Goal: Information Seeking & Learning: Learn about a topic

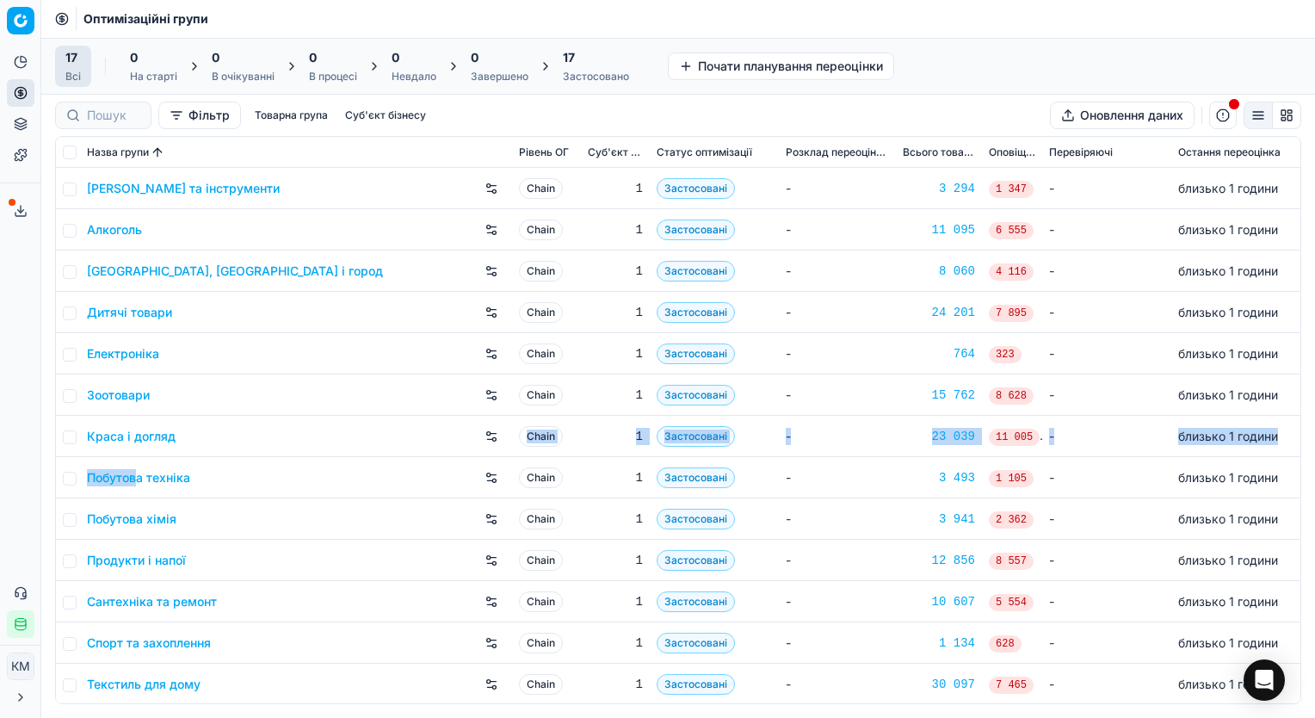
drag, startPoint x: 176, startPoint y: 443, endPoint x: 141, endPoint y: 498, distance: 64.9
click at [141, 498] on tbody "Автотовари та інструменти Chain 1 Застосовані - 3 294 1 347 - близько 1 години …" at bounding box center [678, 519] width 1244 height 702
click at [24, 330] on div "Аналітика Цінова оптимізація Асортимент продукції Шаблони Сервіс експорту 72 Зв…" at bounding box center [20, 342] width 40 height 603
click at [72, 559] on input "checkbox" at bounding box center [70, 561] width 14 height 14
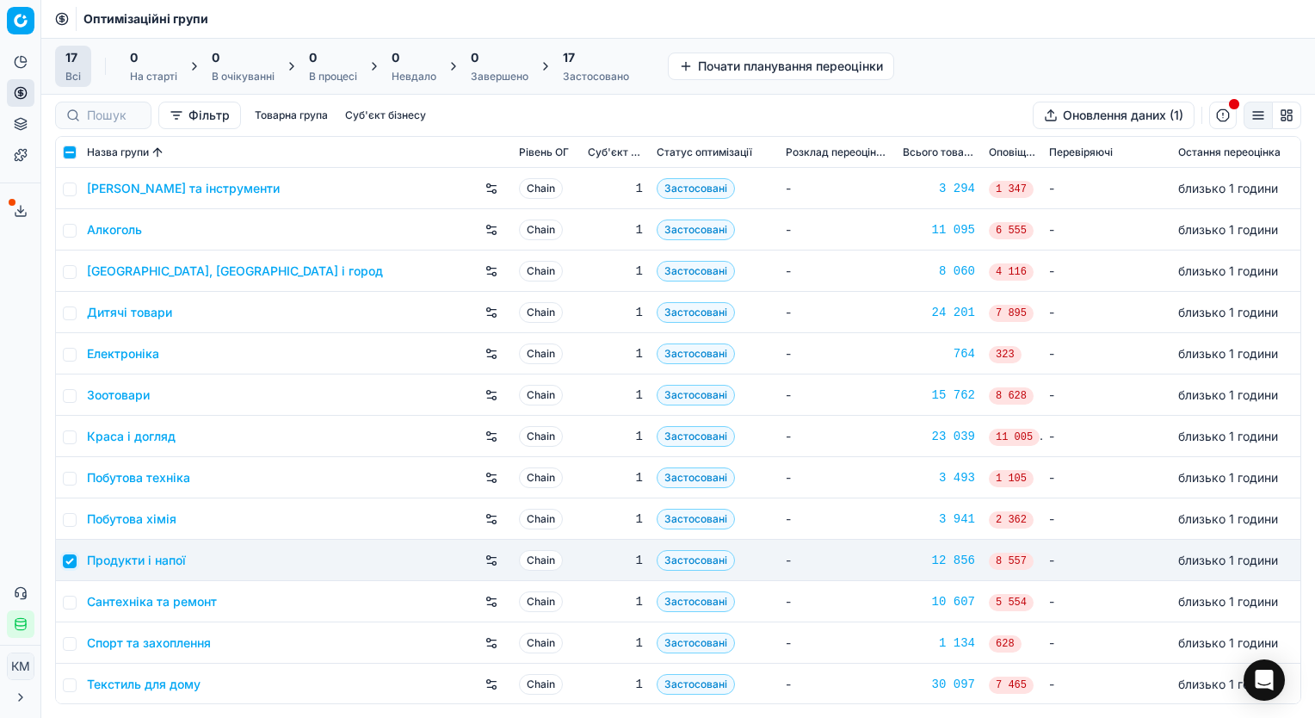
click at [70, 561] on input "checkbox" at bounding box center [70, 561] width 14 height 14
checkbox input "false"
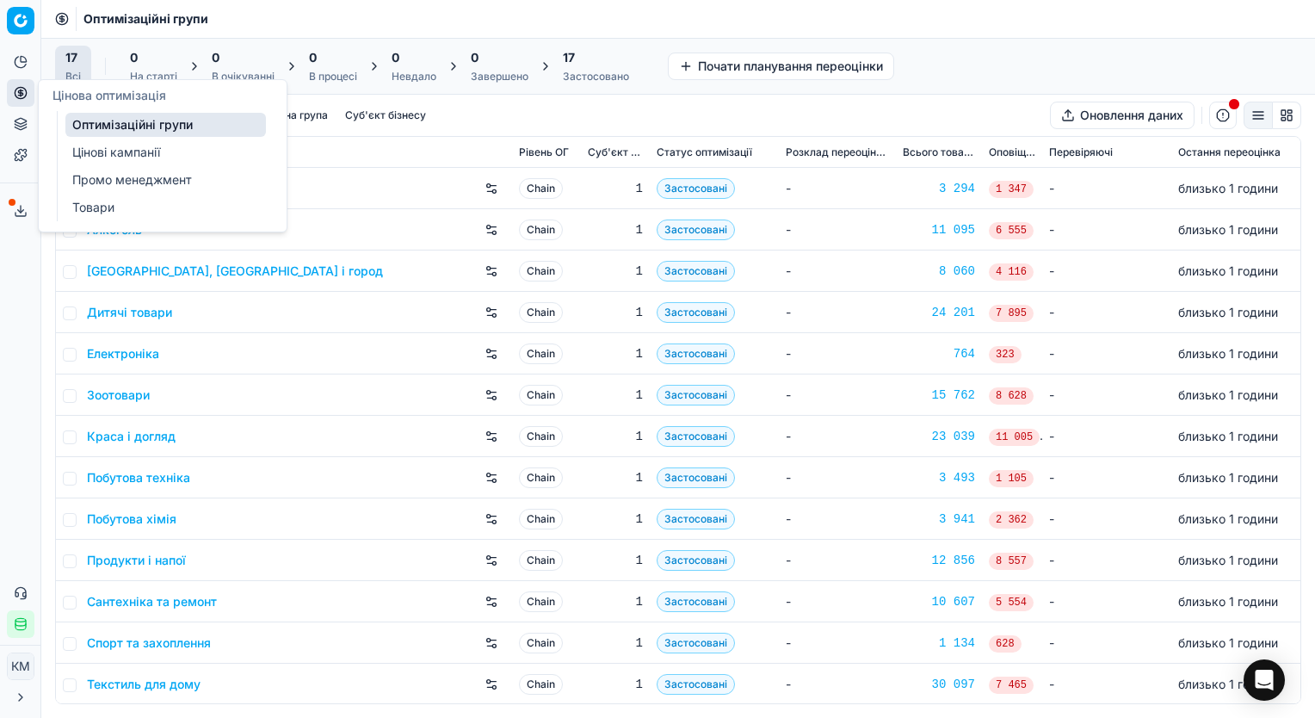
click at [17, 94] on icon at bounding box center [21, 93] width 14 height 14
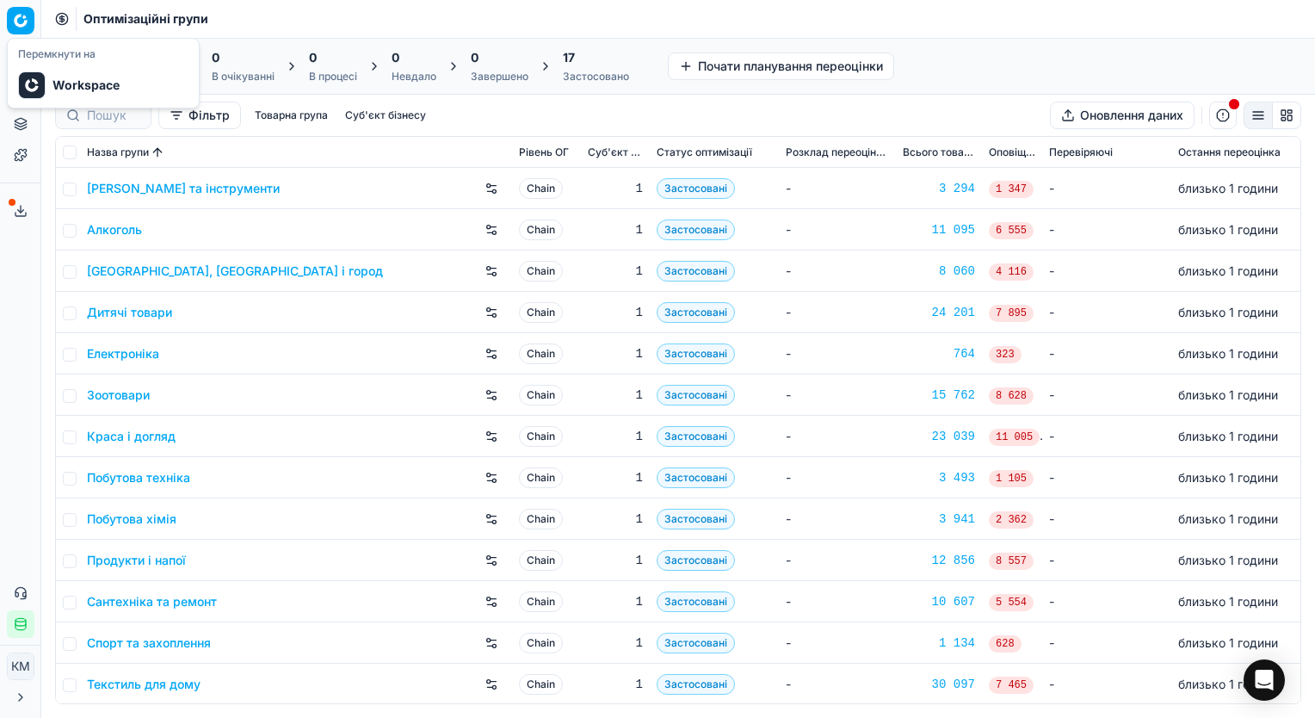
click at [21, 16] on html "Pricing platform Аналітика Цінова оптимізація Асортимент продукції Шаблони Серв…" at bounding box center [657, 359] width 1315 height 718
click at [5, 316] on html "Pricing platform Аналітика Цінова оптимізація Асортимент продукції Шаблони Серв…" at bounding box center [657, 359] width 1315 height 718
click at [71, 62] on span "17" at bounding box center [71, 57] width 12 height 17
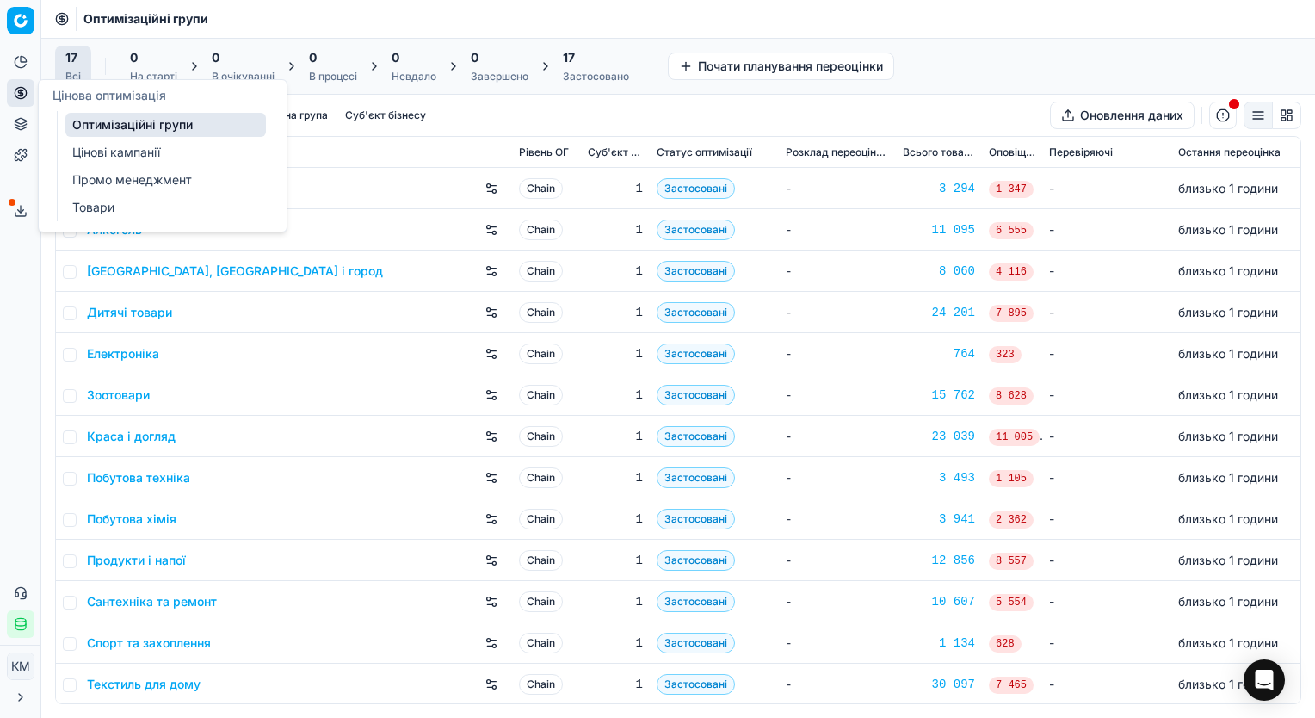
click at [17, 92] on icon at bounding box center [21, 93] width 14 height 14
click at [16, 59] on icon at bounding box center [21, 62] width 14 height 14
click at [22, 92] on icon at bounding box center [20, 92] width 4 height 4
click at [12, 91] on button "Цінова оптимізація" at bounding box center [21, 93] width 28 height 28
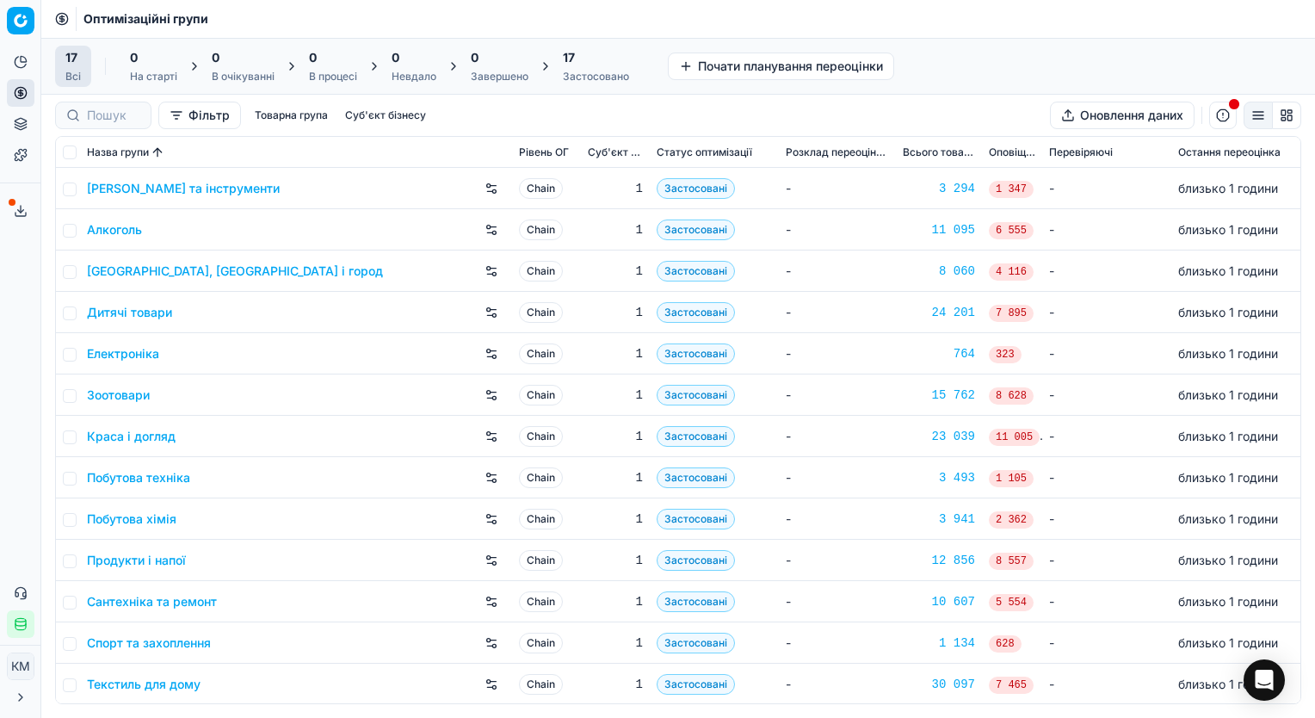
click at [59, 20] on icon at bounding box center [62, 19] width 14 height 14
click at [17, 22] on html "Pricing platform Аналітика Цінова оптимізація Асортимент продукції Шаблони Серв…" at bounding box center [657, 359] width 1315 height 718
click at [62, 92] on div "Workspace" at bounding box center [103, 85] width 184 height 38
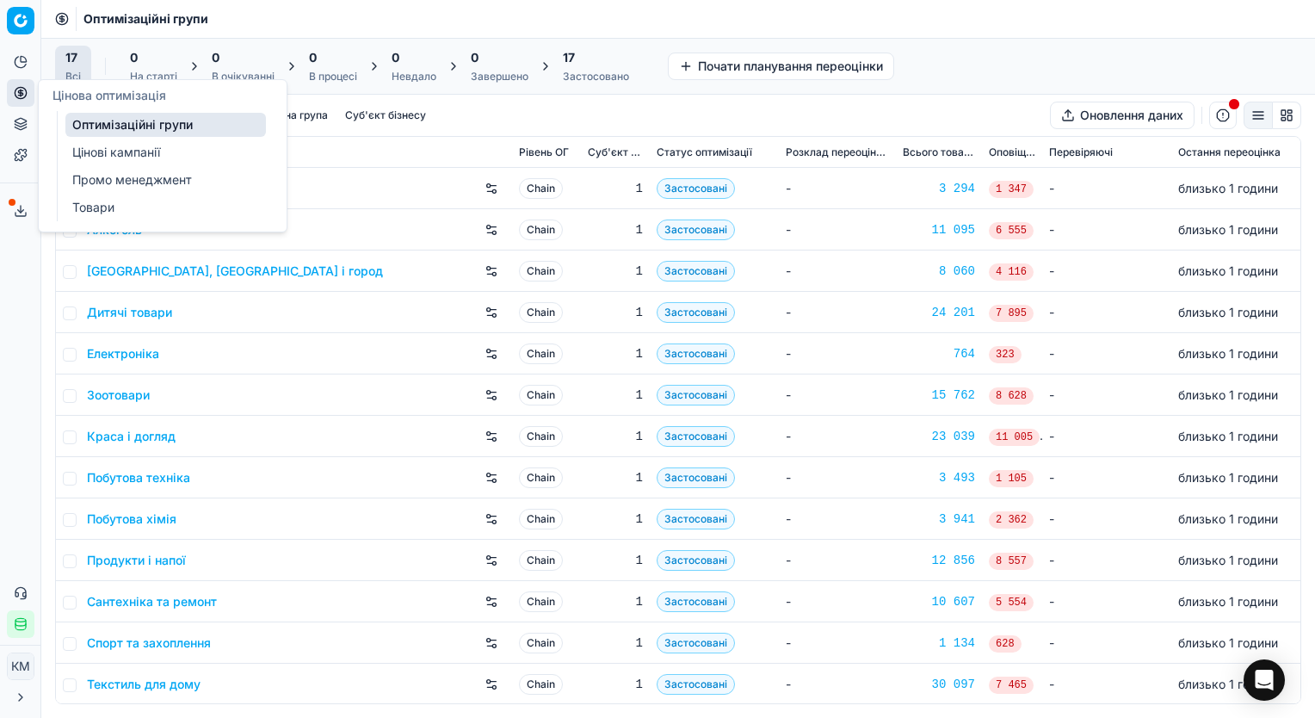
click at [78, 174] on link "Промо менеджмент" at bounding box center [165, 180] width 201 height 24
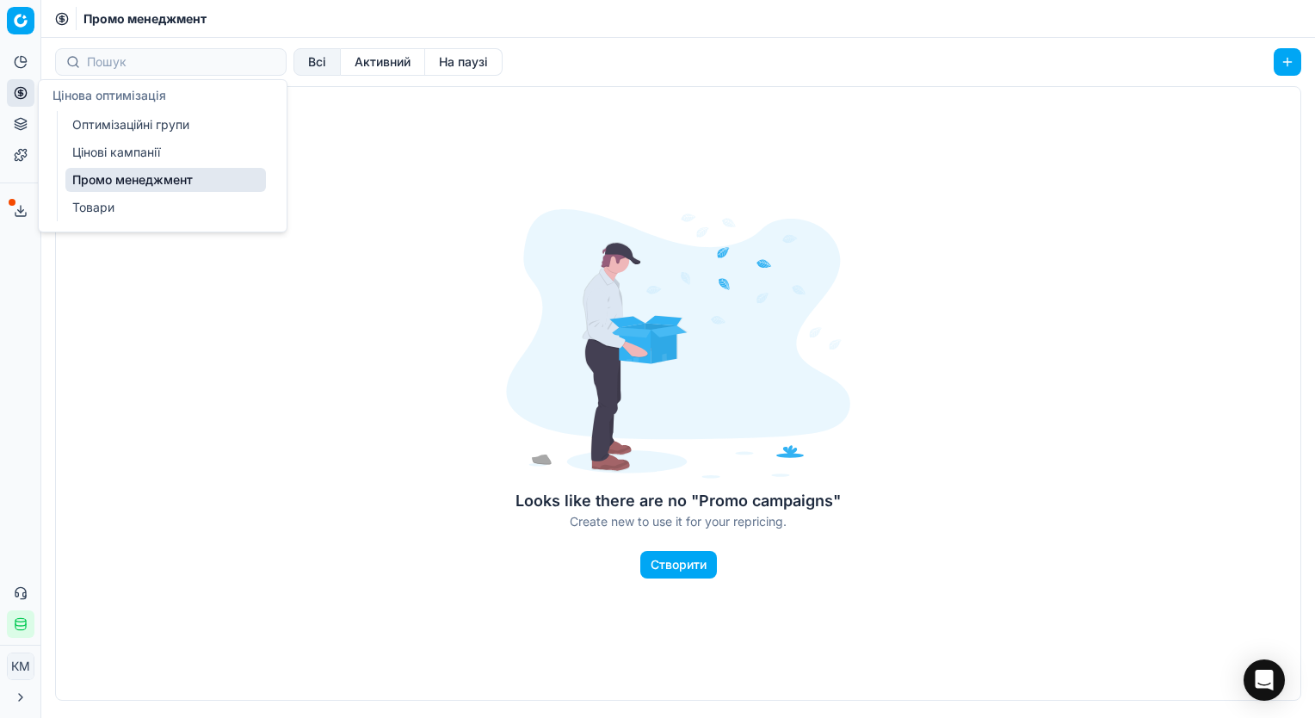
click at [80, 153] on link "Цінові кампанії" at bounding box center [165, 152] width 201 height 24
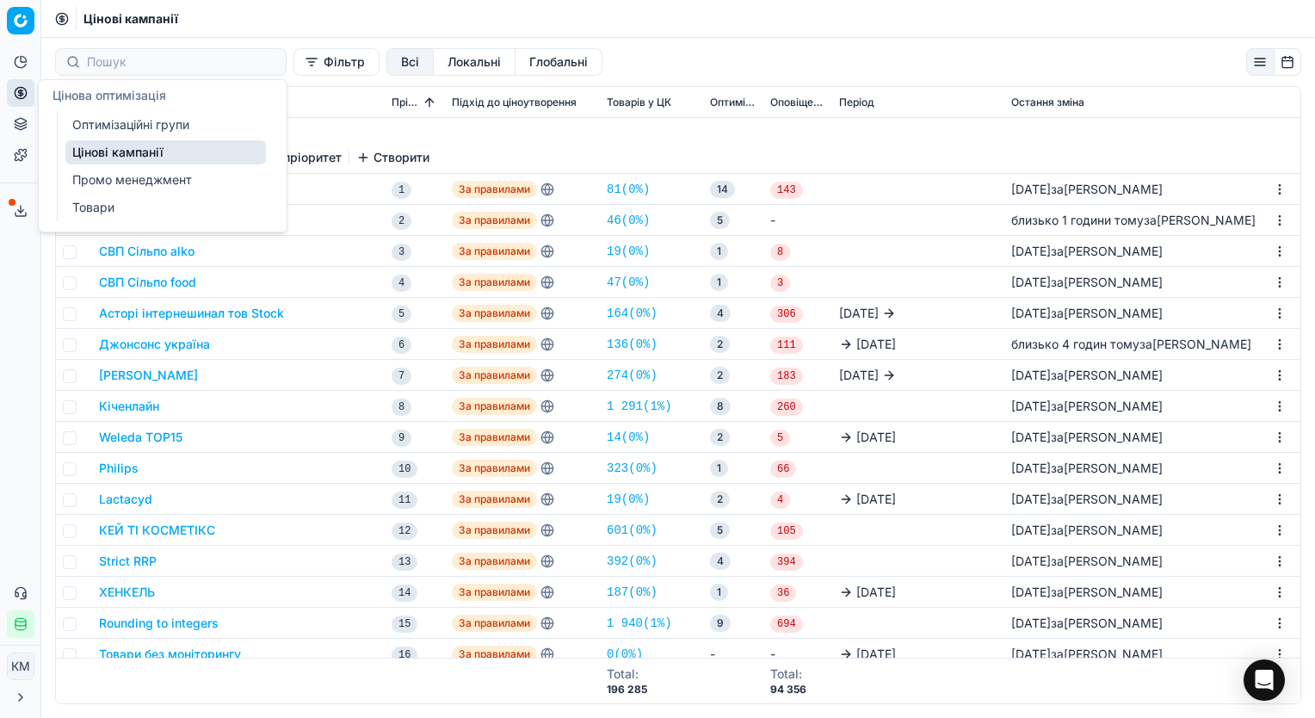
click at [83, 125] on link "Оптимізаційні групи" at bounding box center [165, 125] width 201 height 24
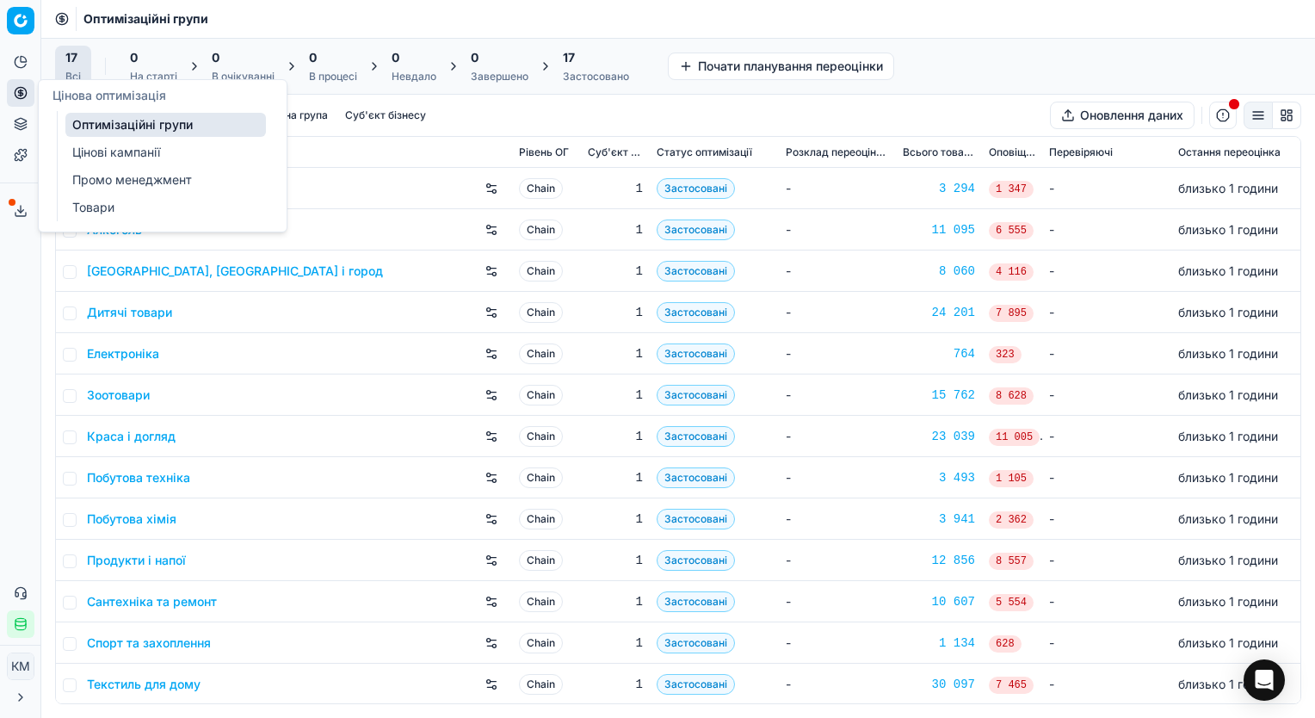
click at [89, 209] on link "Товари" at bounding box center [165, 207] width 201 height 24
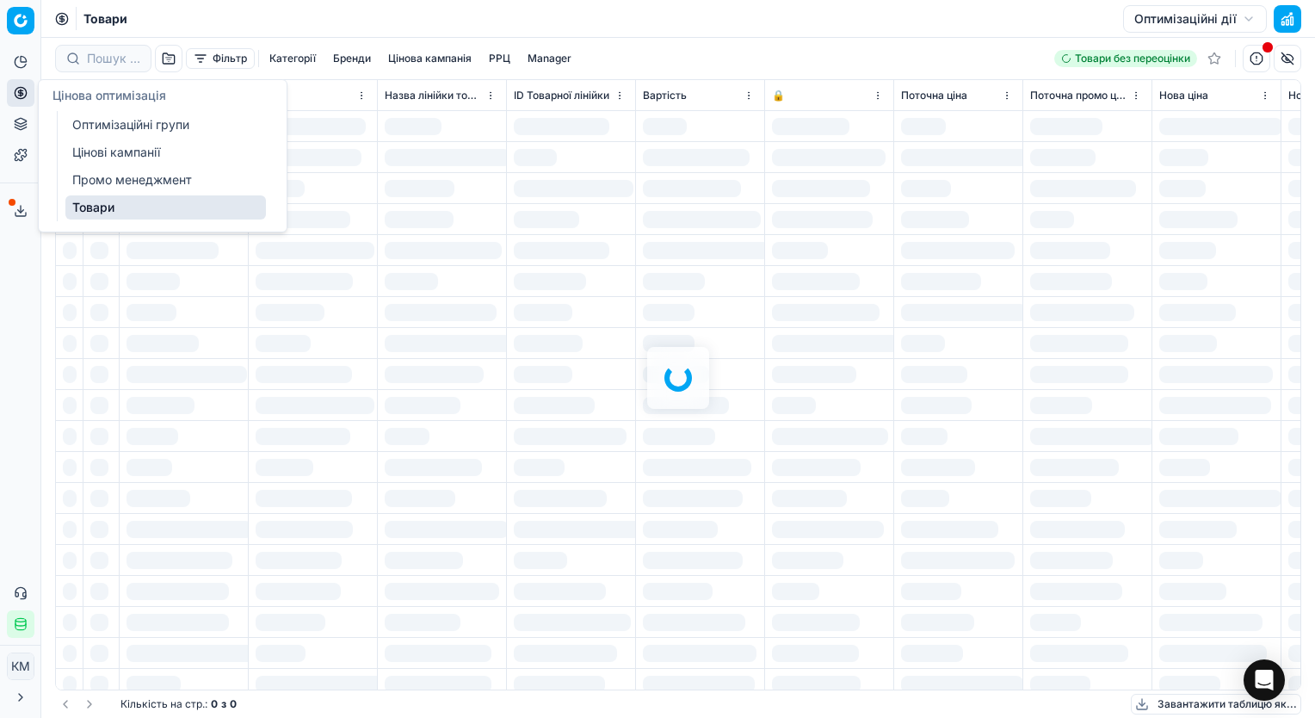
click at [89, 181] on link "Промо менеджмент" at bounding box center [165, 180] width 201 height 24
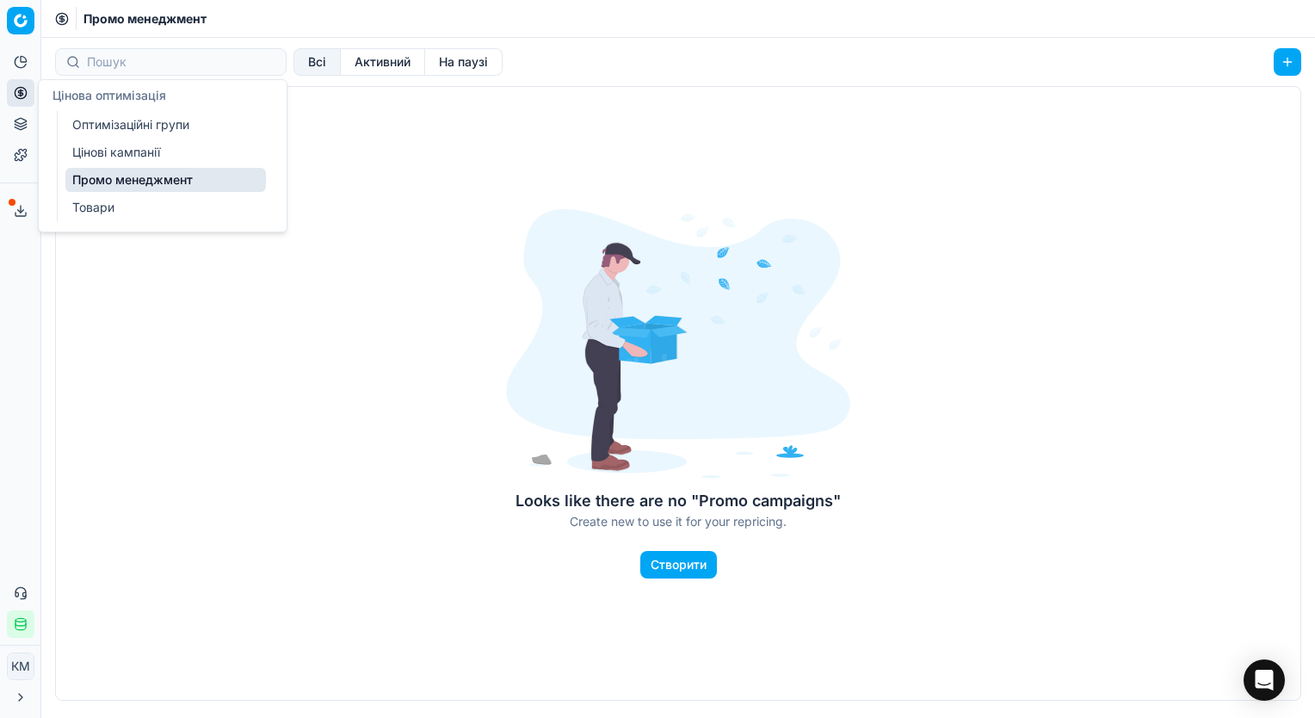
click at [96, 213] on link "Товари" at bounding box center [165, 207] width 201 height 24
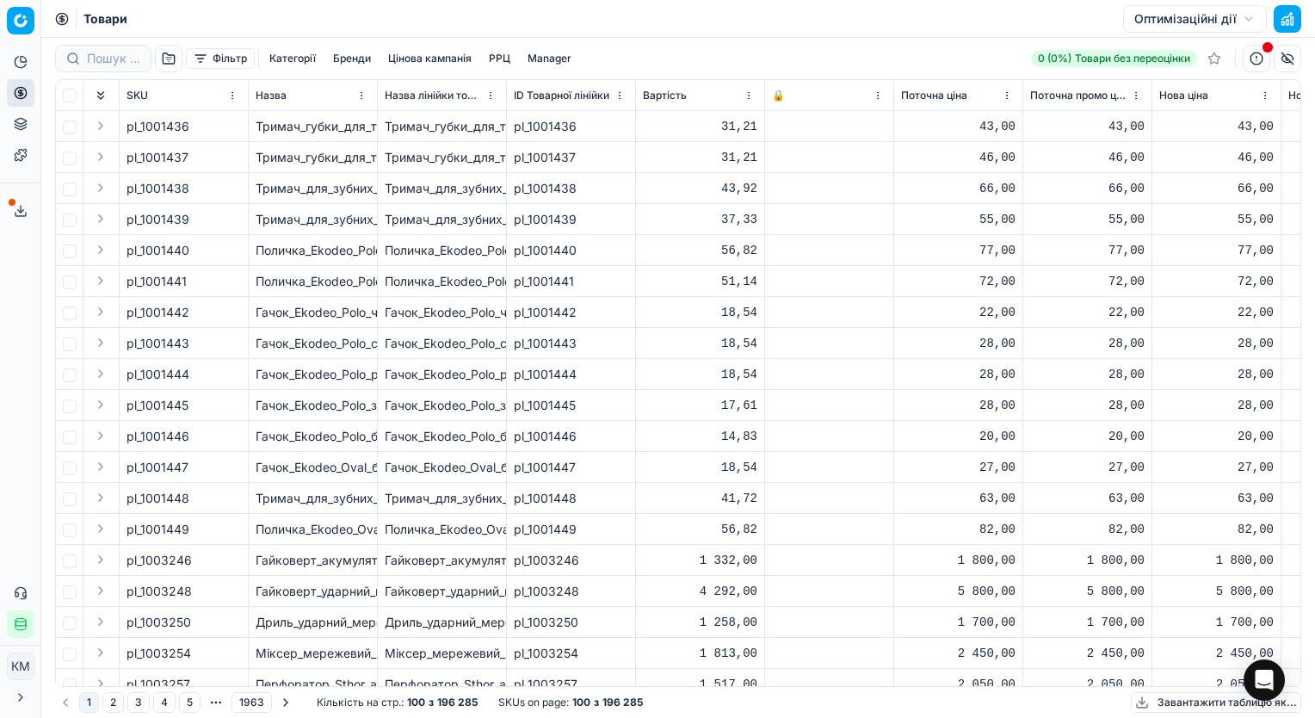
click at [17, 326] on div "Аналітика Цінова оптимізація Асортимент продукції Шаблони Сервіс експорту 72 Зв…" at bounding box center [20, 342] width 40 height 603
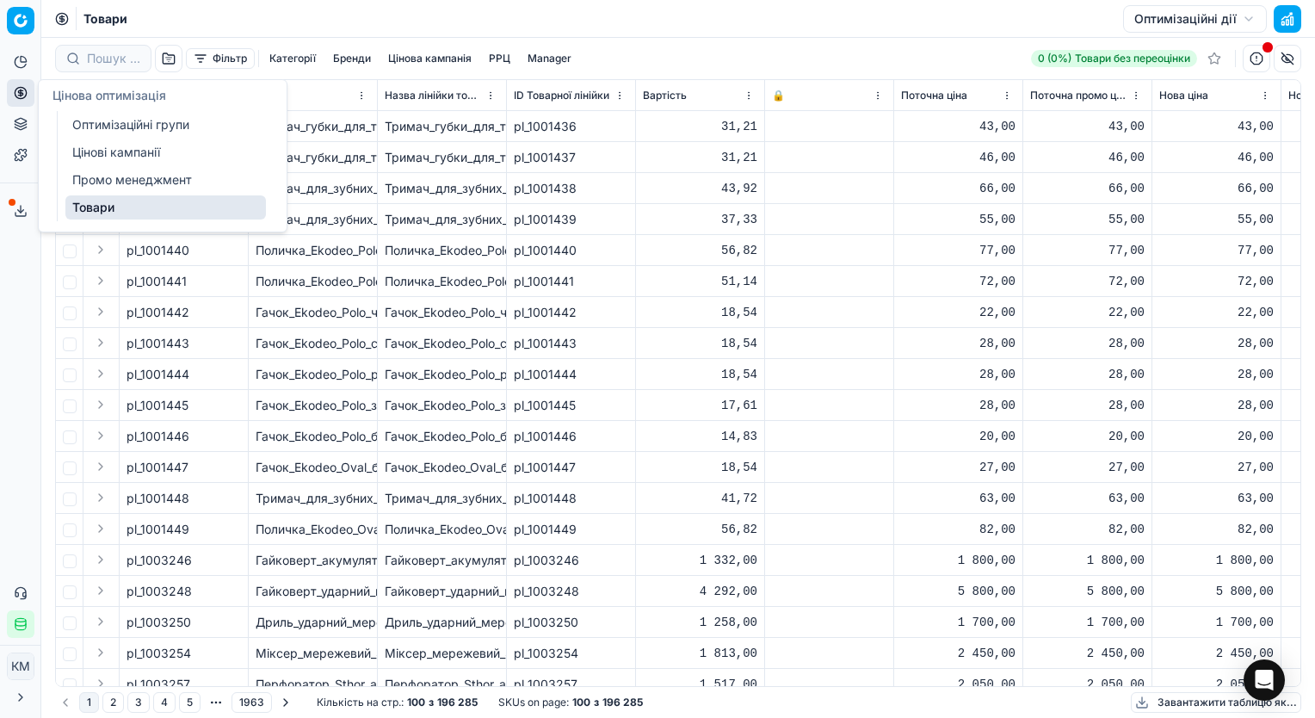
click at [102, 133] on link "Оптимізаційні групи" at bounding box center [165, 125] width 201 height 24
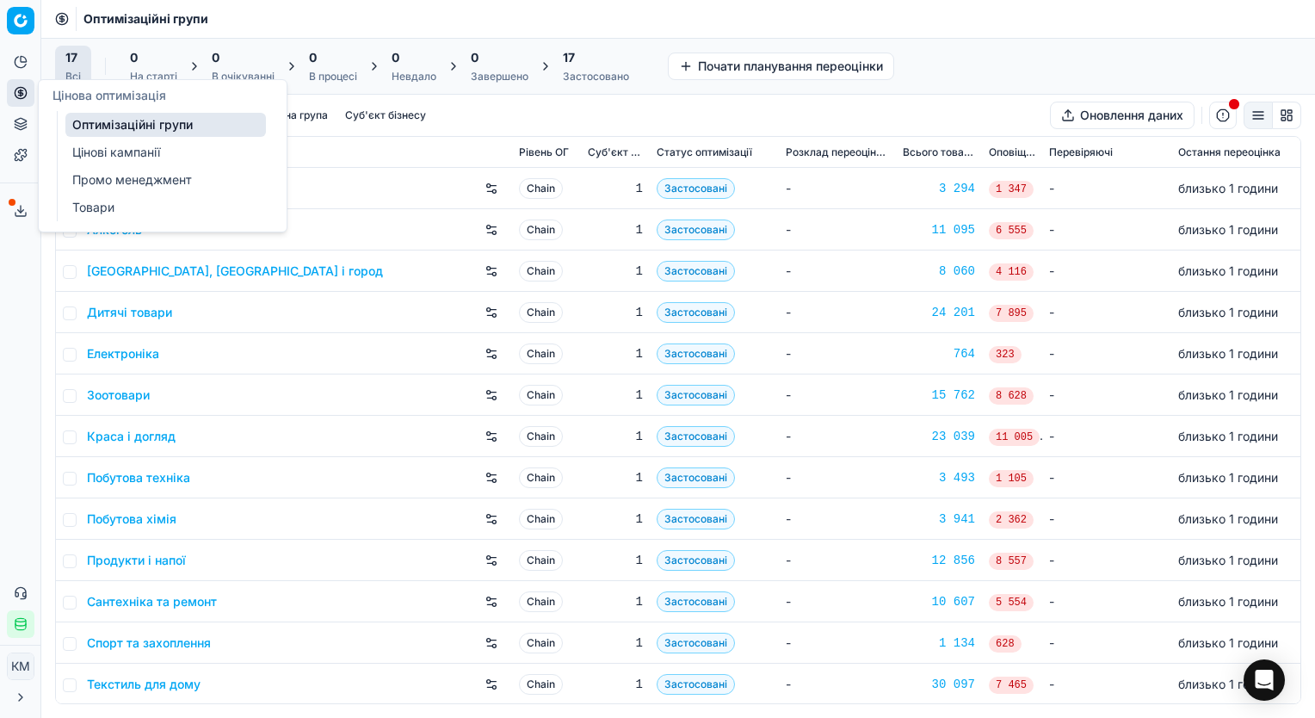
click at [64, 192] on div "Цінова оптимізація Оптимізаційні групи Цінові кампанії Промо менеджмент Товари" at bounding box center [163, 155] width 248 height 151
click at [92, 208] on link "Товари" at bounding box center [165, 207] width 201 height 24
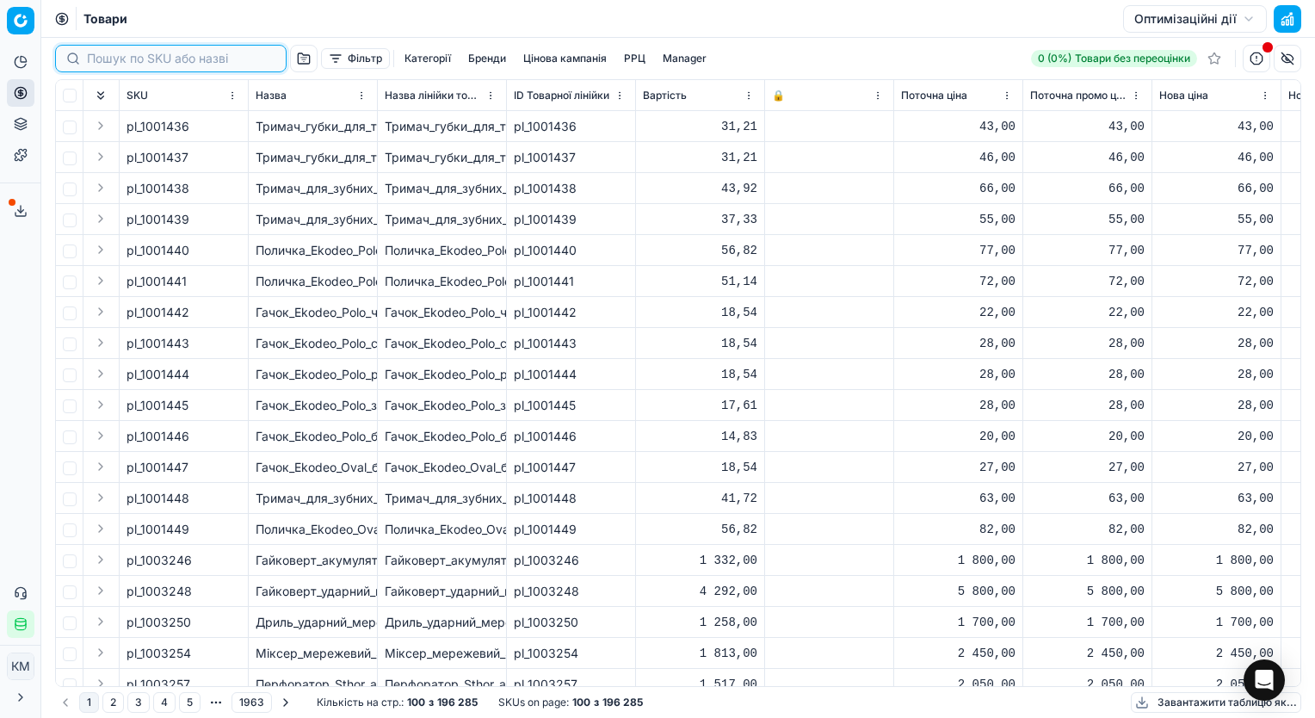
click at [104, 63] on input at bounding box center [181, 58] width 188 height 17
paste input "592994"
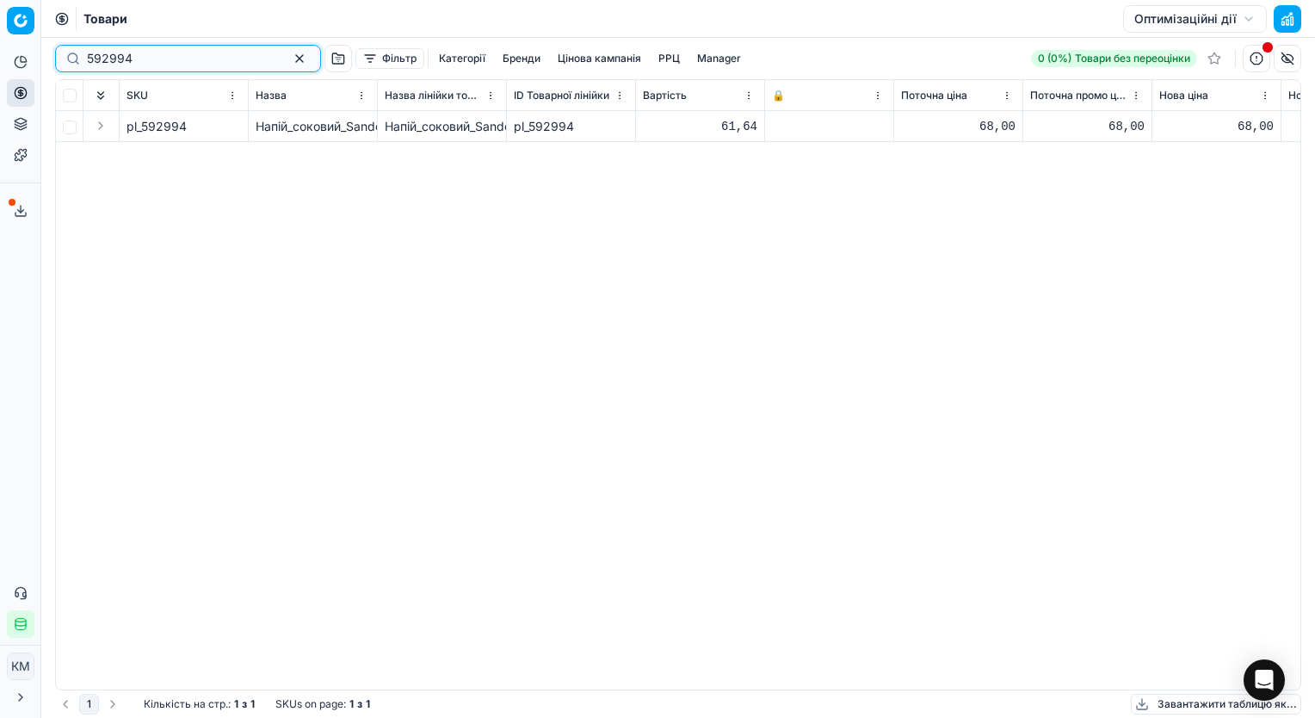
type input "592994"
click at [1287, 59] on button "button" at bounding box center [1288, 59] width 28 height 28
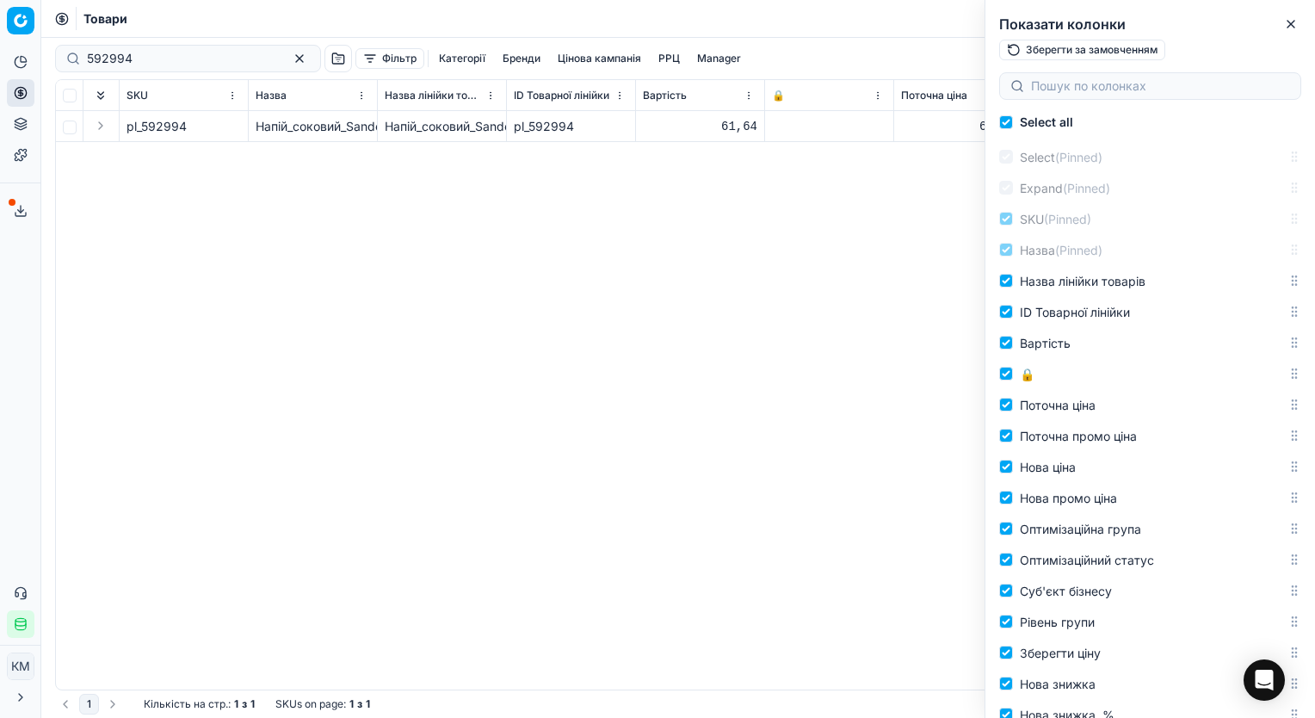
click at [772, 346] on div "pl_592994 Напій_соковий_Sandora_Сицілійський_червоний_апельсин_950_мл_(719492) …" at bounding box center [678, 400] width 1244 height 578
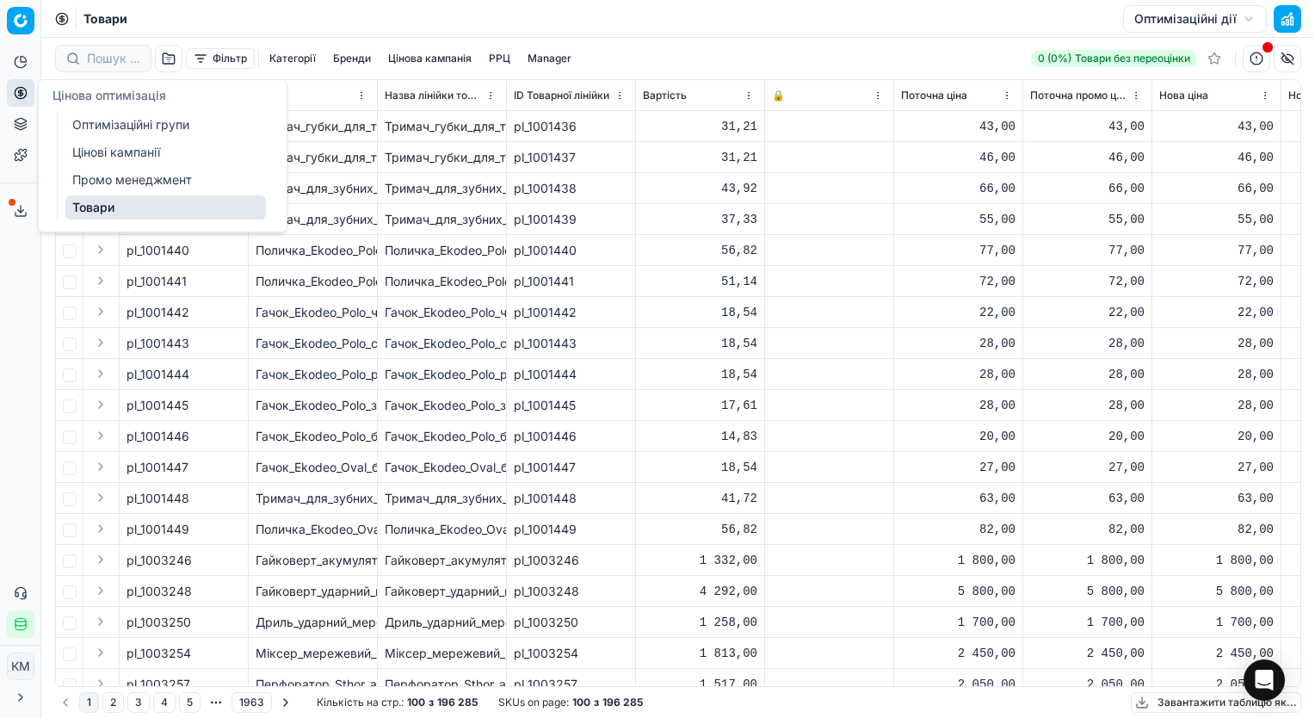
click at [21, 88] on circle at bounding box center [20, 92] width 11 height 11
click at [164, 127] on link "Оптимізаційні групи" at bounding box center [165, 125] width 201 height 24
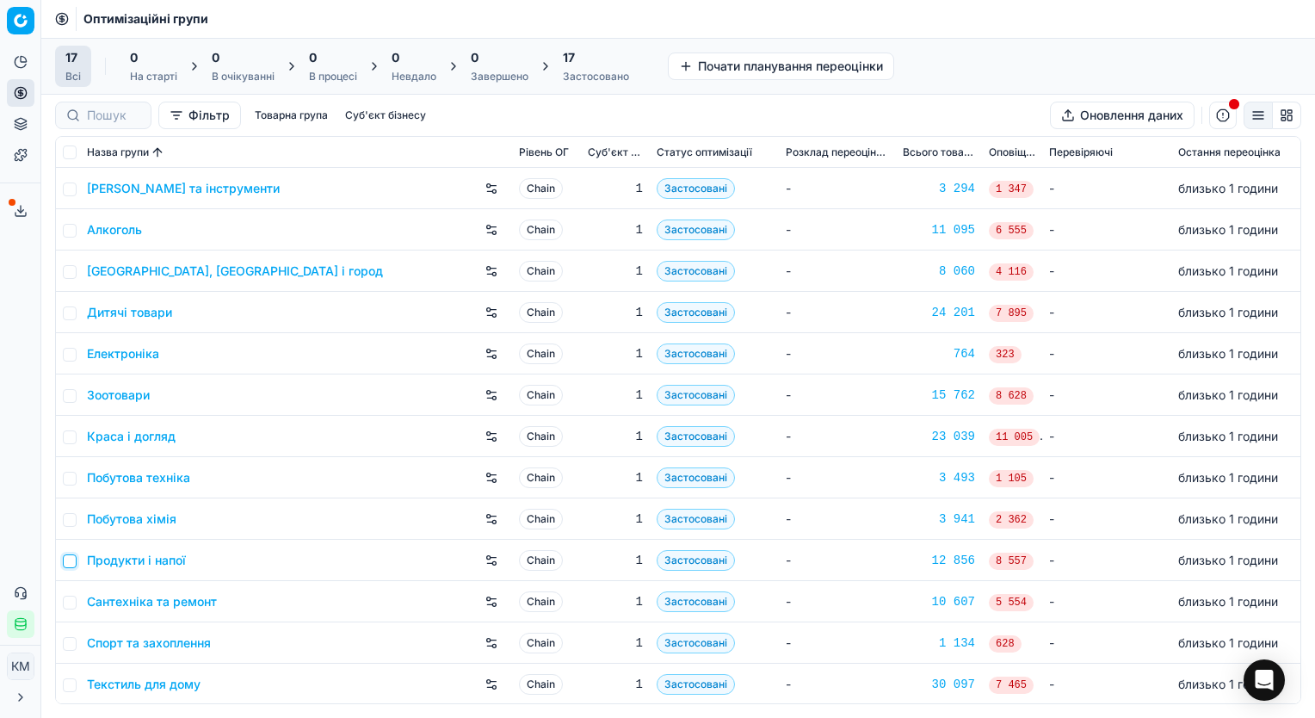
click at [69, 556] on input "checkbox" at bounding box center [70, 561] width 14 height 14
checkbox input "true"
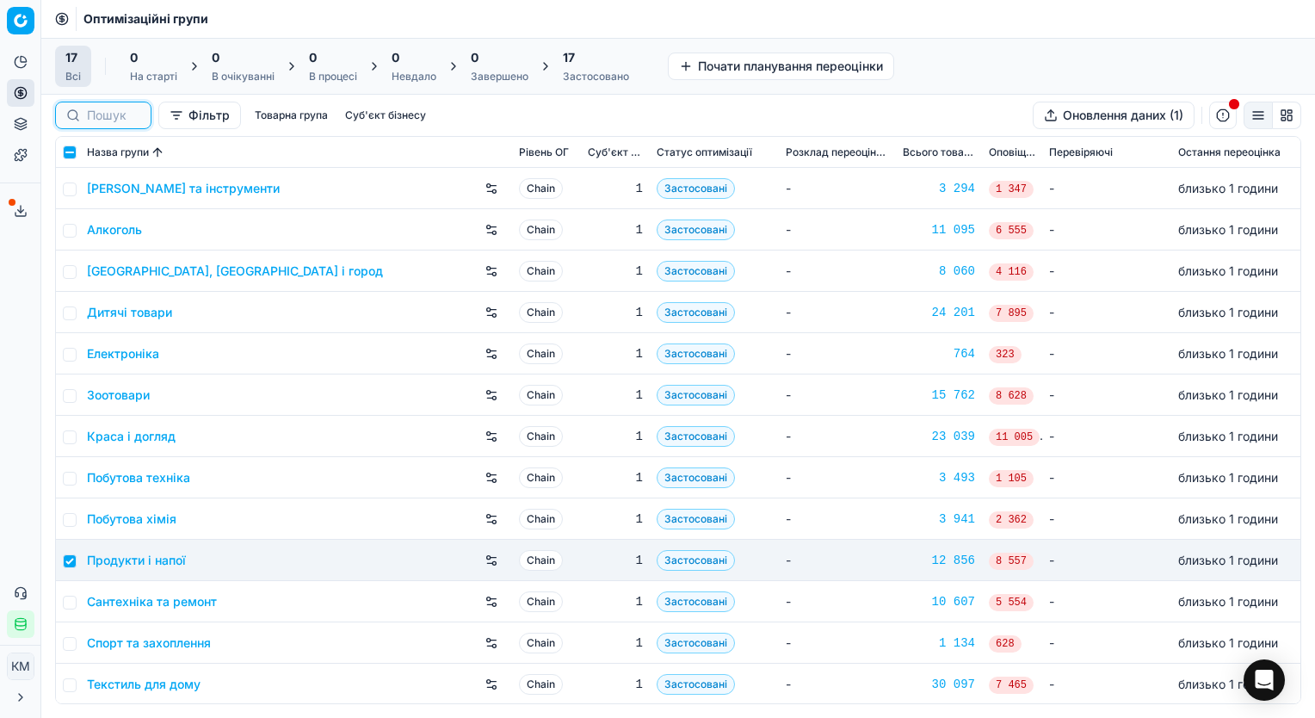
click at [94, 115] on input at bounding box center [113, 115] width 53 height 17
paste input "592994"
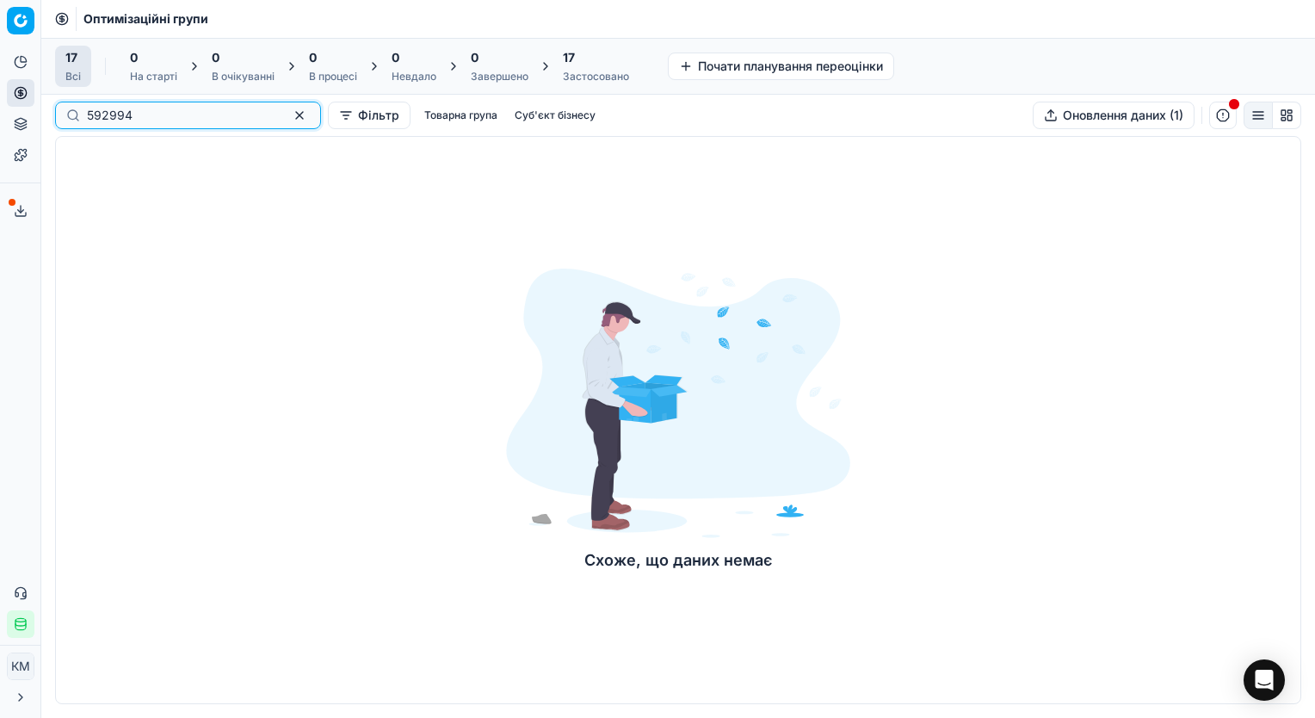
type input "592994"
click at [289, 105] on button "button" at bounding box center [299, 115] width 21 height 21
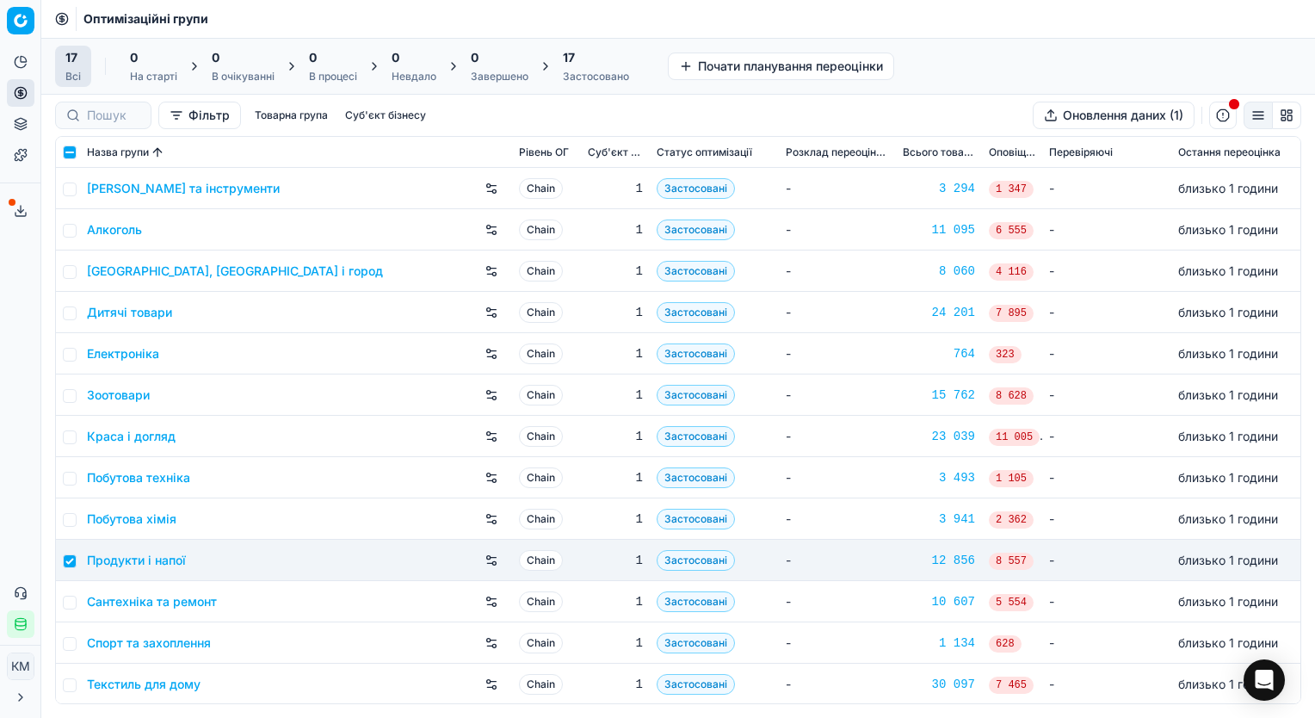
click at [24, 92] on icon at bounding box center [21, 93] width 14 height 14
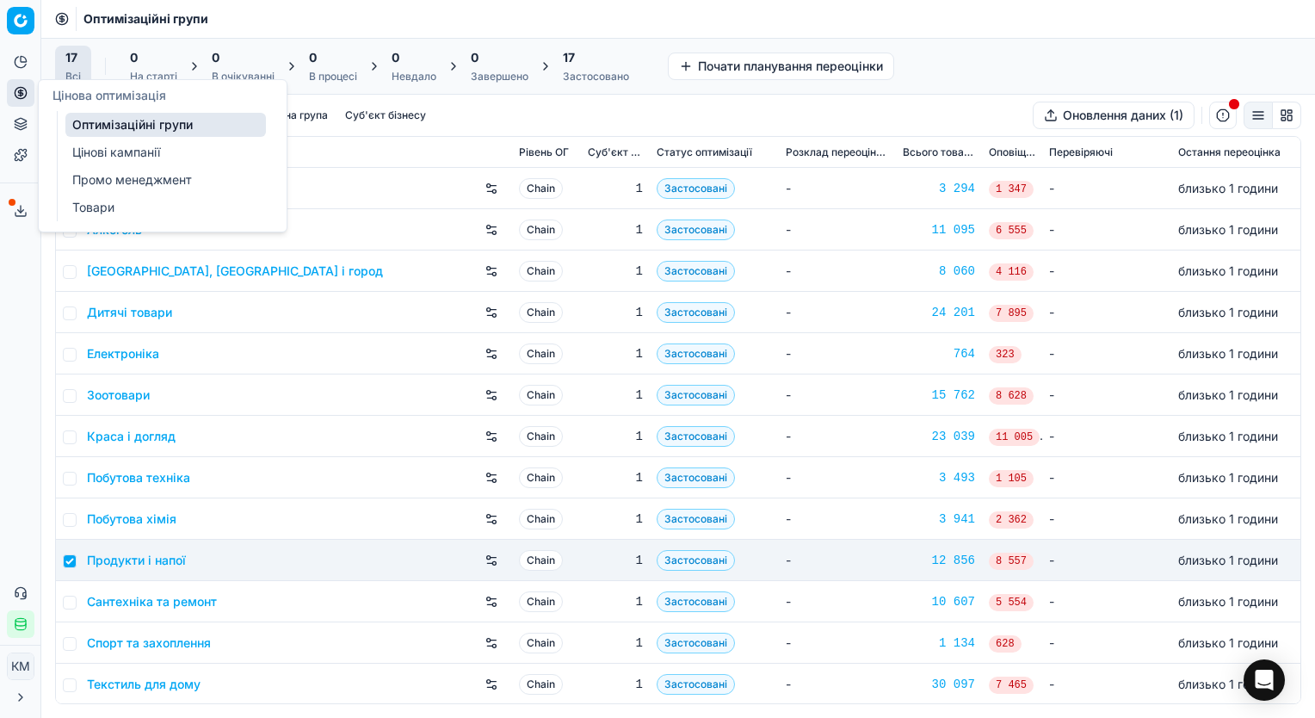
click at [69, 95] on span "Цінова оптимізація" at bounding box center [109, 95] width 114 height 15
click at [22, 91] on icon at bounding box center [21, 93] width 14 height 14
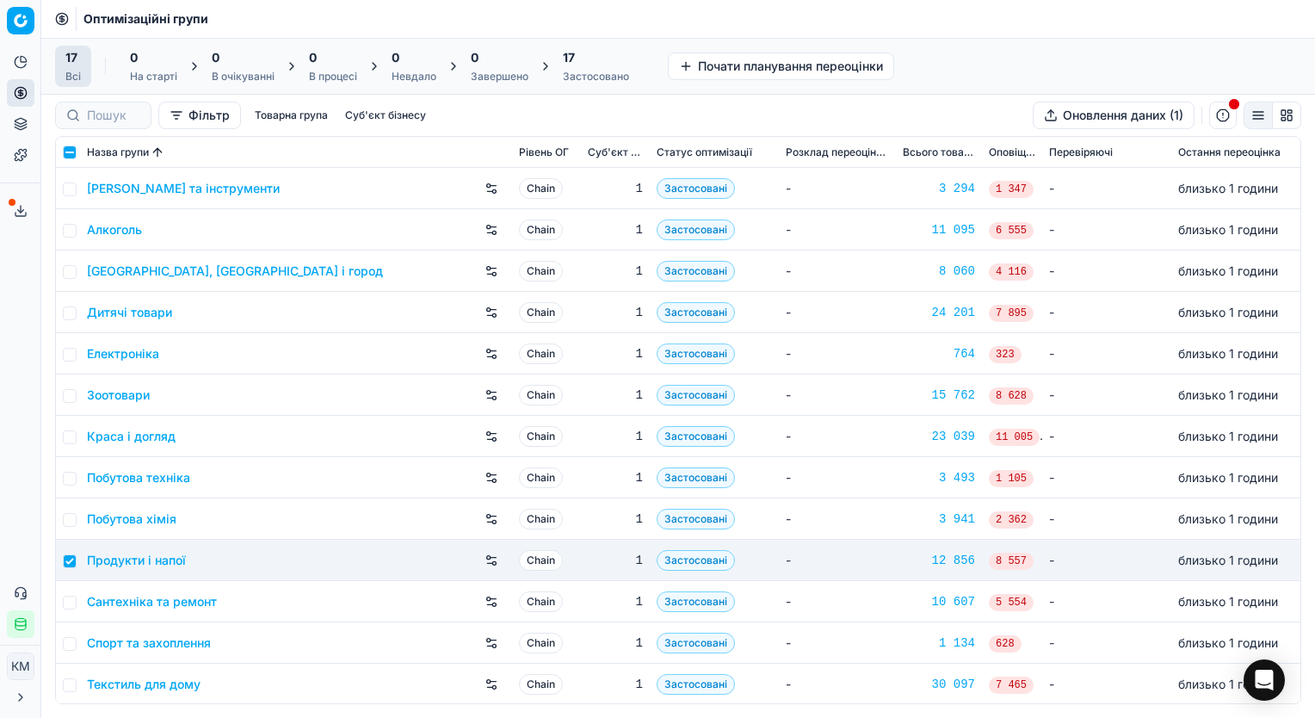
click at [24, 95] on icon at bounding box center [21, 93] width 14 height 14
click at [16, 91] on icon at bounding box center [21, 93] width 14 height 14
click at [23, 93] on icon at bounding box center [21, 93] width 14 height 14
click at [67, 560] on input "checkbox" at bounding box center [70, 561] width 14 height 14
checkbox input "false"
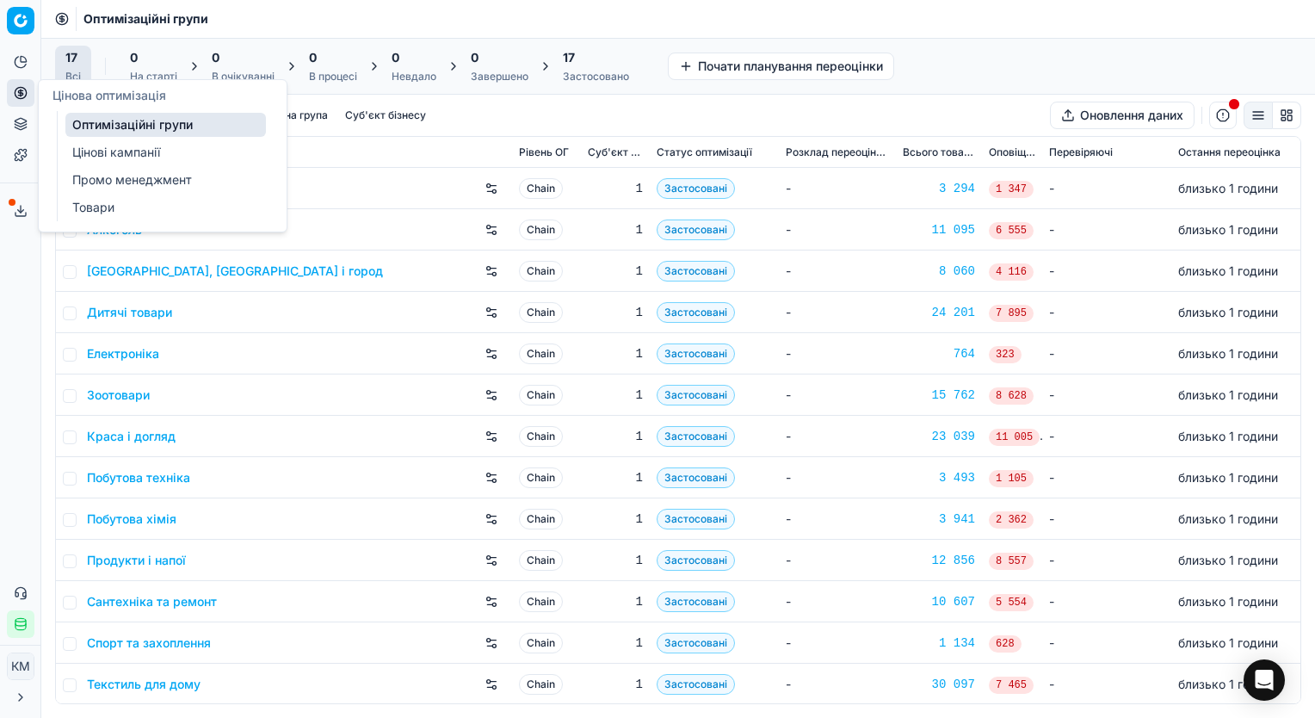
click at [98, 150] on link "Цінові кампанії" at bounding box center [165, 152] width 201 height 24
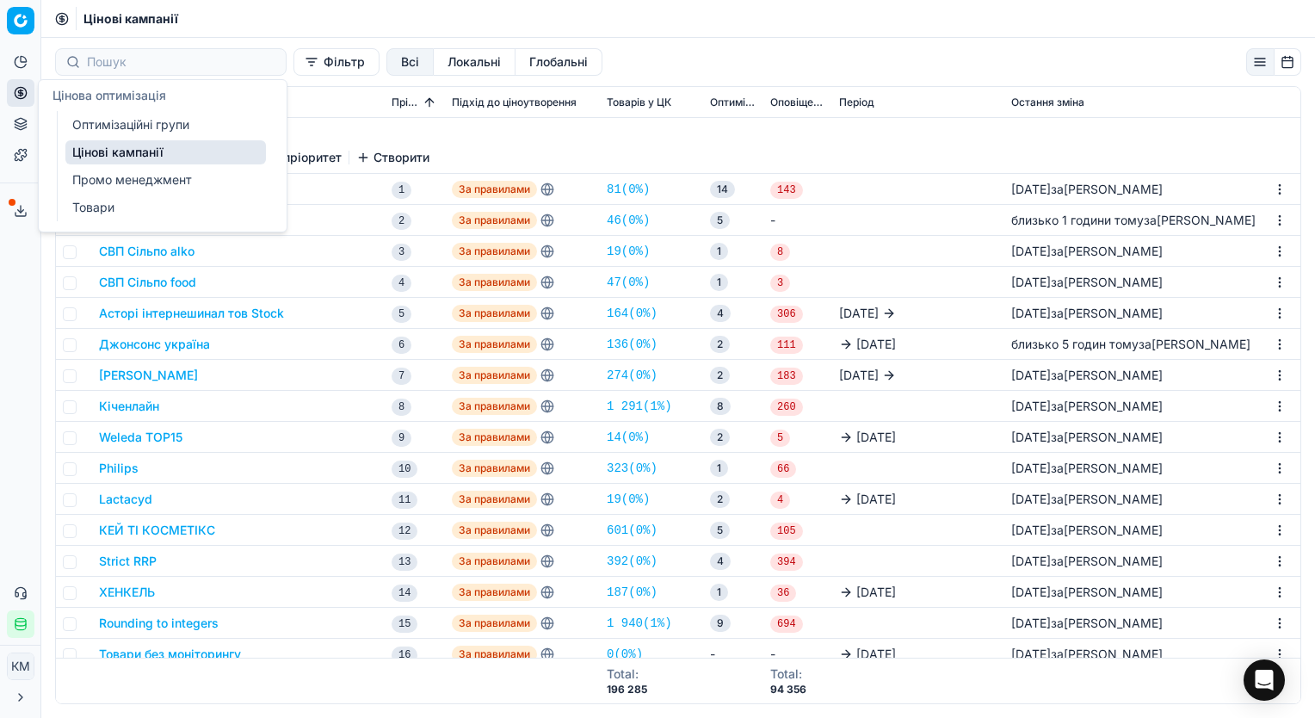
click at [104, 205] on link "Товари" at bounding box center [165, 207] width 201 height 24
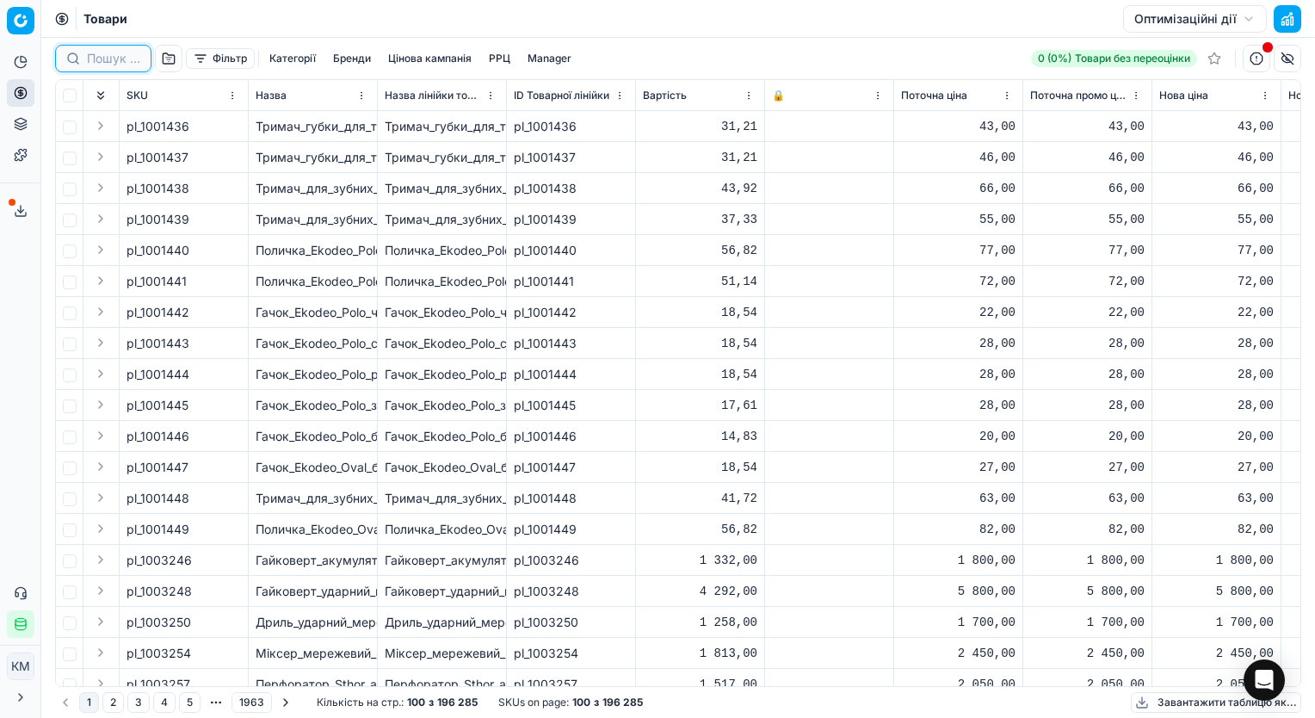
click at [117, 54] on input at bounding box center [113, 58] width 53 height 17
paste input "592994"
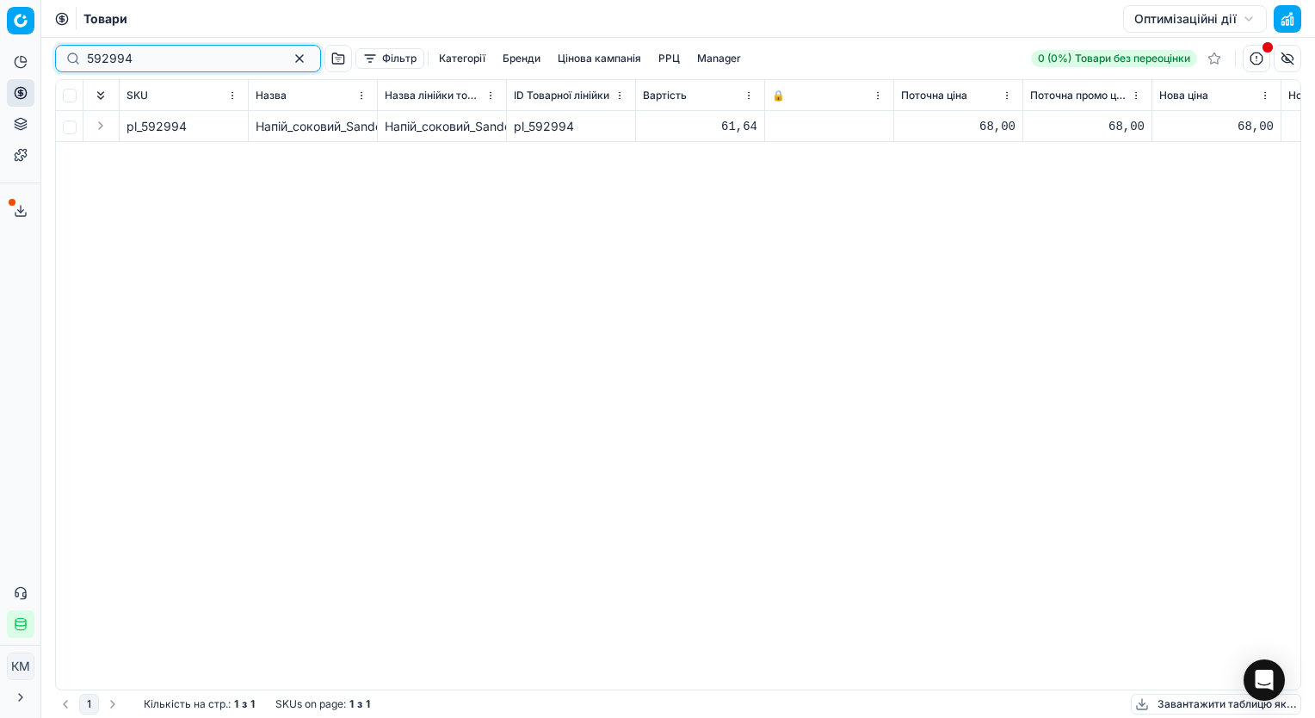
type input "592994"
click at [1250, 21] on button "Оптимізаційні дії" at bounding box center [1195, 19] width 144 height 28
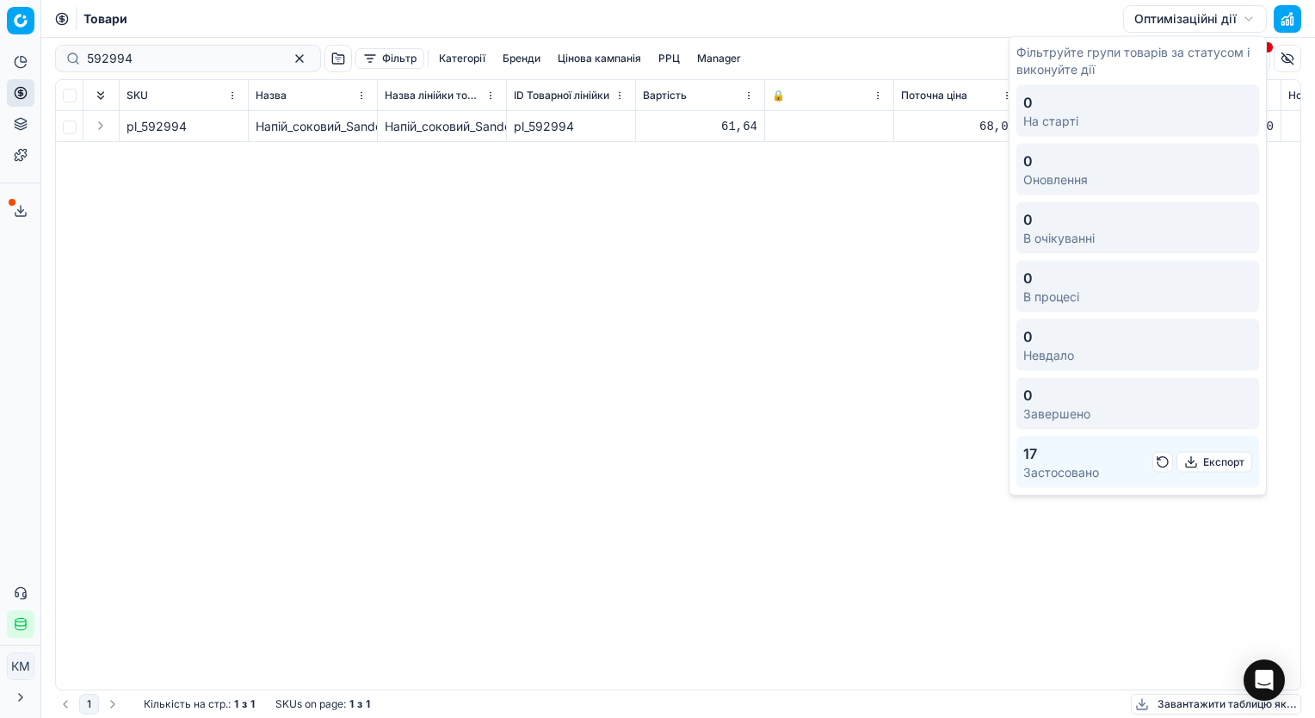
click at [400, 316] on div "pl_592994 Напій_соковий_Sandora_Сицілійський_червоний_апельсин_950_мл_(719492) …" at bounding box center [678, 400] width 1244 height 578
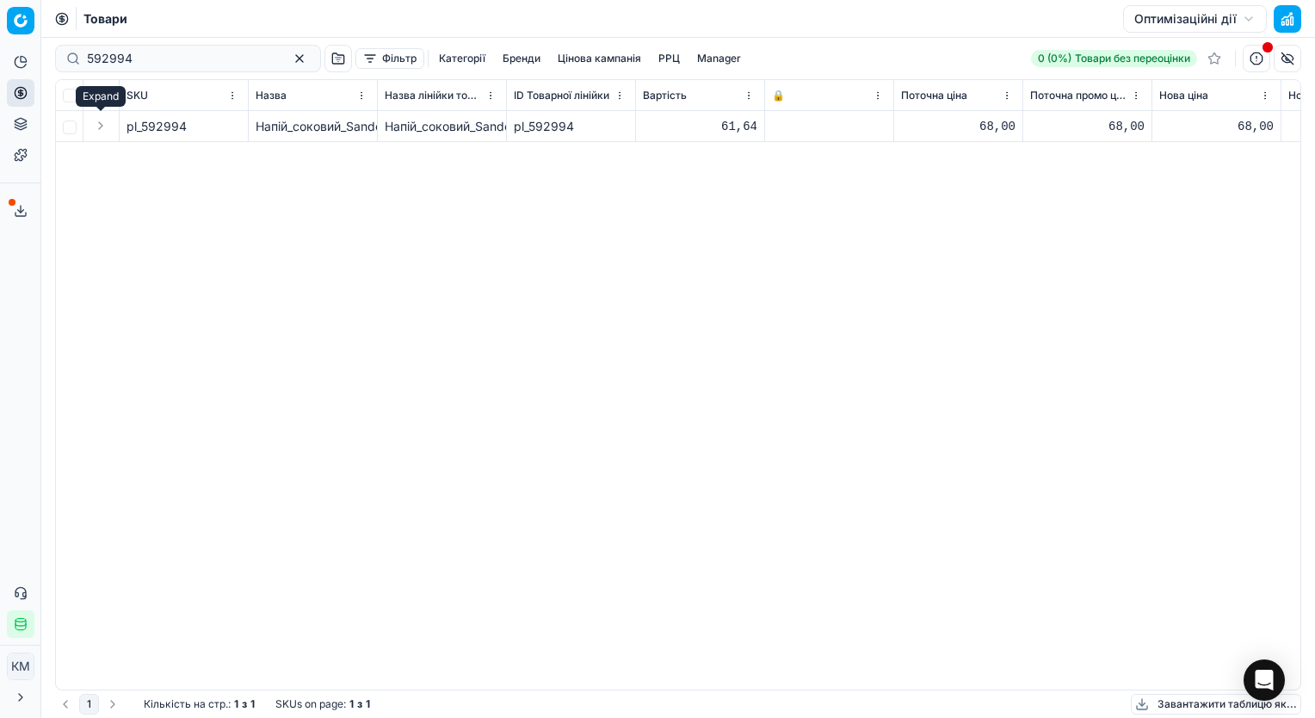
click at [98, 127] on button "Expand" at bounding box center [100, 125] width 21 height 21
click at [98, 125] on button "Expand" at bounding box center [100, 125] width 21 height 21
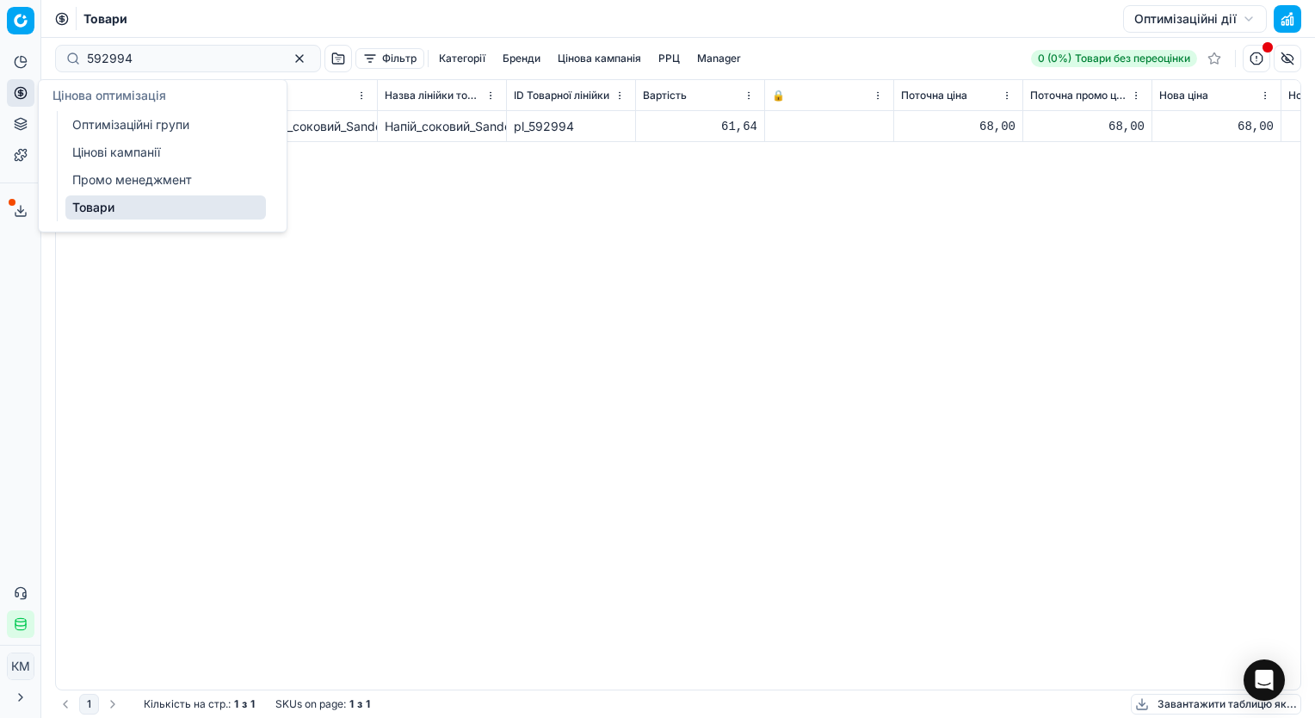
click at [21, 96] on icon at bounding box center [21, 93] width 14 height 14
click at [229, 329] on div "pl_592994 Напій_соковий_Sandora_Сицілійський_червоний_апельсин_950_мл_(719492) …" at bounding box center [678, 400] width 1244 height 578
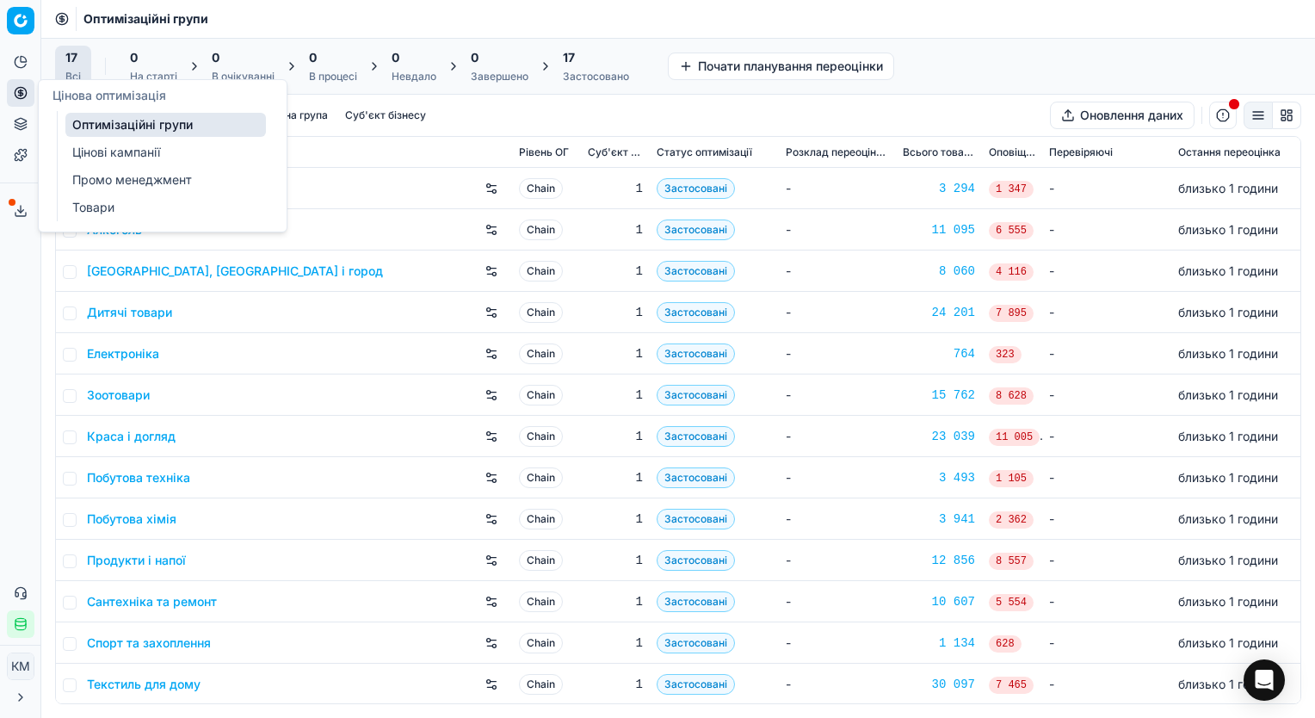
click at [21, 91] on icon at bounding box center [20, 92] width 4 height 4
click at [118, 182] on link "Промо менеджмент" at bounding box center [165, 180] width 201 height 24
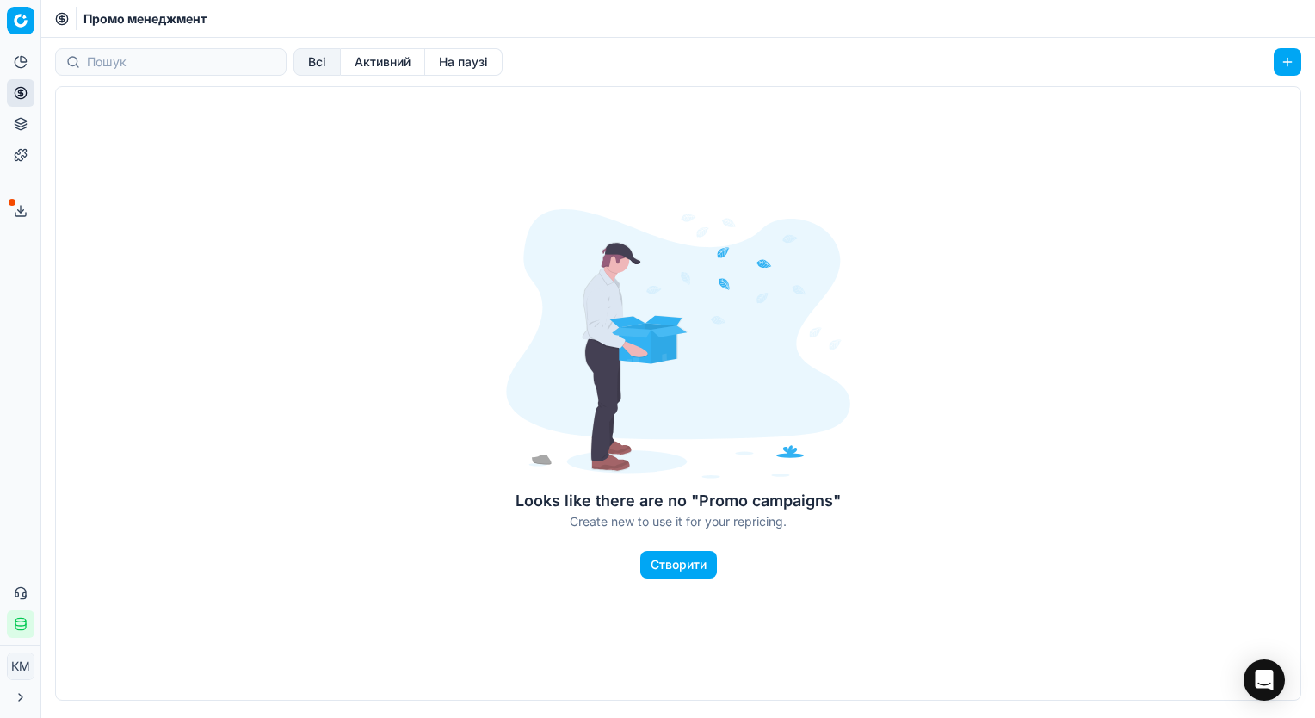
click at [24, 91] on icon at bounding box center [21, 93] width 14 height 14
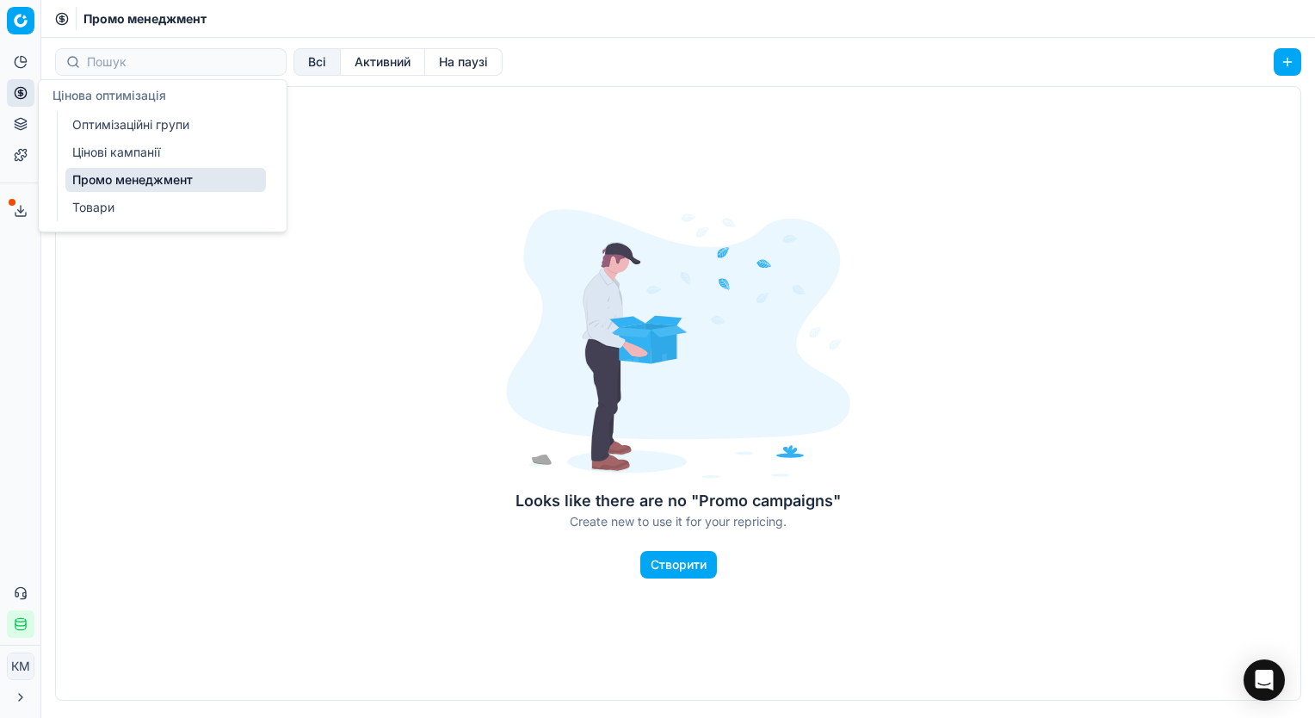
click at [118, 155] on link "Цінові кампанії" at bounding box center [165, 152] width 201 height 24
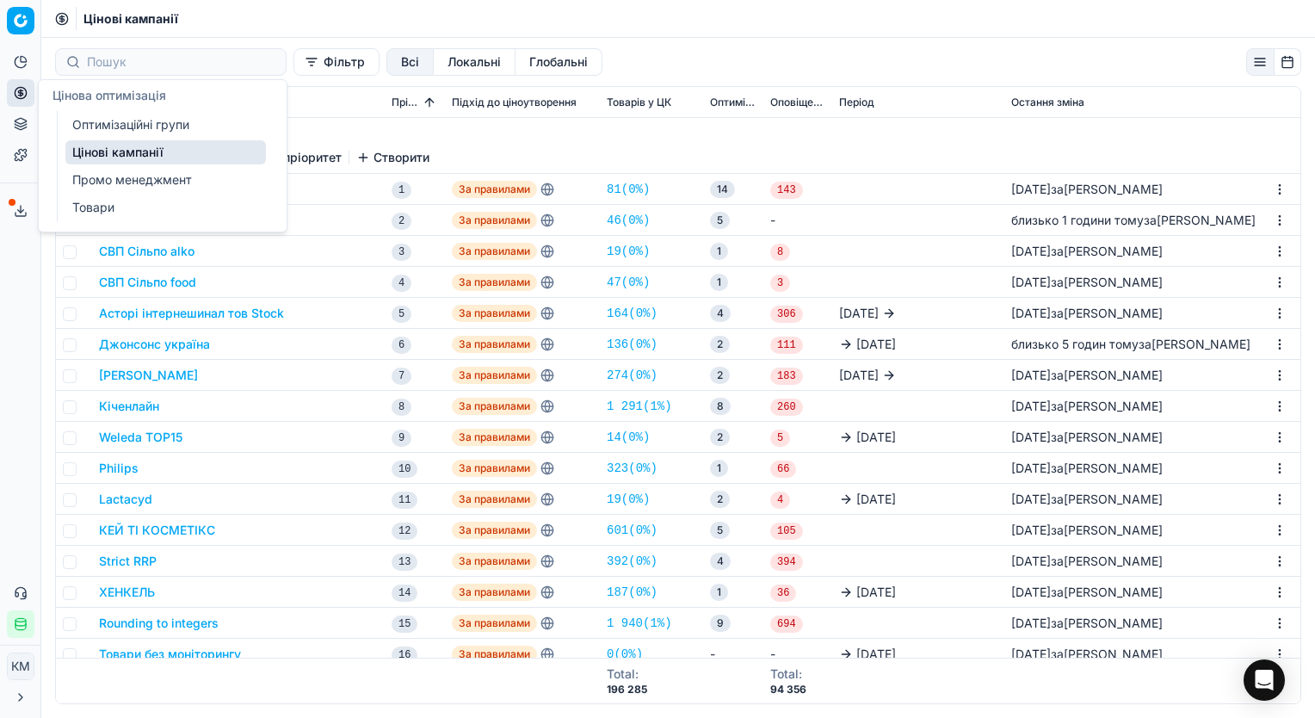
click at [19, 91] on icon at bounding box center [20, 92] width 4 height 4
click at [86, 202] on link "Товари" at bounding box center [165, 207] width 201 height 24
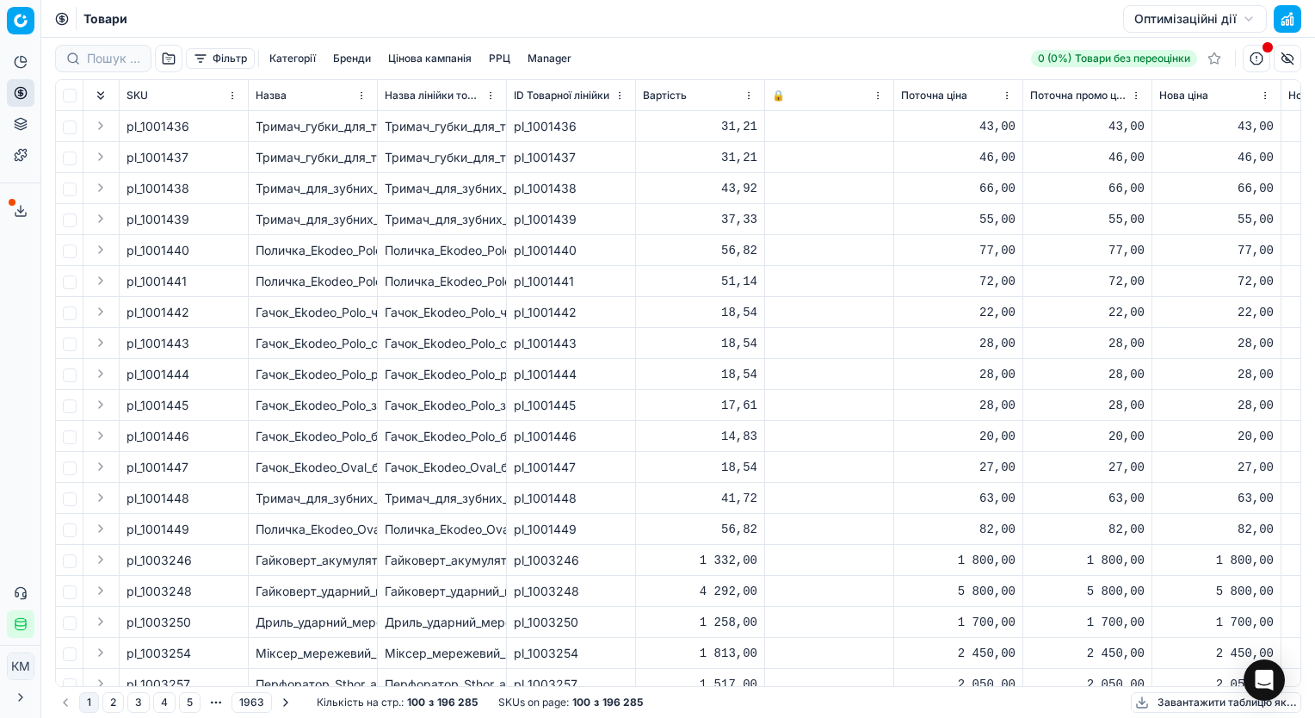
click at [60, 20] on icon at bounding box center [61, 18] width 4 height 4
click at [107, 60] on input at bounding box center [181, 58] width 188 height 17
paste input "592994"
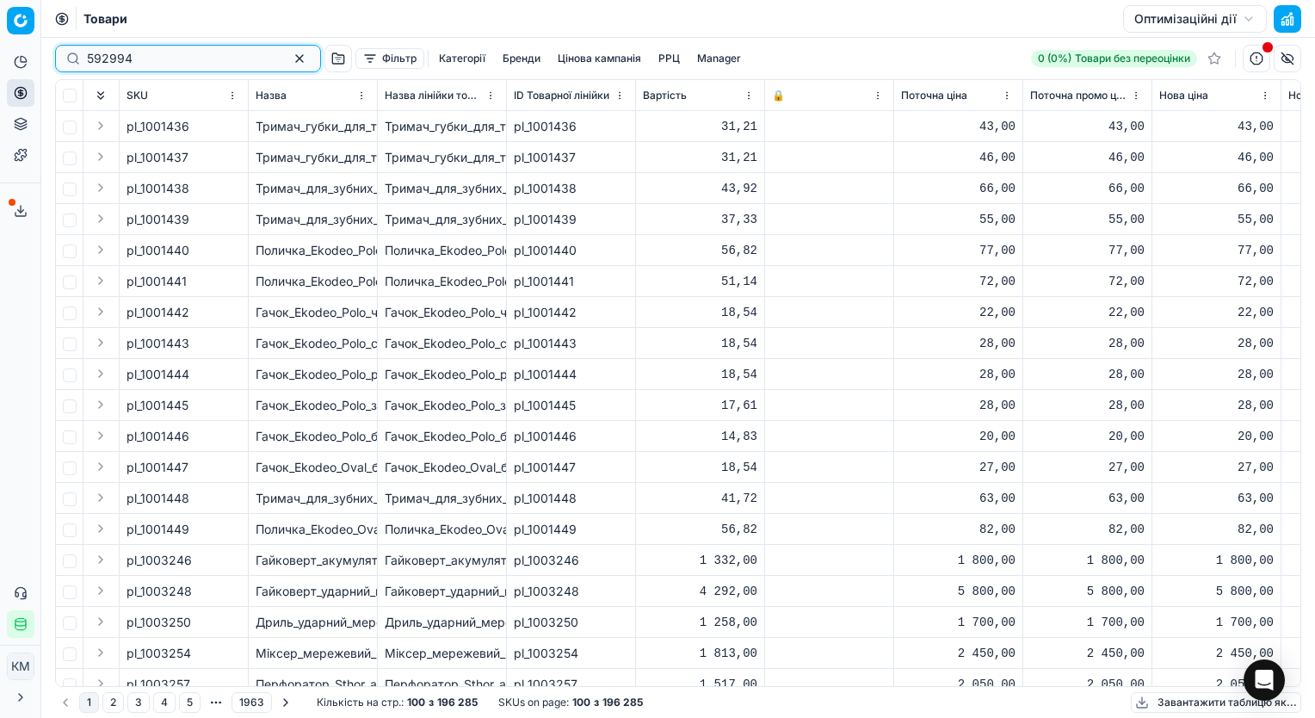
type input "592994"
click at [107, 61] on input "592994" at bounding box center [181, 58] width 188 height 17
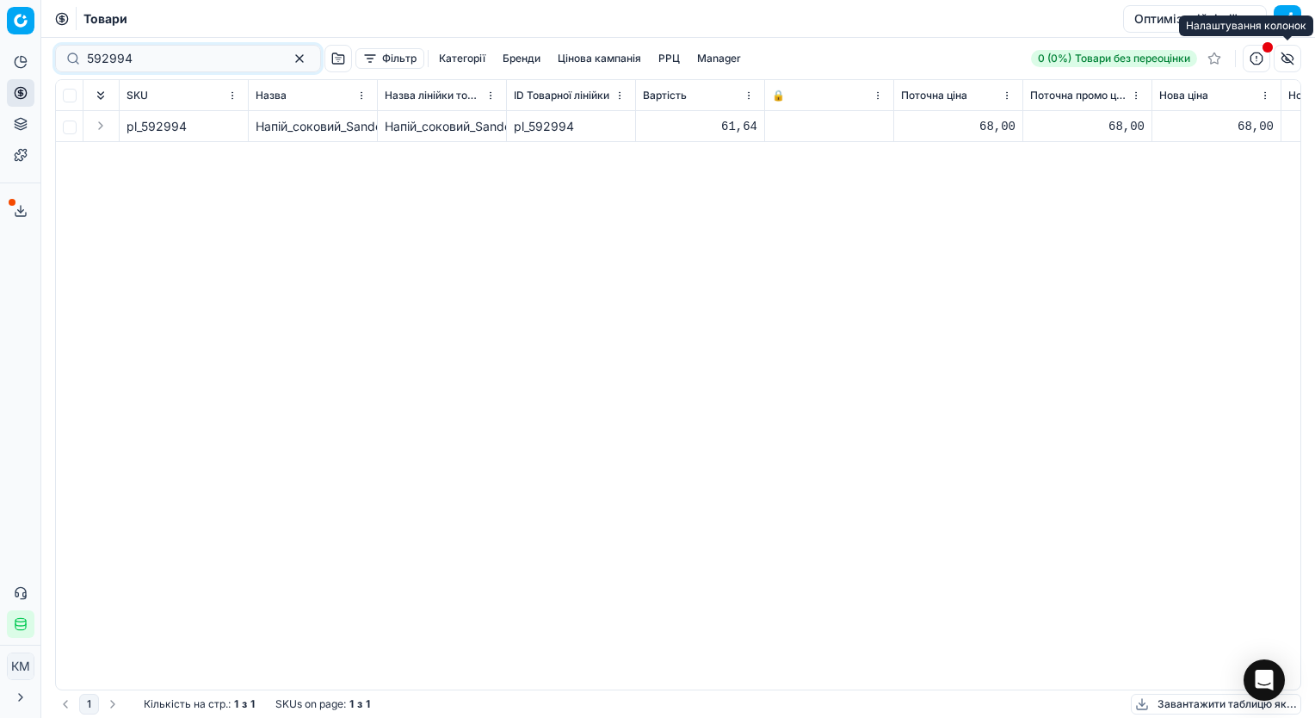
click at [1289, 56] on button "button" at bounding box center [1288, 59] width 28 height 28
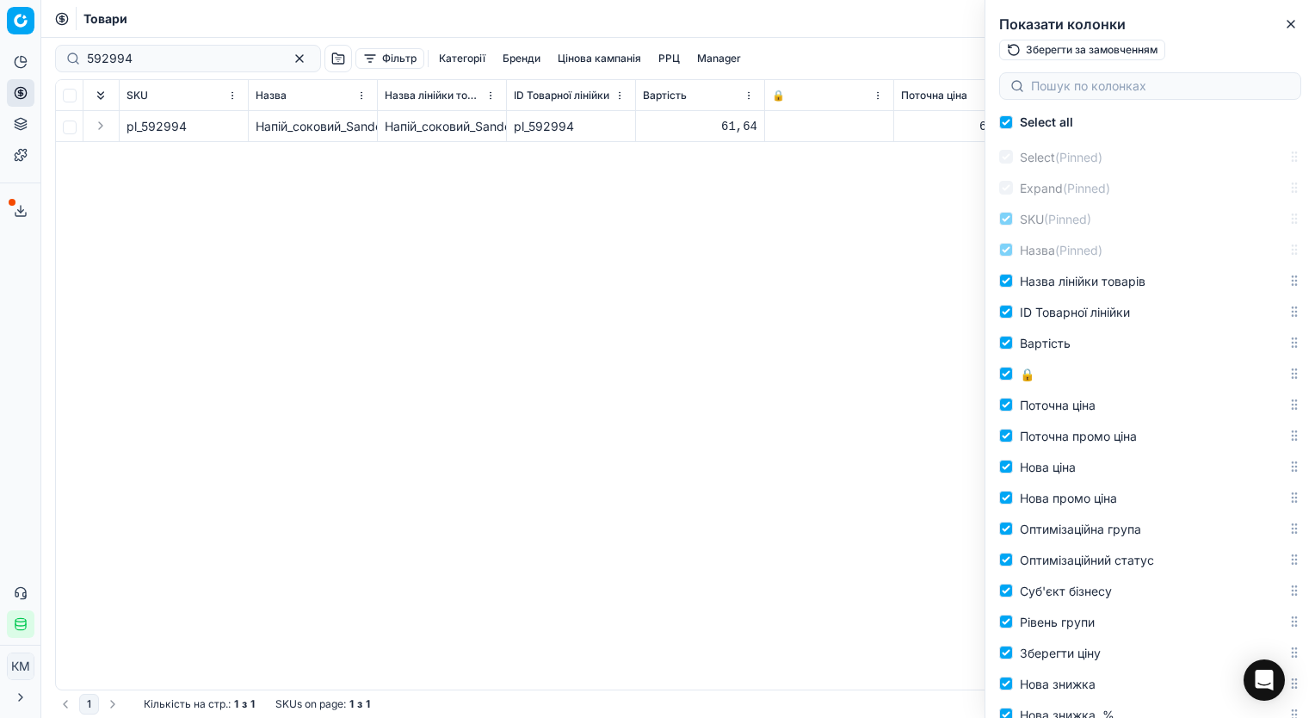
click at [793, 280] on div "pl_592994 Напій_соковий_Sandora_Сицілійський_червоний_апельсин_950_мл_(719492) …" at bounding box center [678, 400] width 1244 height 578
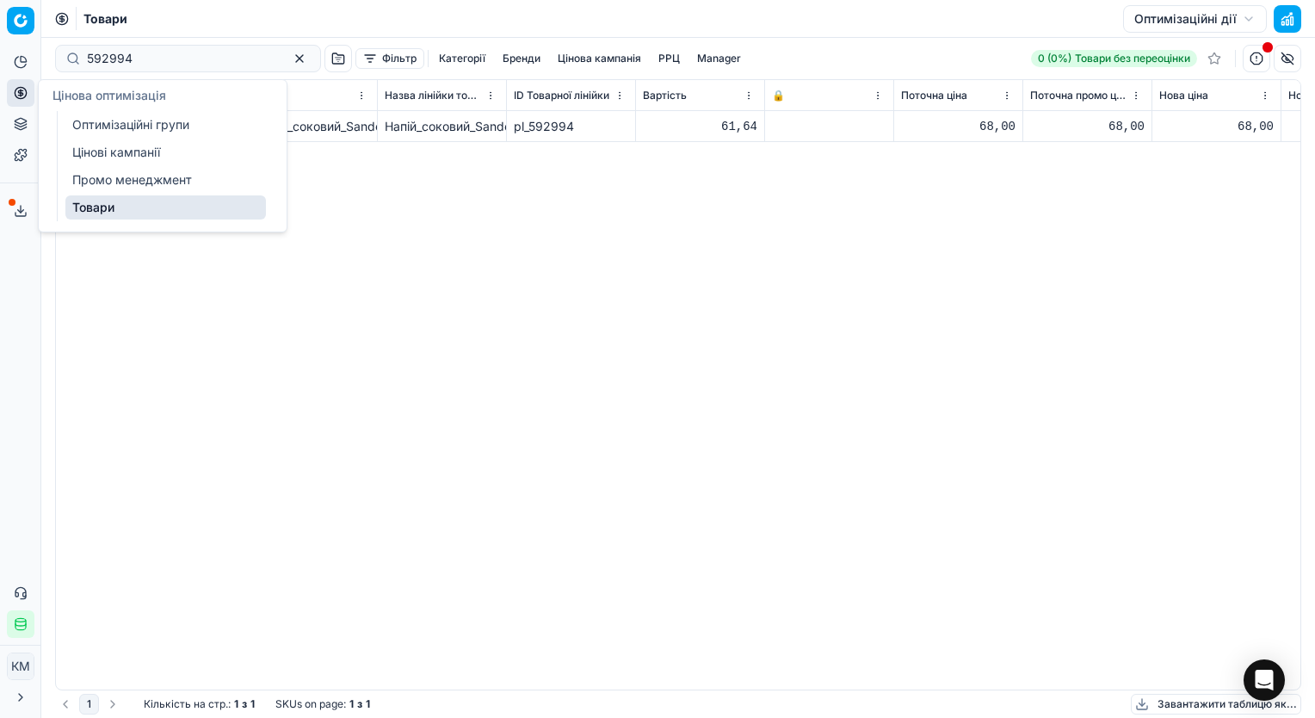
click at [20, 92] on icon at bounding box center [20, 92] width 4 height 4
click at [100, 201] on link "Товари" at bounding box center [165, 207] width 201 height 24
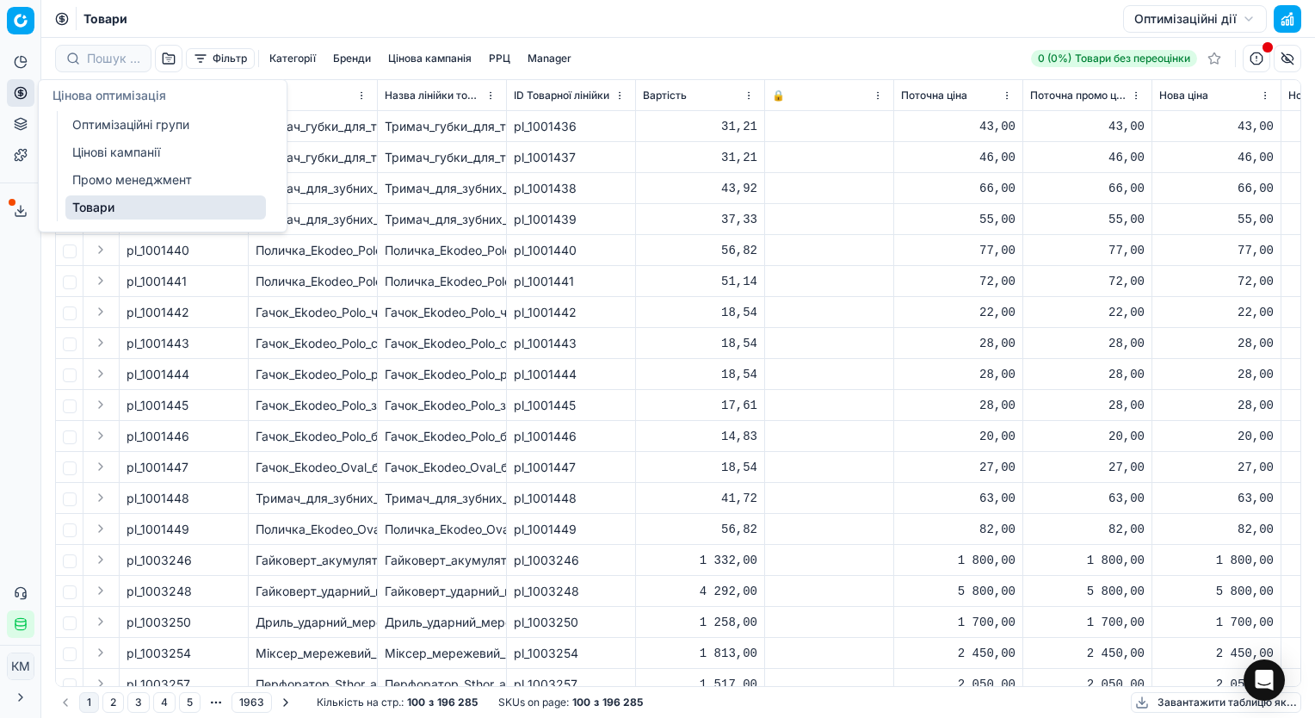
click at [22, 96] on icon at bounding box center [21, 93] width 14 height 14
click at [116, 129] on link "Оптимізаційні групи" at bounding box center [165, 125] width 201 height 24
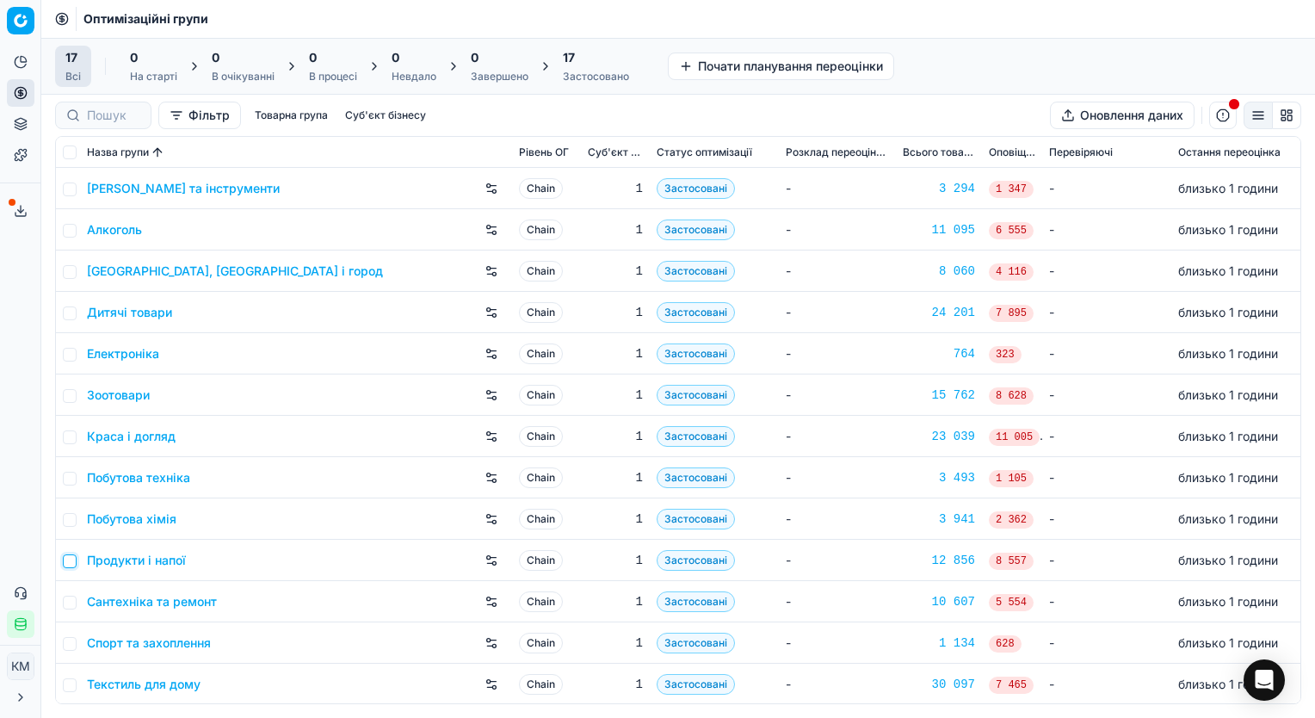
click at [66, 562] on input "checkbox" at bounding box center [70, 561] width 14 height 14
checkbox input "true"
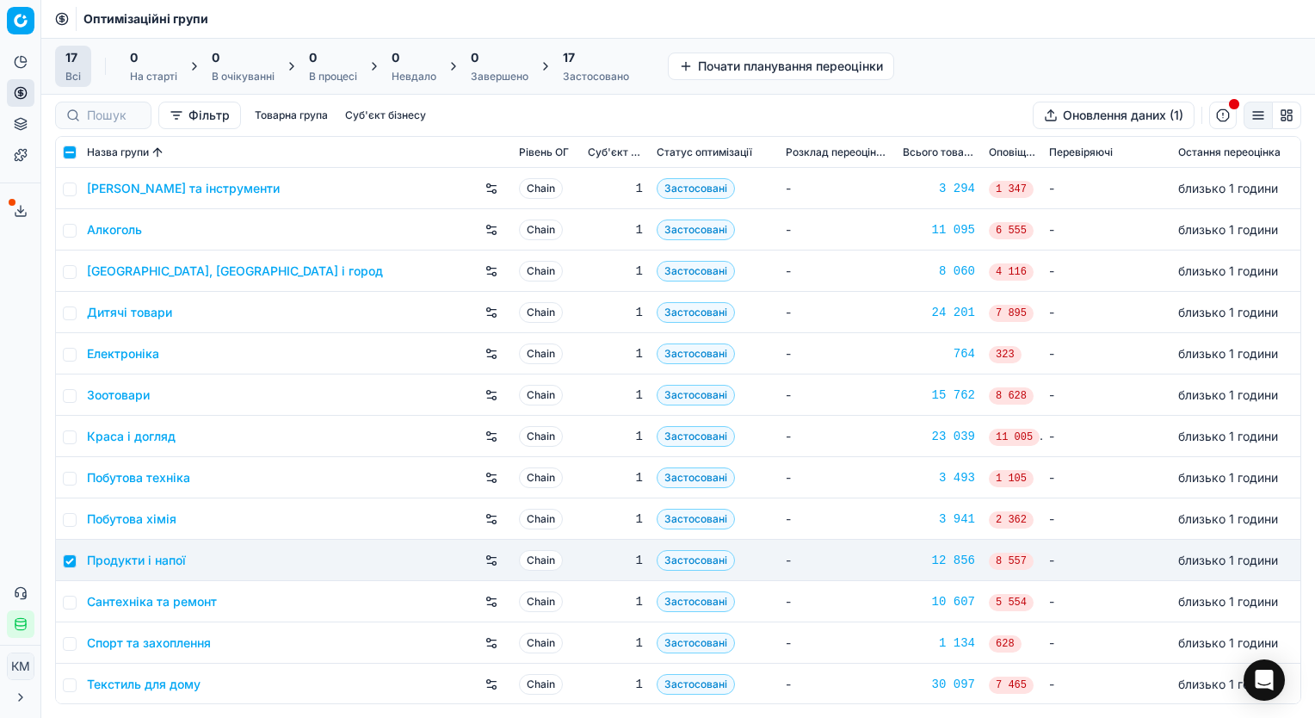
click at [21, 327] on div "Аналітика Цінова оптимізація Асортимент продукції Шаблони Сервіс експорту 72 Зв…" at bounding box center [20, 342] width 40 height 603
click at [22, 63] on icon at bounding box center [21, 62] width 14 height 14
click at [120, 97] on link "[PERSON_NAME]" at bounding box center [165, 94] width 201 height 24
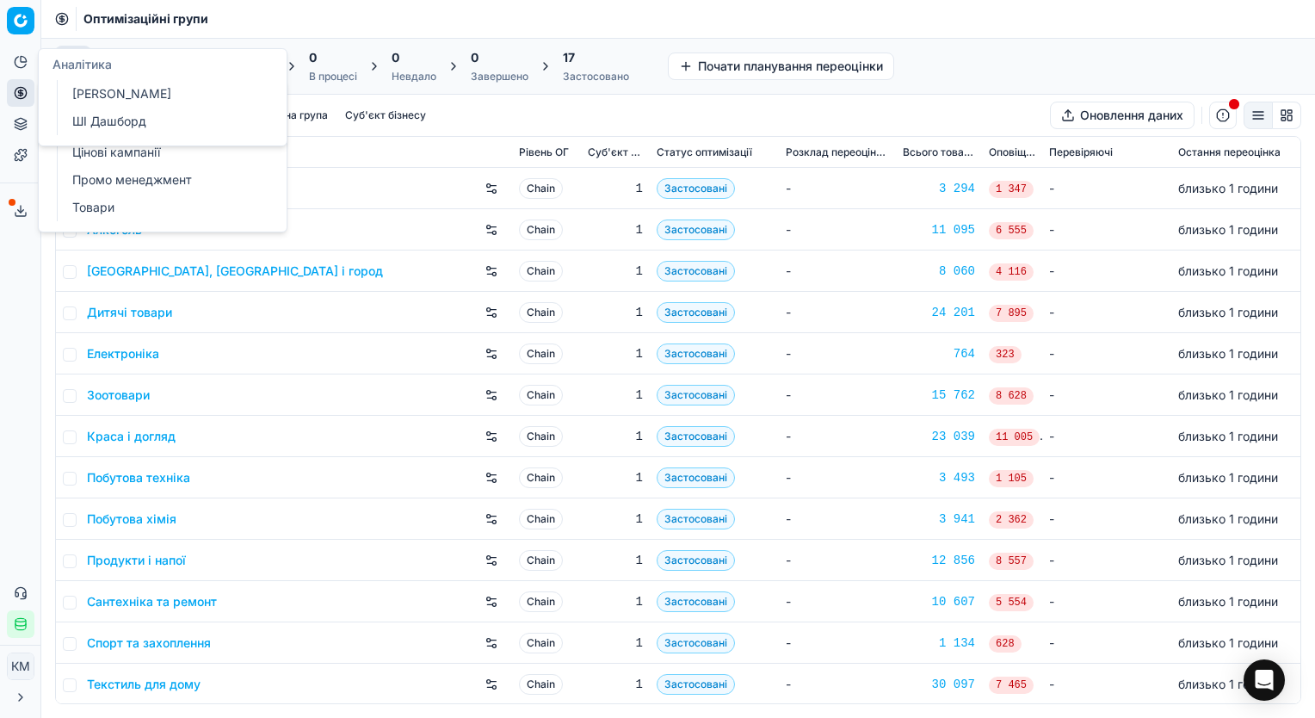
click at [24, 62] on icon at bounding box center [24, 59] width 6 height 6
click at [114, 119] on link "ШІ Дашборд" at bounding box center [165, 121] width 201 height 24
click at [22, 58] on icon at bounding box center [21, 62] width 14 height 14
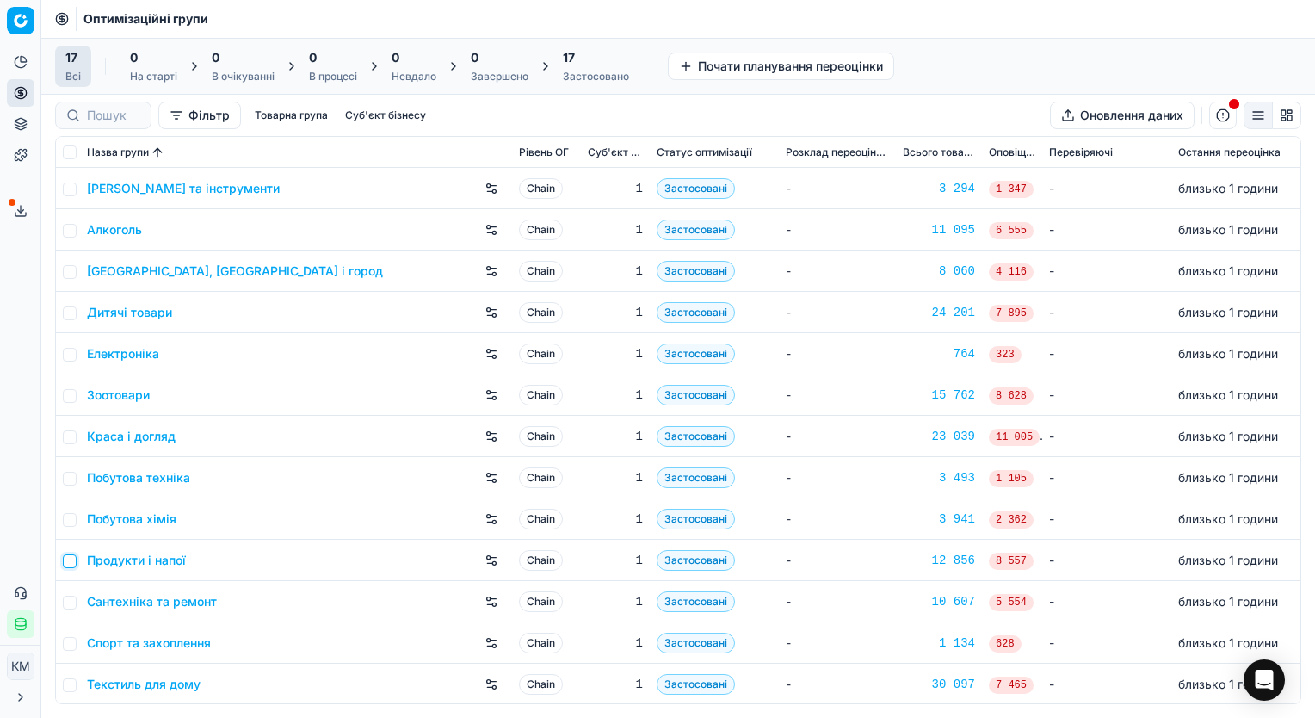
click at [69, 559] on input "checkbox" at bounding box center [70, 561] width 14 height 14
checkbox input "true"
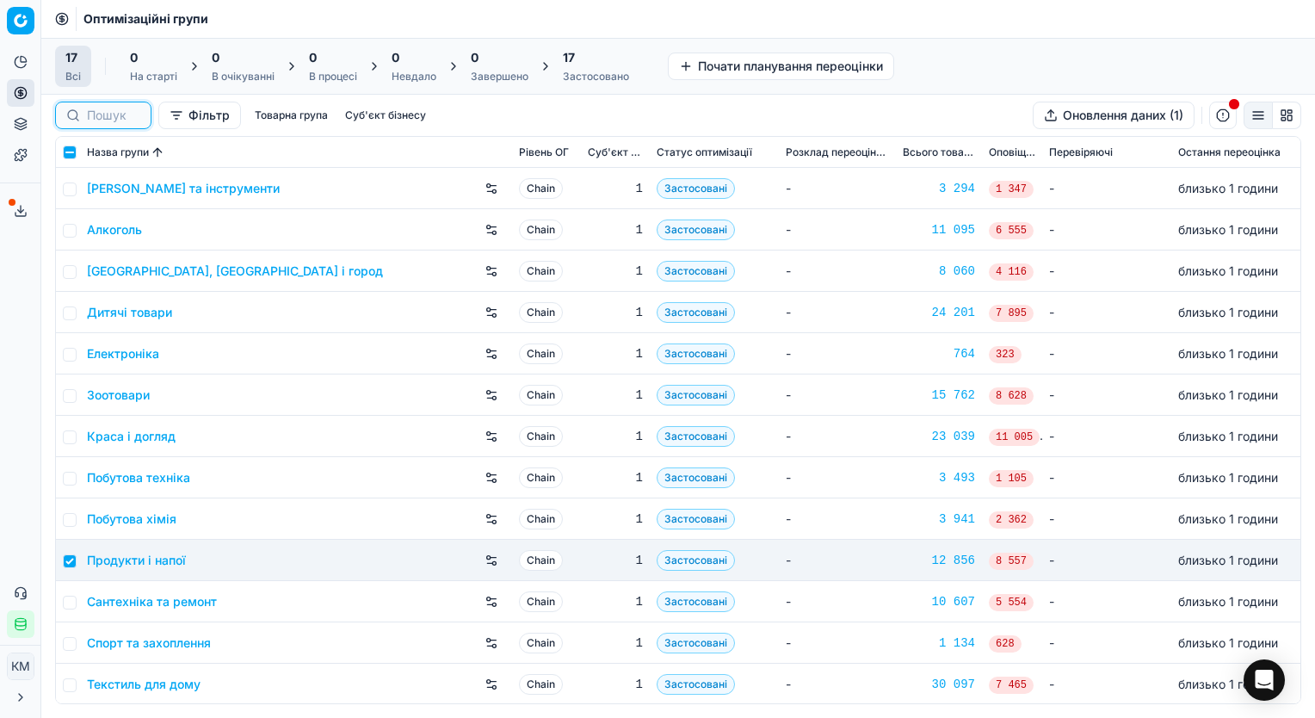
click at [104, 108] on input at bounding box center [113, 115] width 53 height 17
paste input "592994"
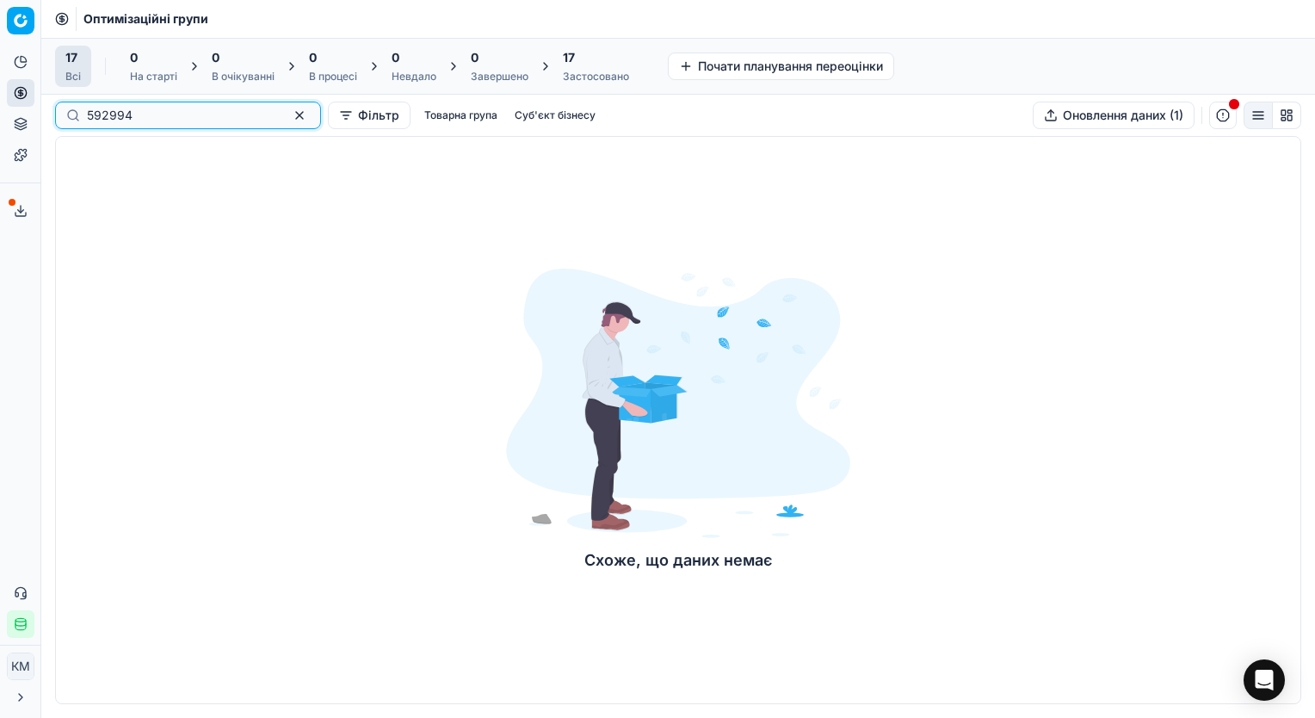
type input "592994"
click at [289, 114] on button "button" at bounding box center [299, 115] width 21 height 21
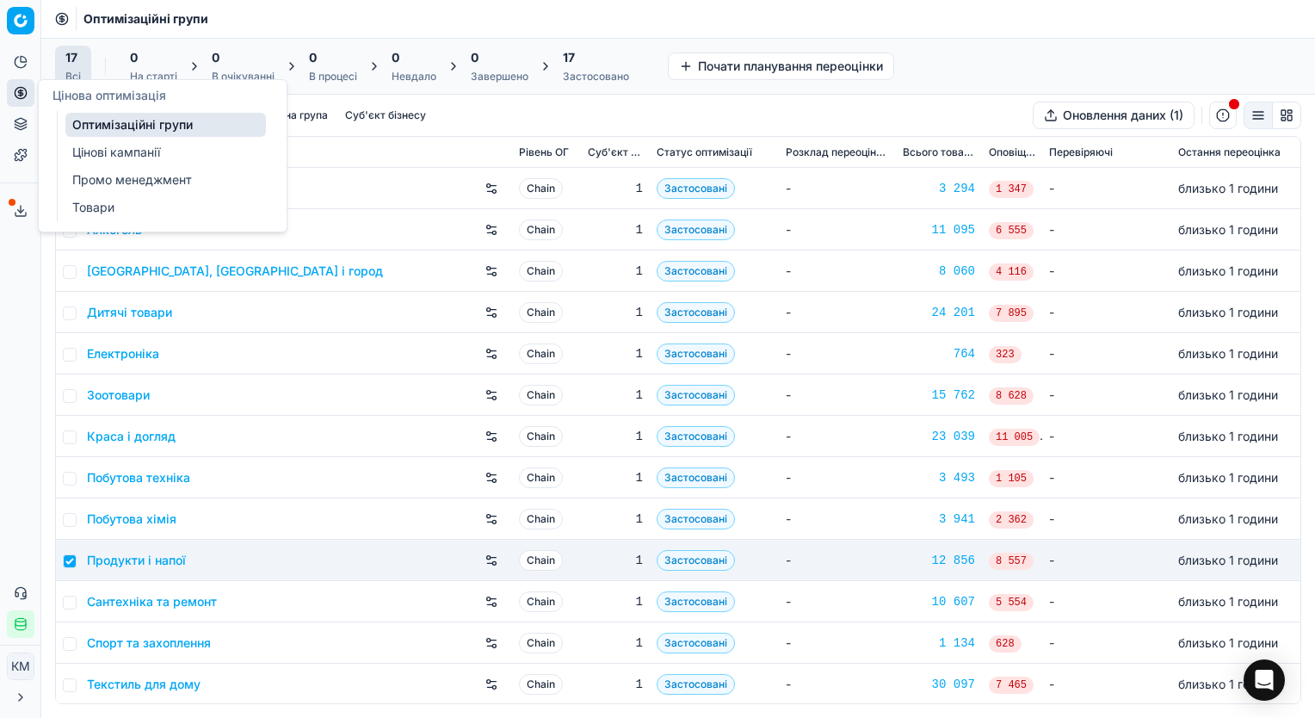
click at [23, 89] on icon at bounding box center [21, 93] width 14 height 14
click at [110, 203] on link "Товари" at bounding box center [165, 207] width 201 height 24
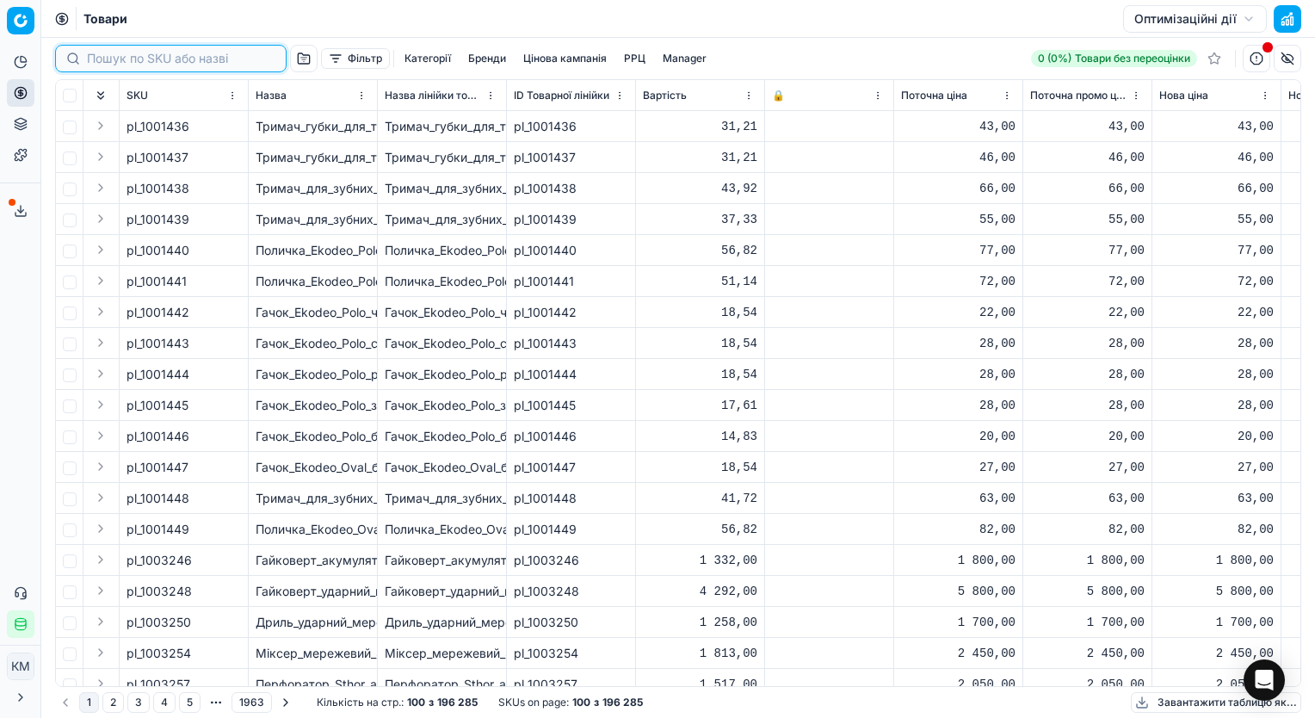
click at [110, 57] on input at bounding box center [181, 58] width 188 height 17
paste input "592994"
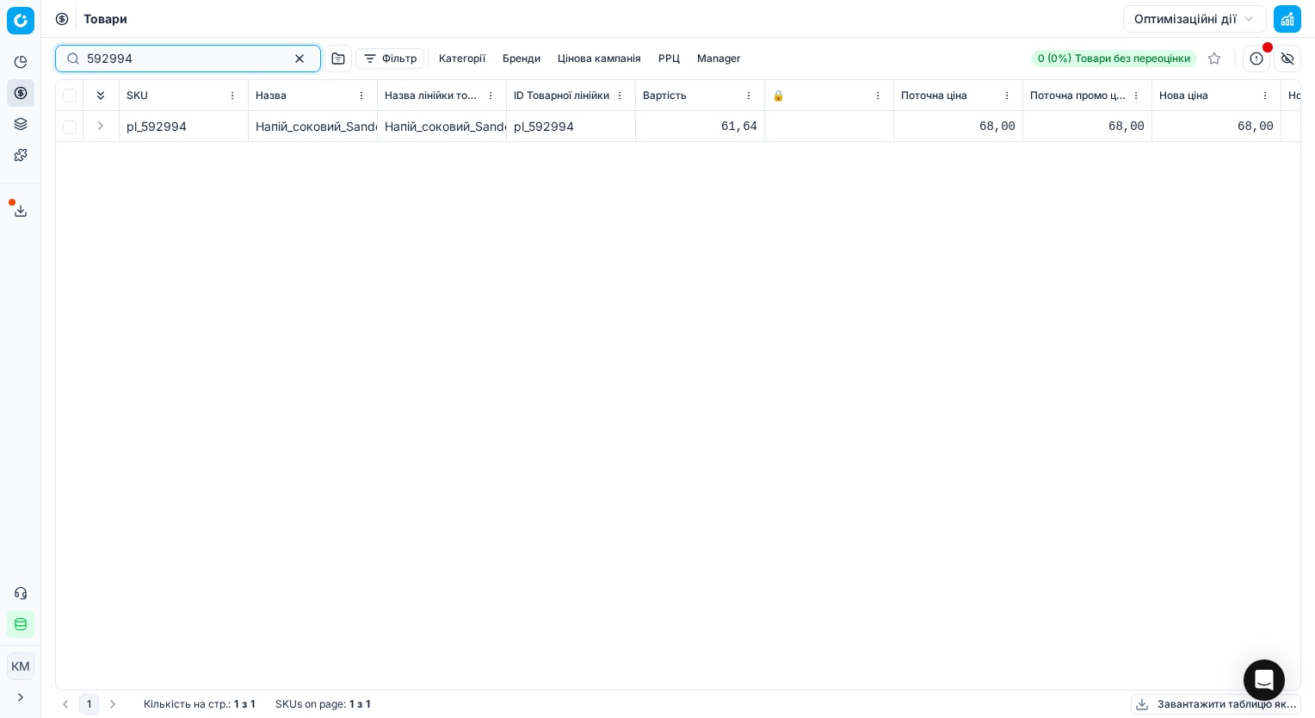
type input "592994"
click at [561, 64] on button "Цінова кампанія" at bounding box center [599, 58] width 97 height 21
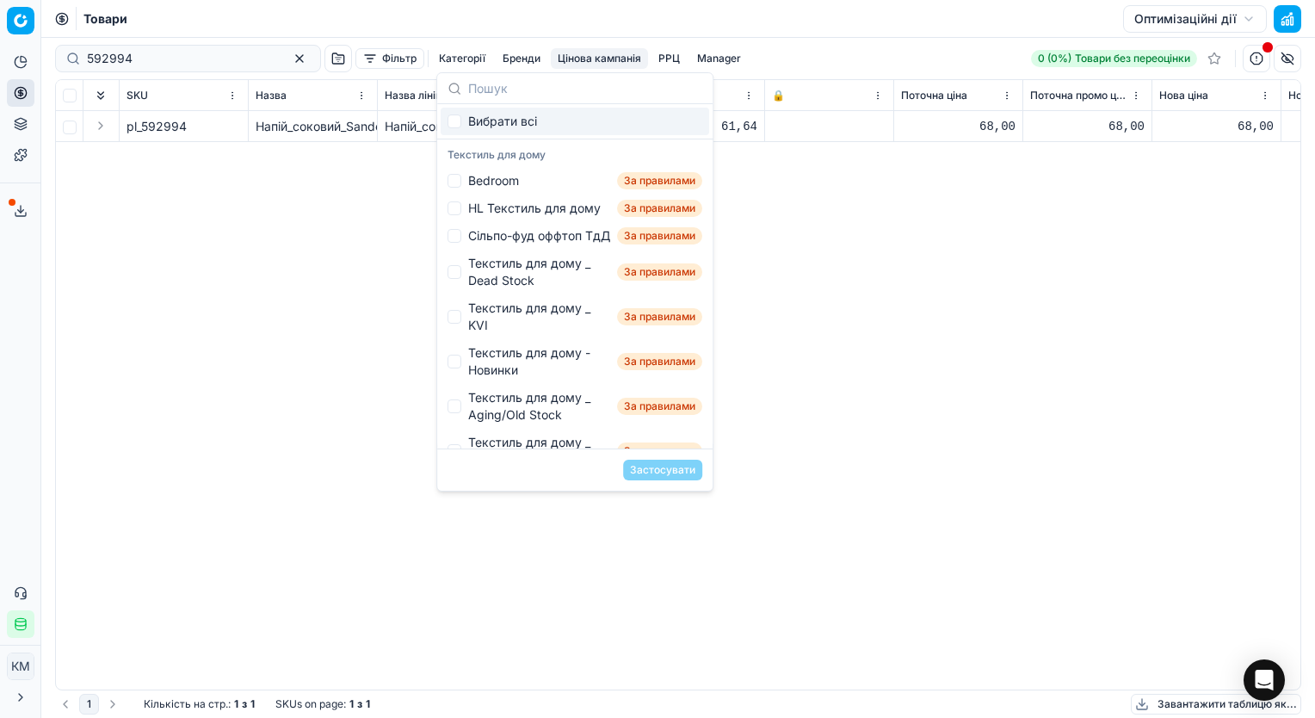
click at [380, 59] on button "Фільтр" at bounding box center [389, 58] width 69 height 21
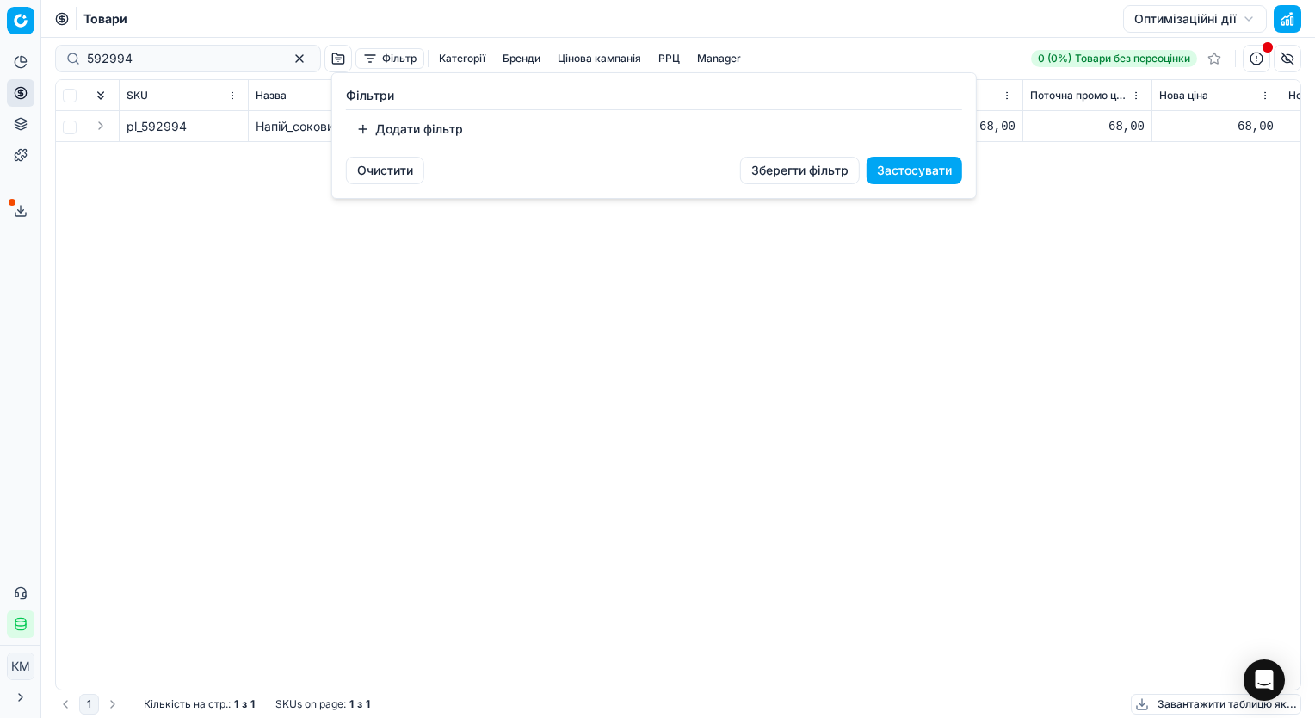
click at [438, 53] on html "Pricing platform Аналітика Цінова оптимізація Асортимент продукції Шаблони Серв…" at bounding box center [657, 359] width 1315 height 718
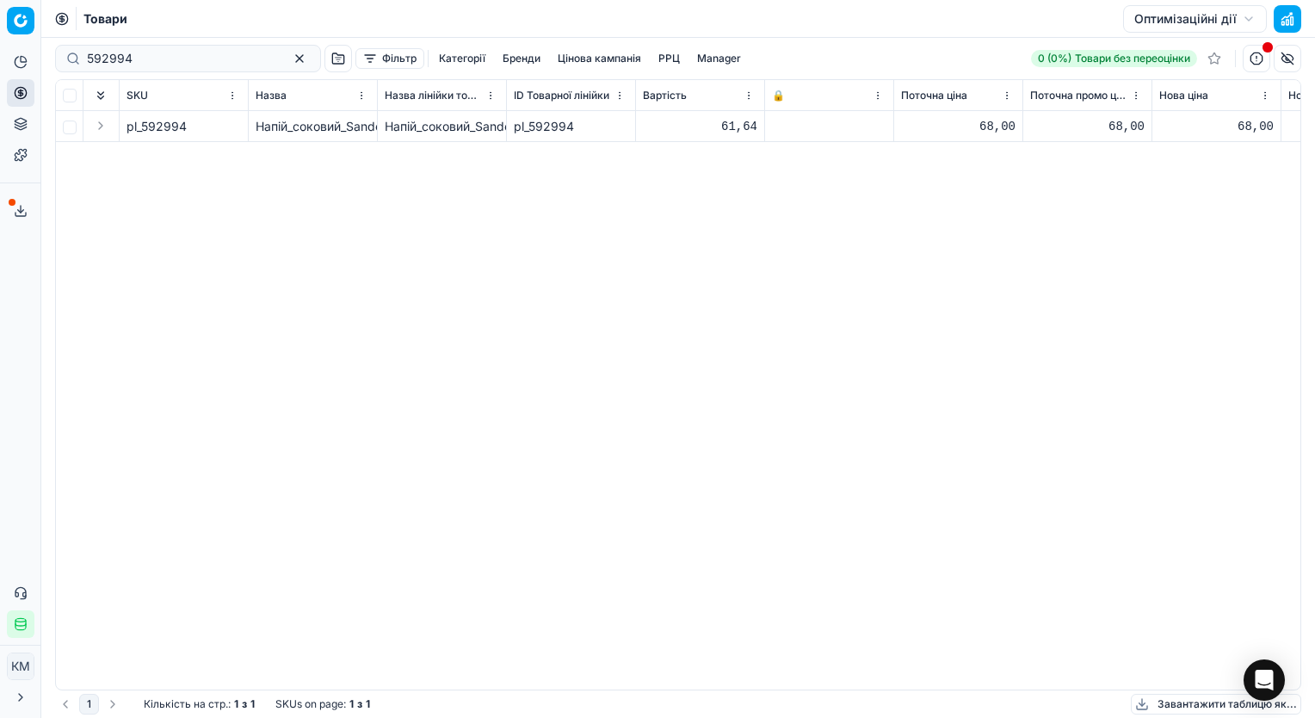
click at [440, 59] on button "Категорії" at bounding box center [462, 58] width 60 height 21
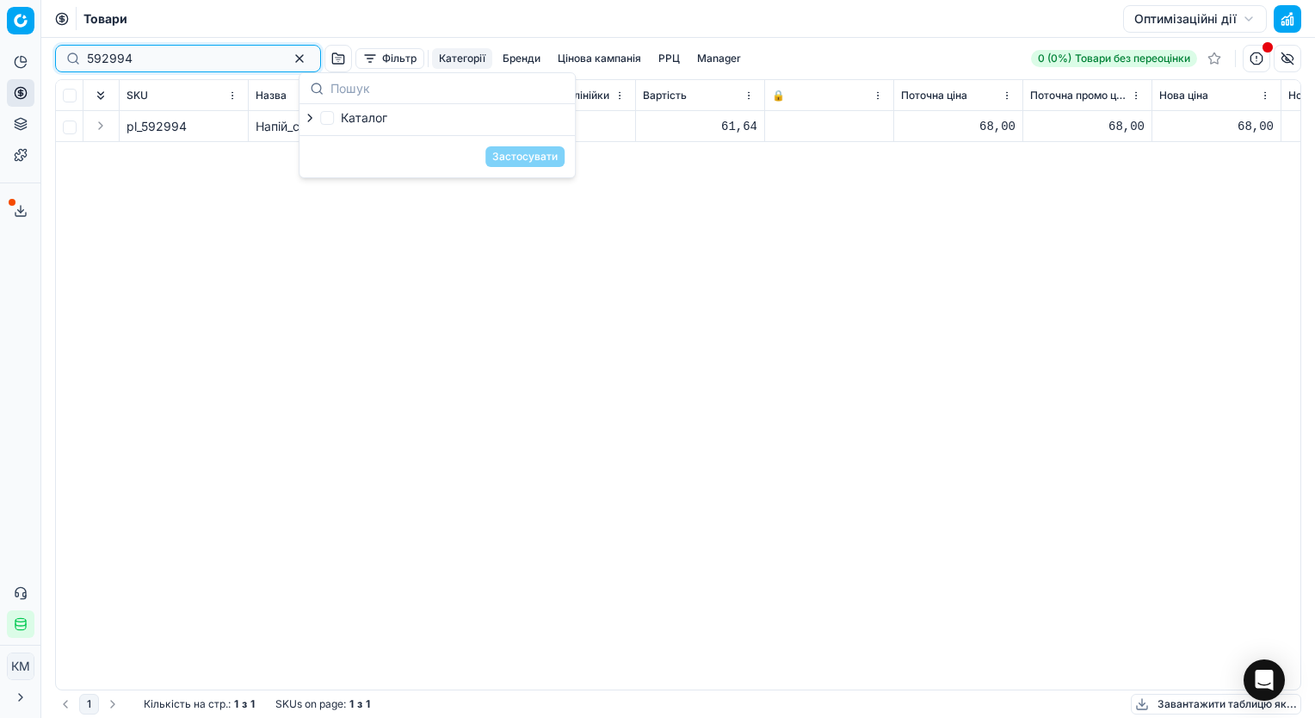
click at [289, 55] on button "button" at bounding box center [299, 58] width 21 height 21
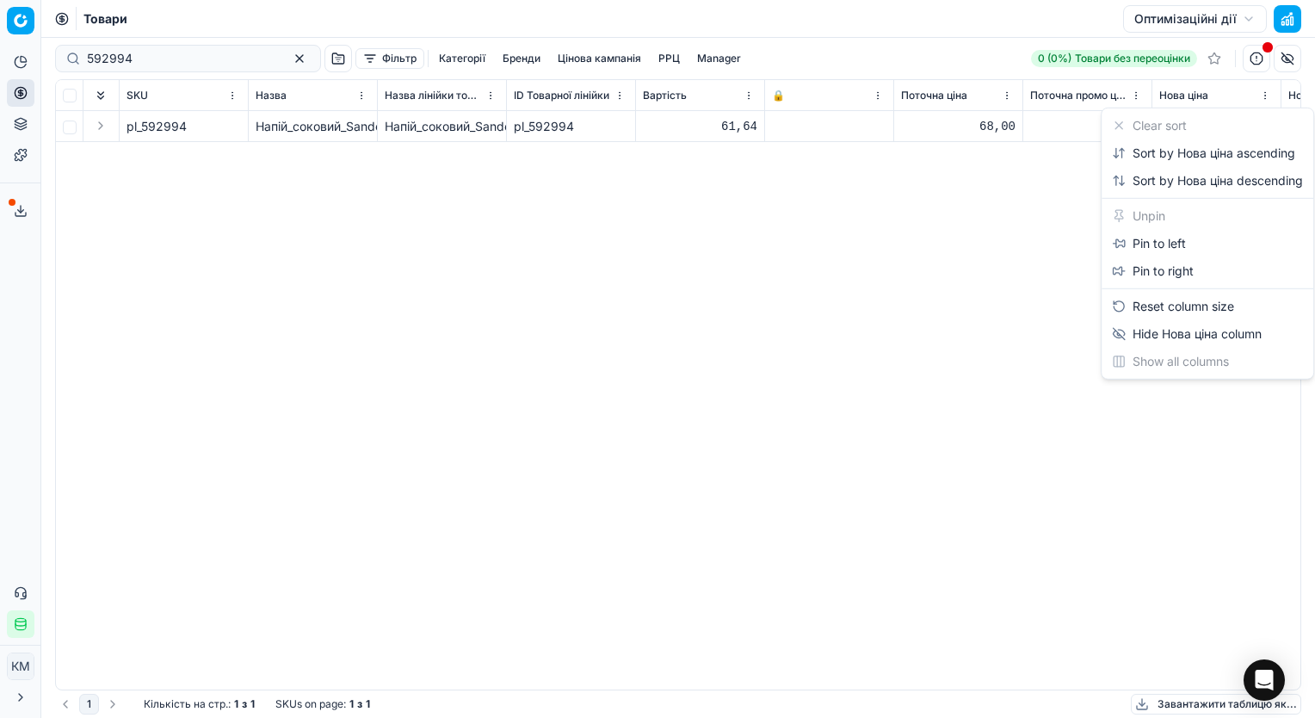
click at [1263, 95] on html "Pricing platform Аналітика Цінова оптимізація Асортимент продукції Шаблони Серв…" at bounding box center [657, 359] width 1315 height 718
click at [1012, 243] on html "Pricing platform Аналітика Цінова оптимізація Асортимент продукції Шаблони Серв…" at bounding box center [657, 359] width 1315 height 718
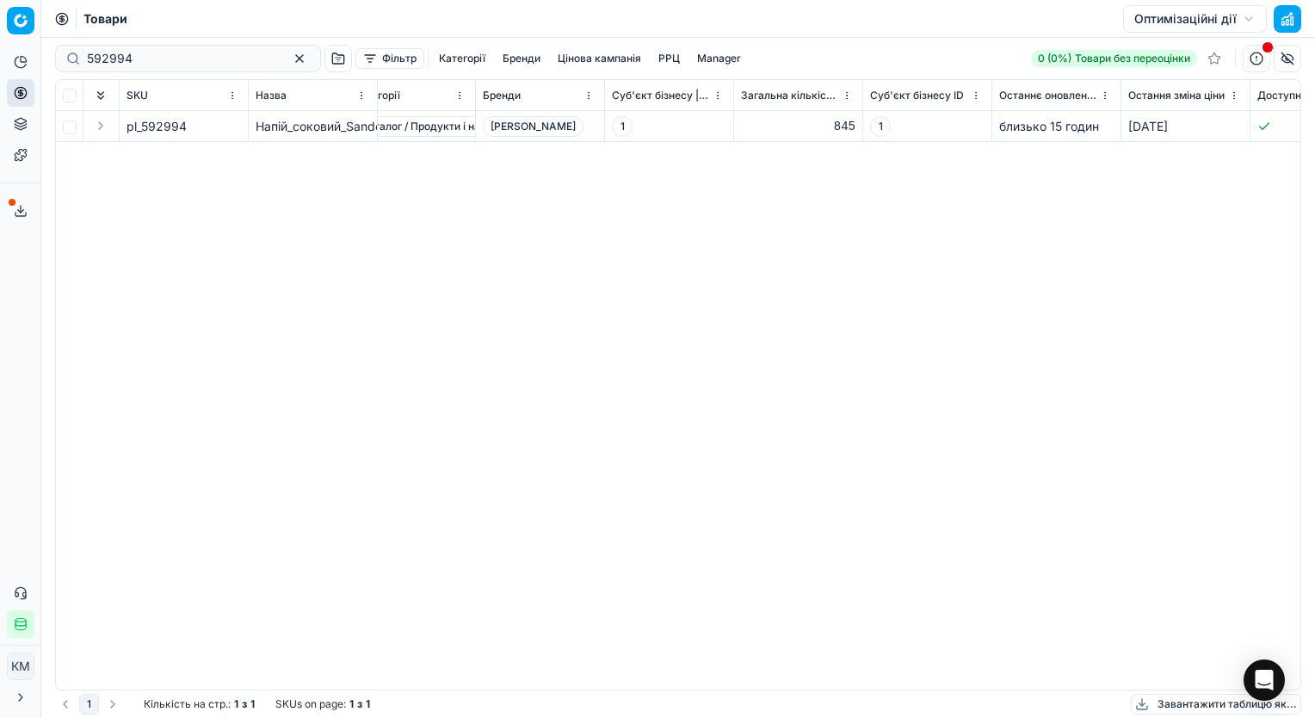
scroll to position [0, 2912]
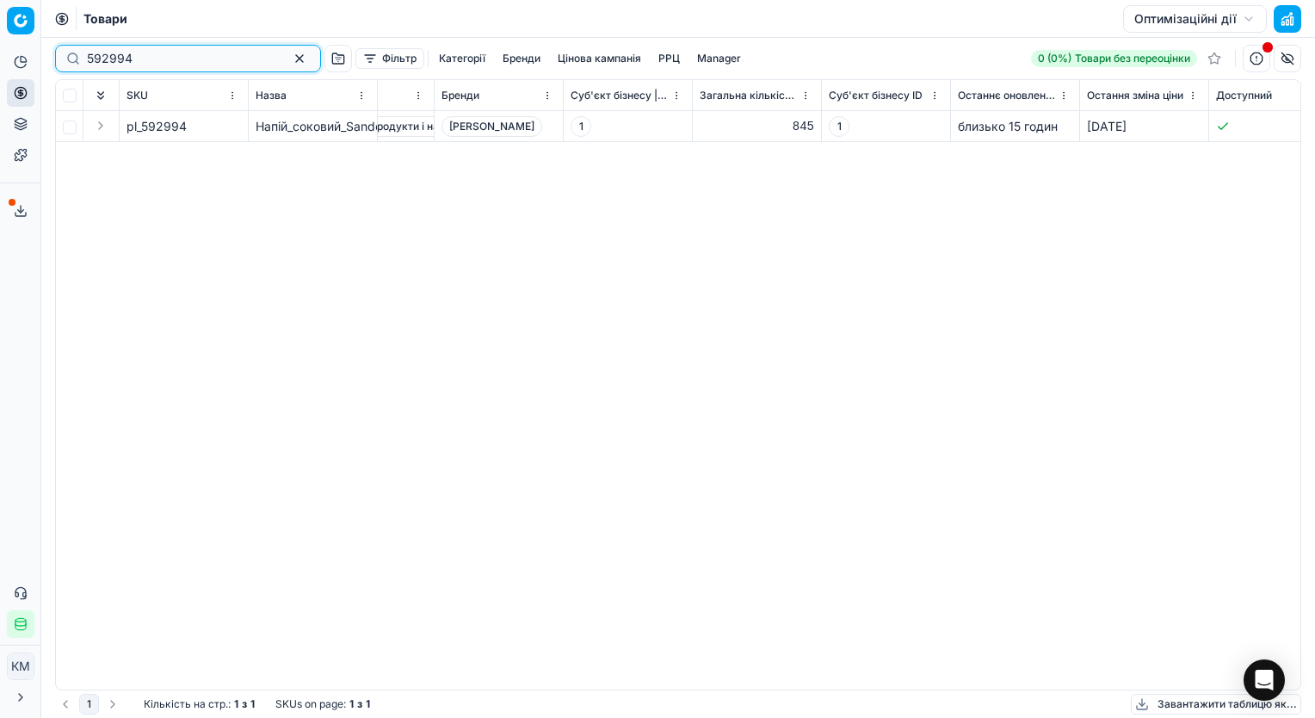
click at [289, 53] on button "button" at bounding box center [299, 58] width 21 height 21
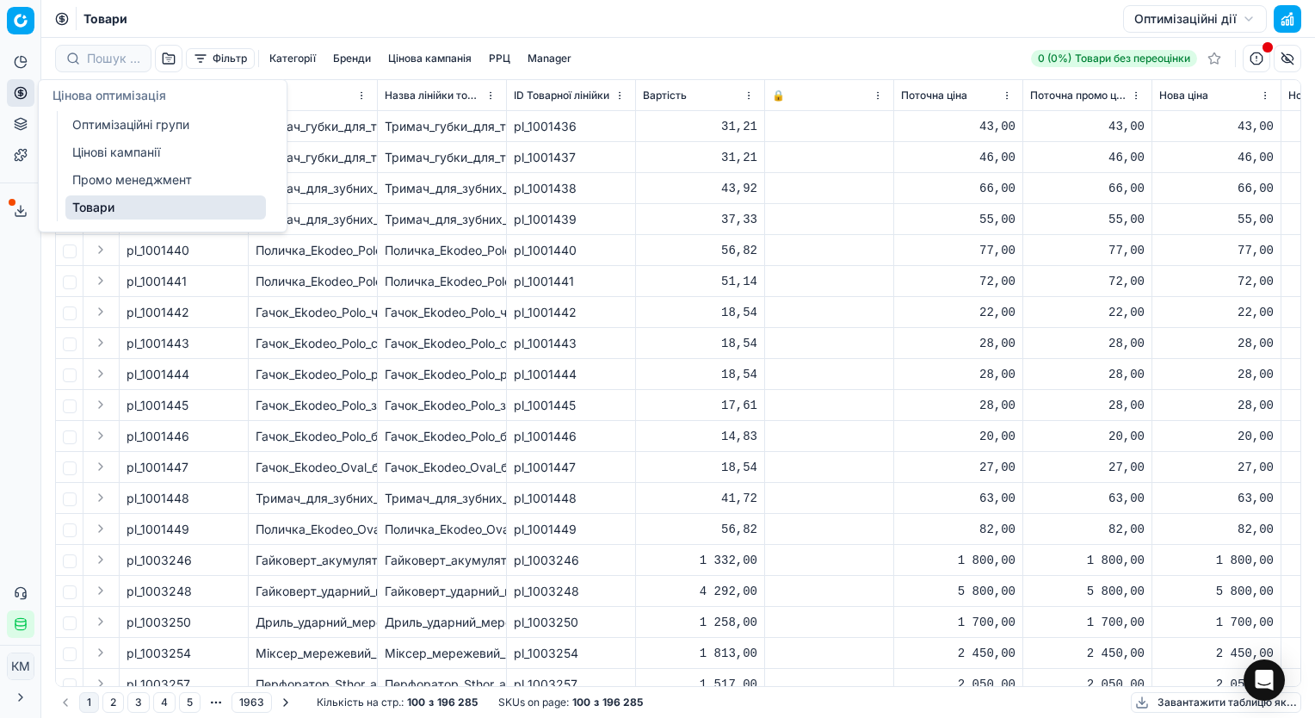
click at [102, 124] on link "Оптимізаційні групи" at bounding box center [165, 125] width 201 height 24
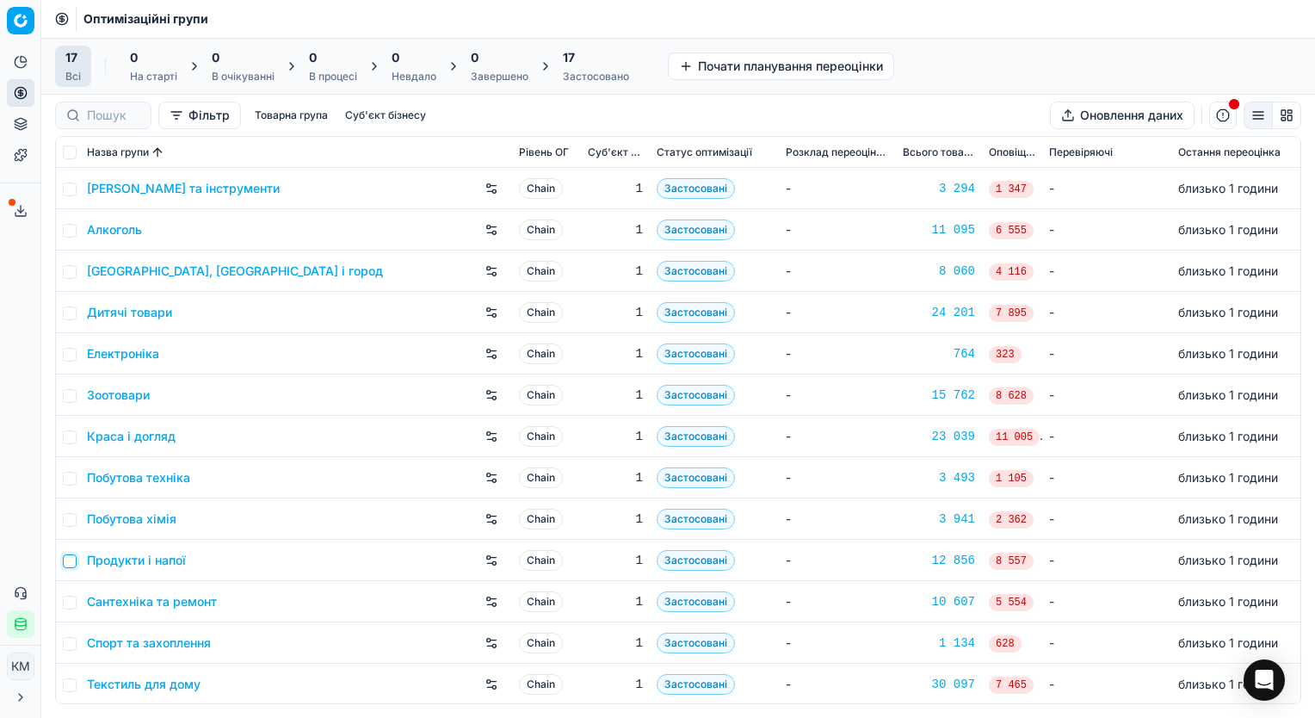
click at [66, 561] on input "checkbox" at bounding box center [70, 561] width 14 height 14
checkbox input "true"
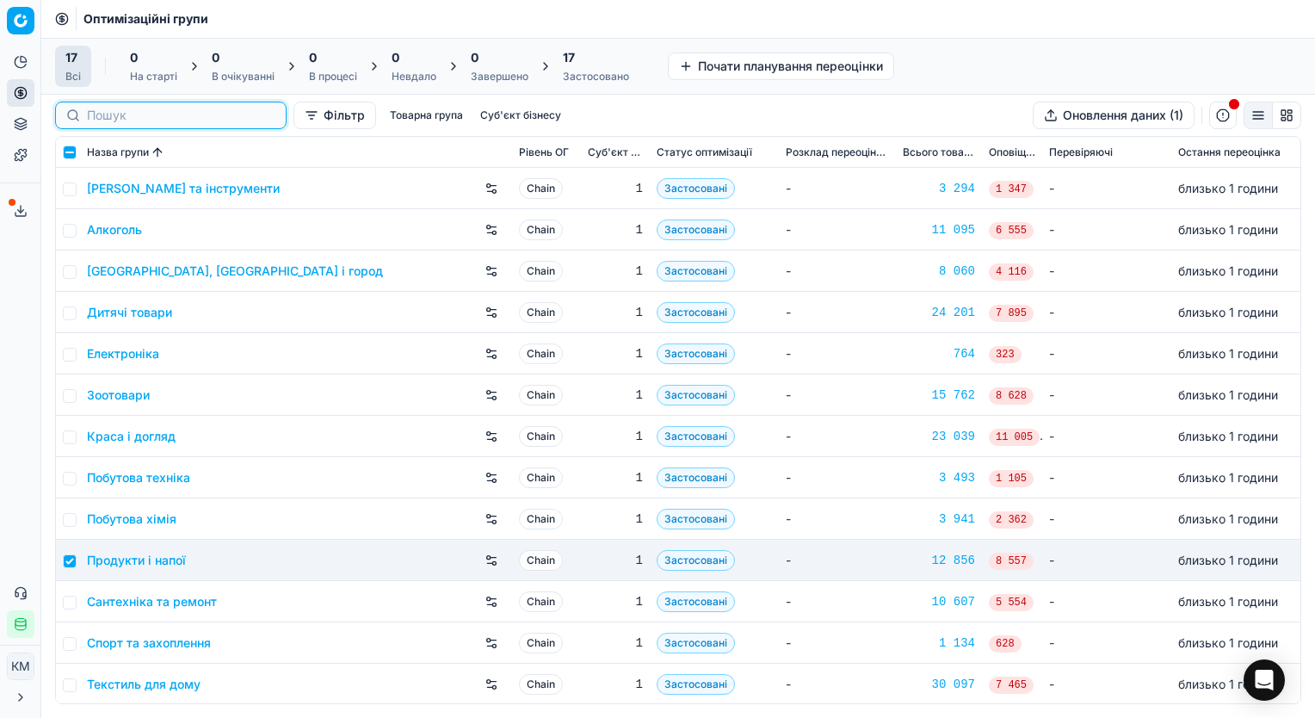
click at [114, 112] on input at bounding box center [181, 115] width 188 height 17
paste input "1001121 Сік [PERSON_NAME] Томатний Пікантний з м'якоттю відновлений стерилізова…"
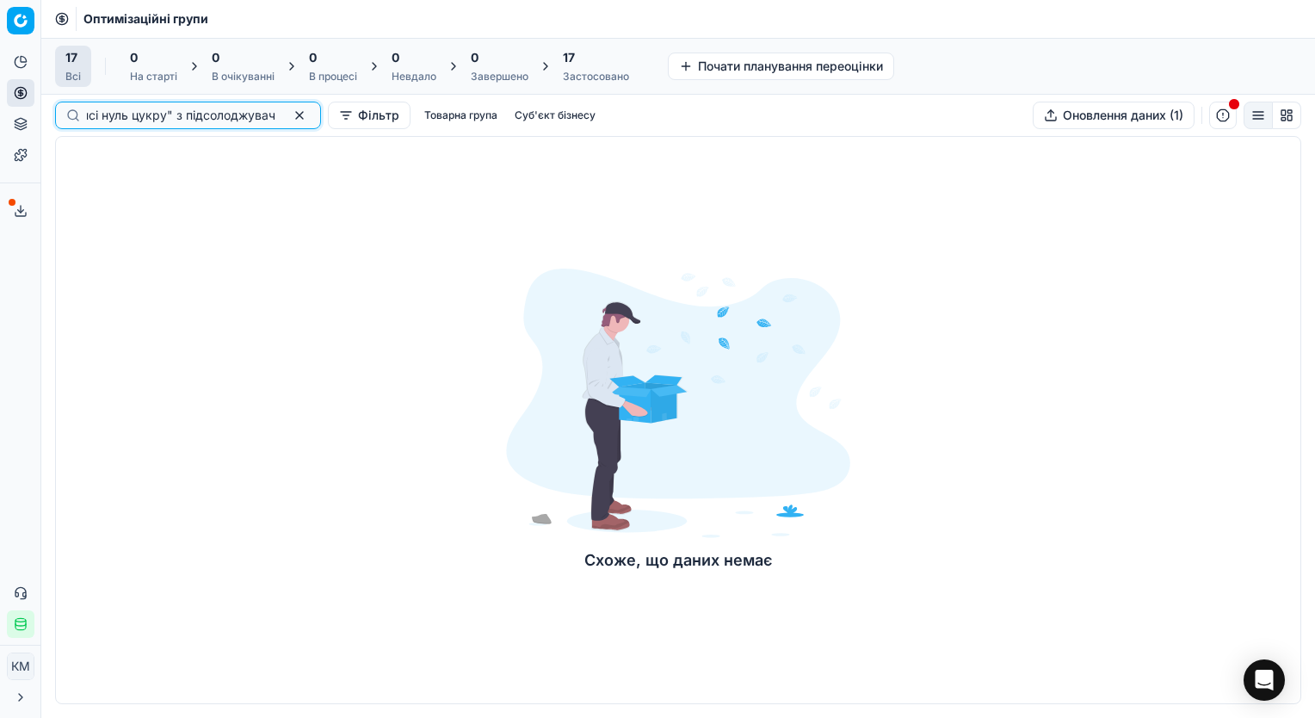
type input "1001121 Сік [PERSON_NAME] Томатний Пікантний з м'якоттю відновлений стерилізова…"
click at [289, 112] on button "button" at bounding box center [299, 115] width 21 height 21
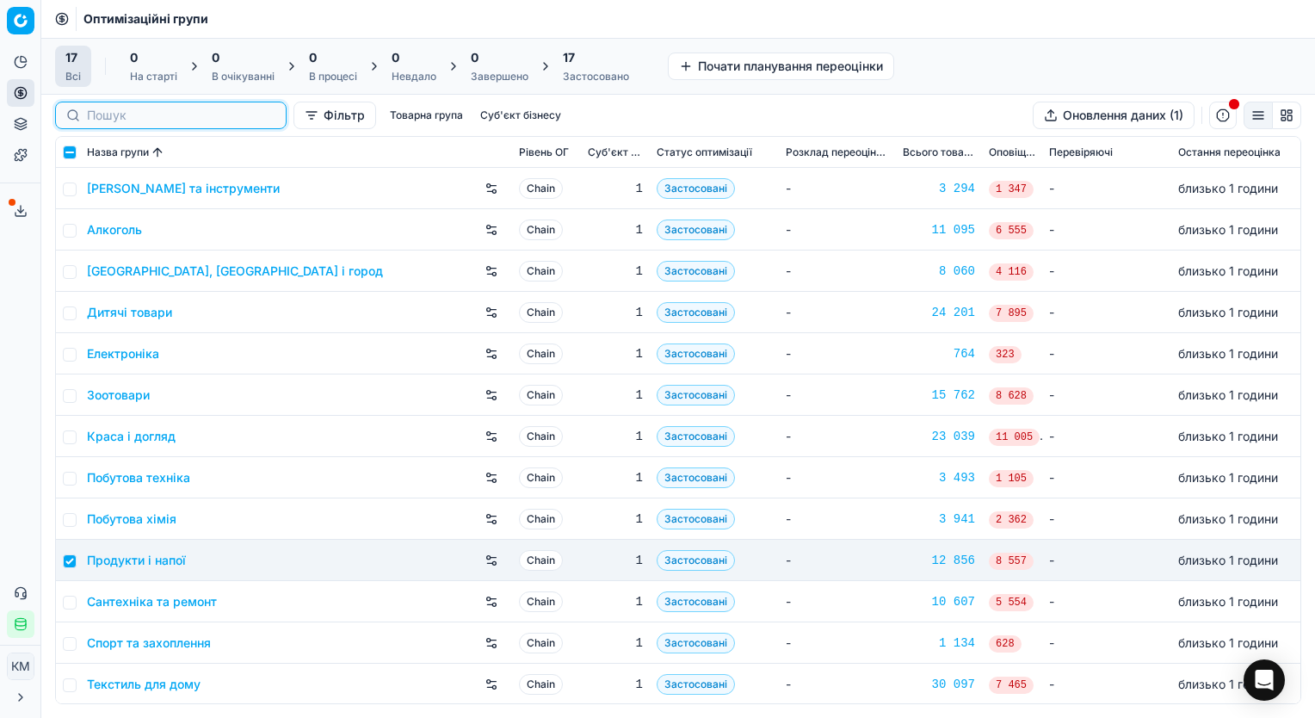
click at [102, 120] on input at bounding box center [181, 115] width 188 height 17
paste input "592994"
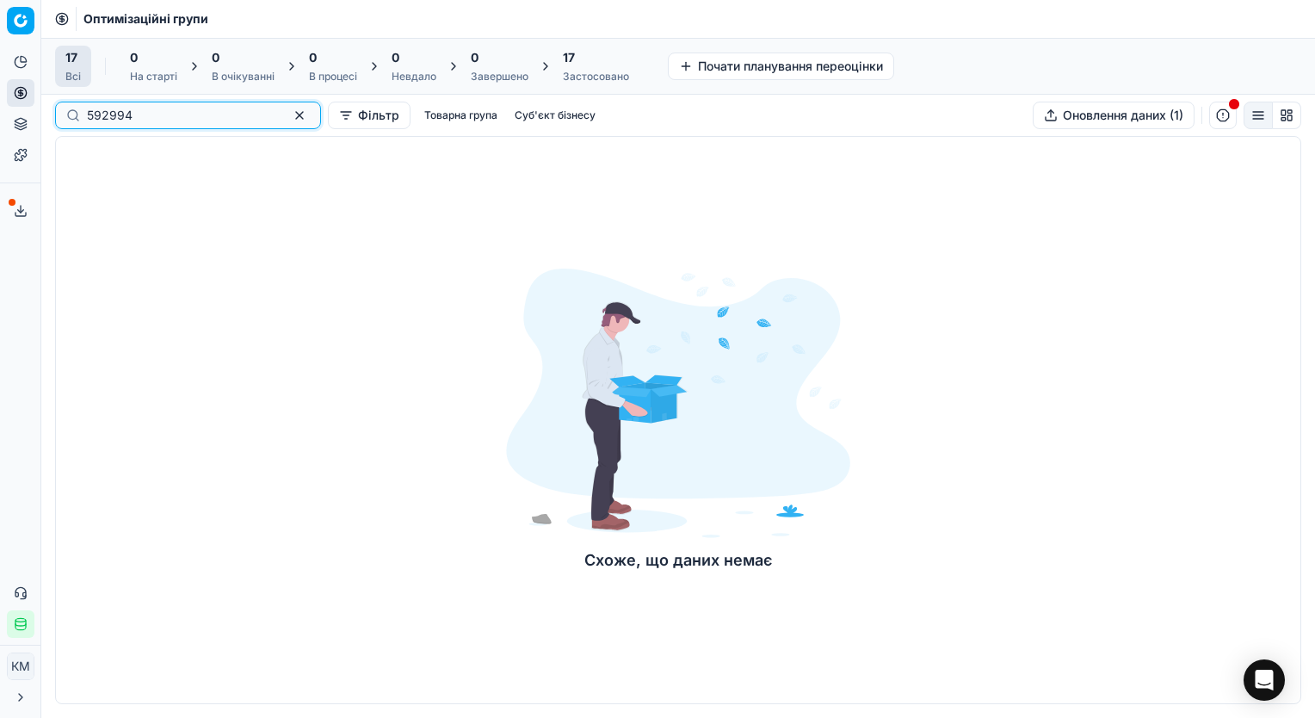
type input "592994"
click at [289, 115] on button "button" at bounding box center [299, 115] width 21 height 21
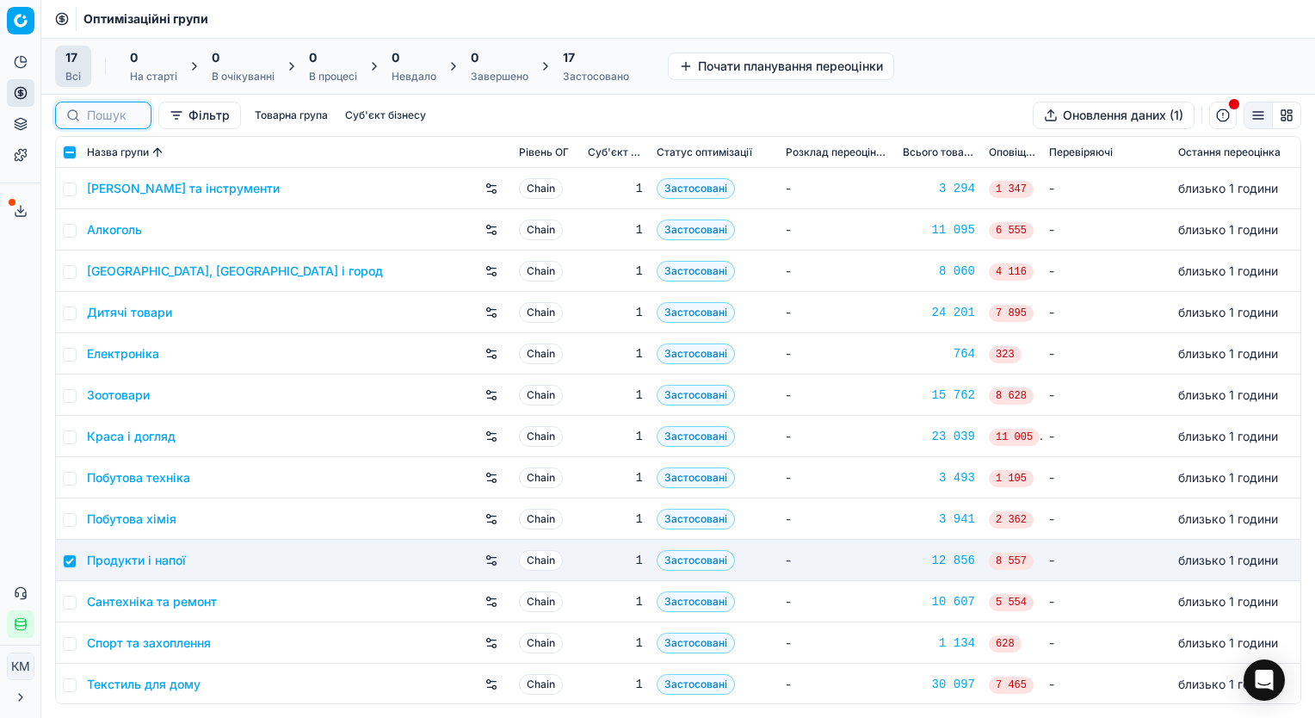
click at [107, 114] on input at bounding box center [113, 115] width 53 height 17
paste input "592994"
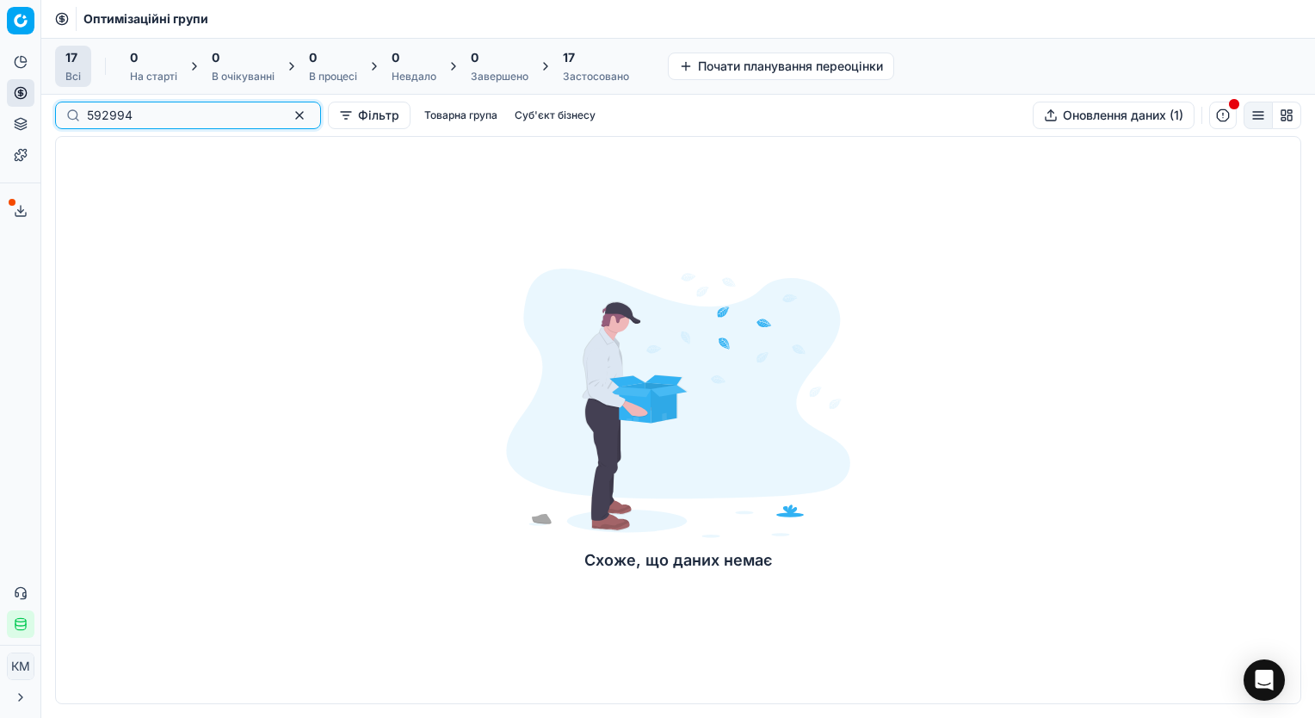
type input "592994"
click at [83, 112] on div "592994" at bounding box center [188, 116] width 266 height 28
click at [89, 114] on input "592994" at bounding box center [181, 115] width 188 height 17
click at [180, 115] on input "592994" at bounding box center [181, 115] width 188 height 17
click at [164, 289] on div "Схоже, що даних немає" at bounding box center [678, 420] width 1246 height 568
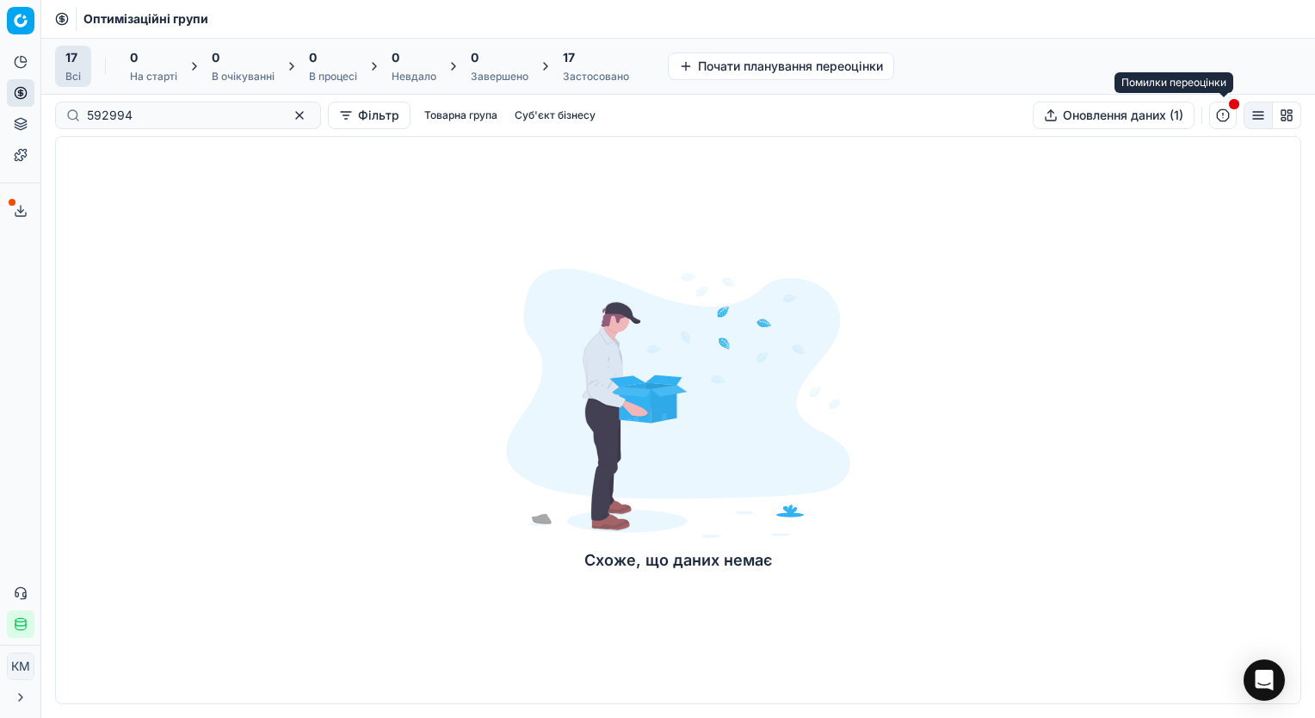
click at [1227, 109] on button "button" at bounding box center [1223, 116] width 28 height 28
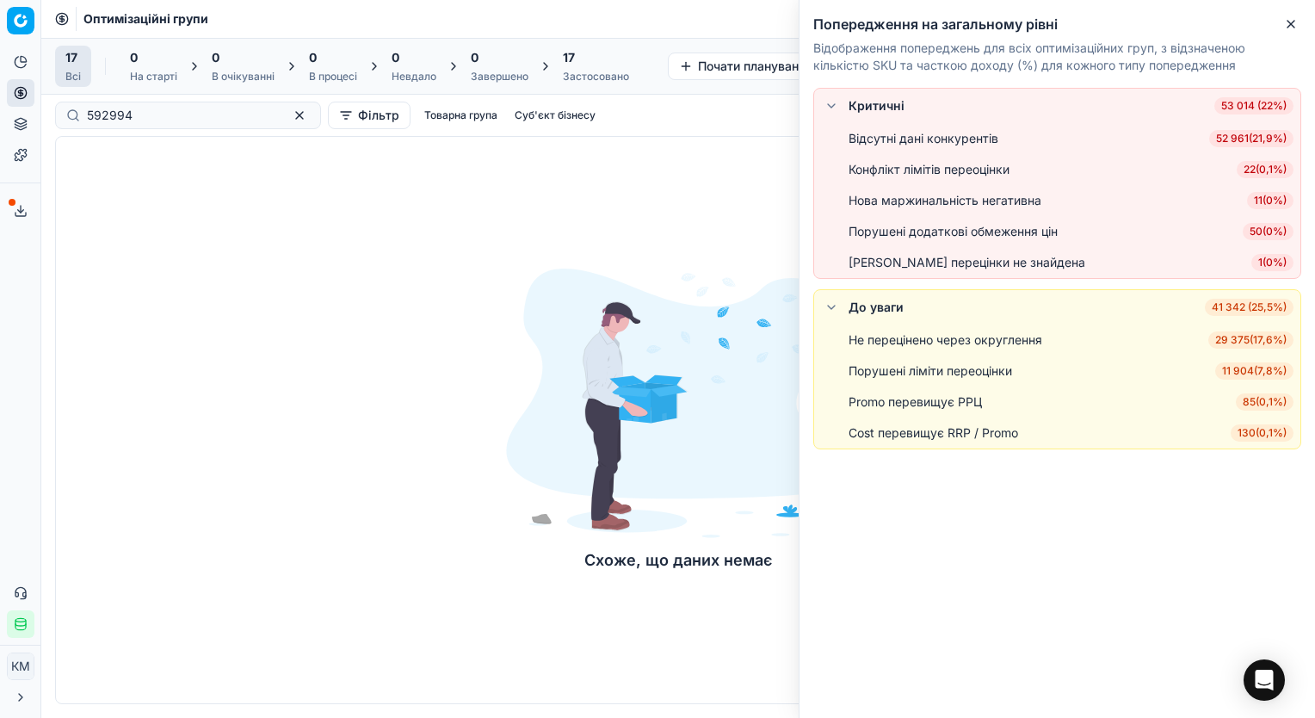
click at [301, 284] on div "Схоже, що даних немає" at bounding box center [678, 420] width 1246 height 568
click at [273, 287] on div "Схоже, що даних немає" at bounding box center [678, 420] width 1246 height 568
drag, startPoint x: 1294, startPoint y: 18, endPoint x: 1260, endPoint y: 30, distance: 36.5
click at [1294, 18] on icon "button" at bounding box center [1291, 24] width 14 height 14
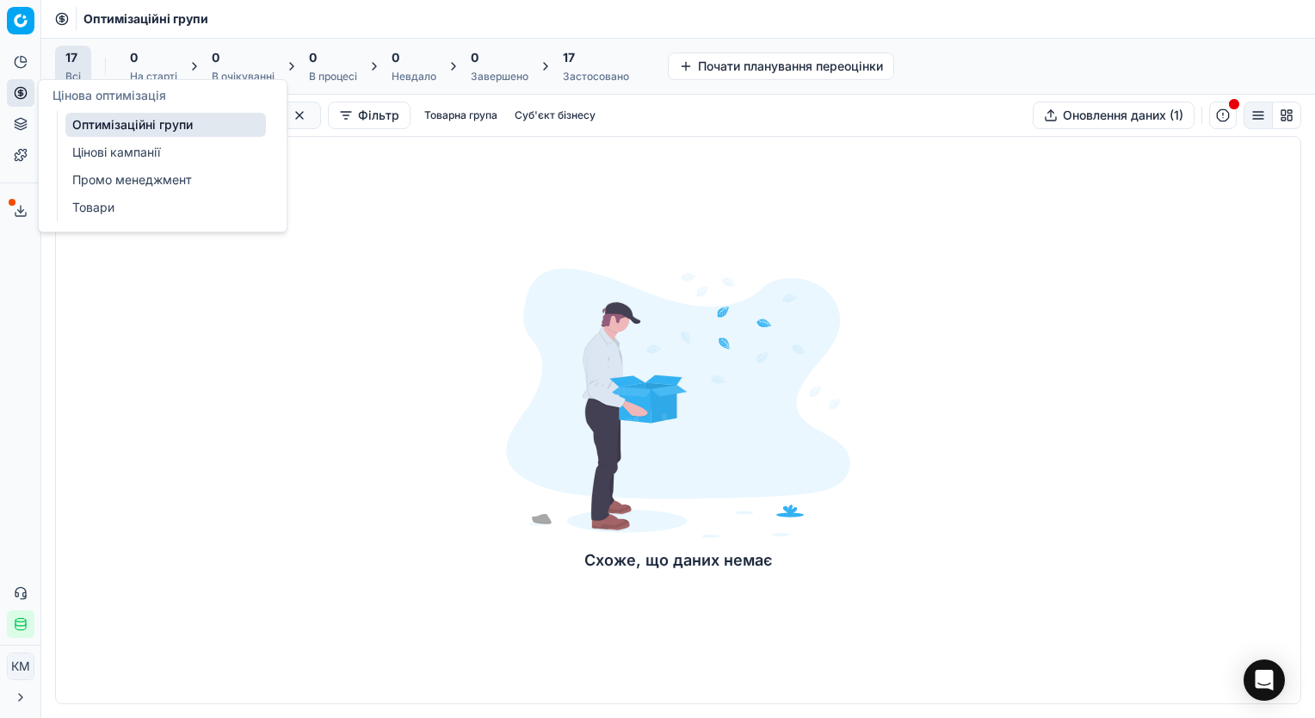
click at [22, 95] on icon at bounding box center [20, 92] width 4 height 4
click at [98, 122] on link "Оптимізаційні групи" at bounding box center [165, 125] width 201 height 24
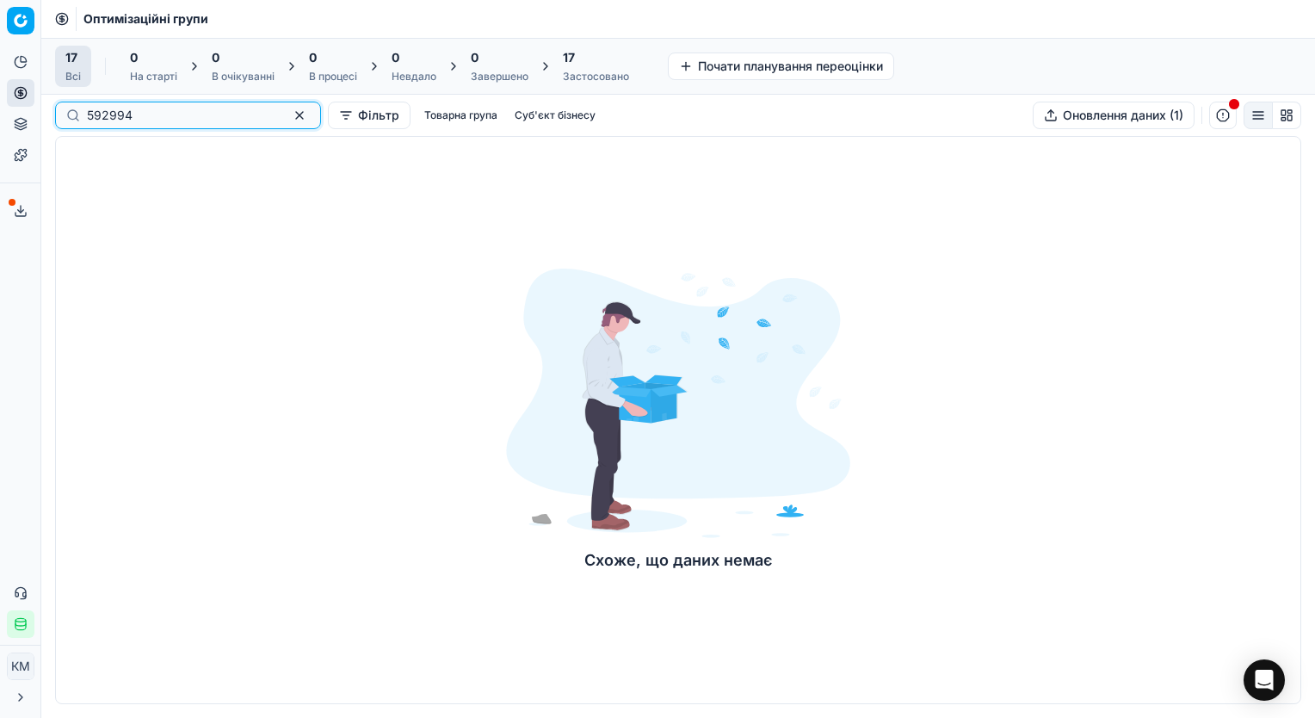
click at [289, 113] on button "button" at bounding box center [299, 115] width 21 height 21
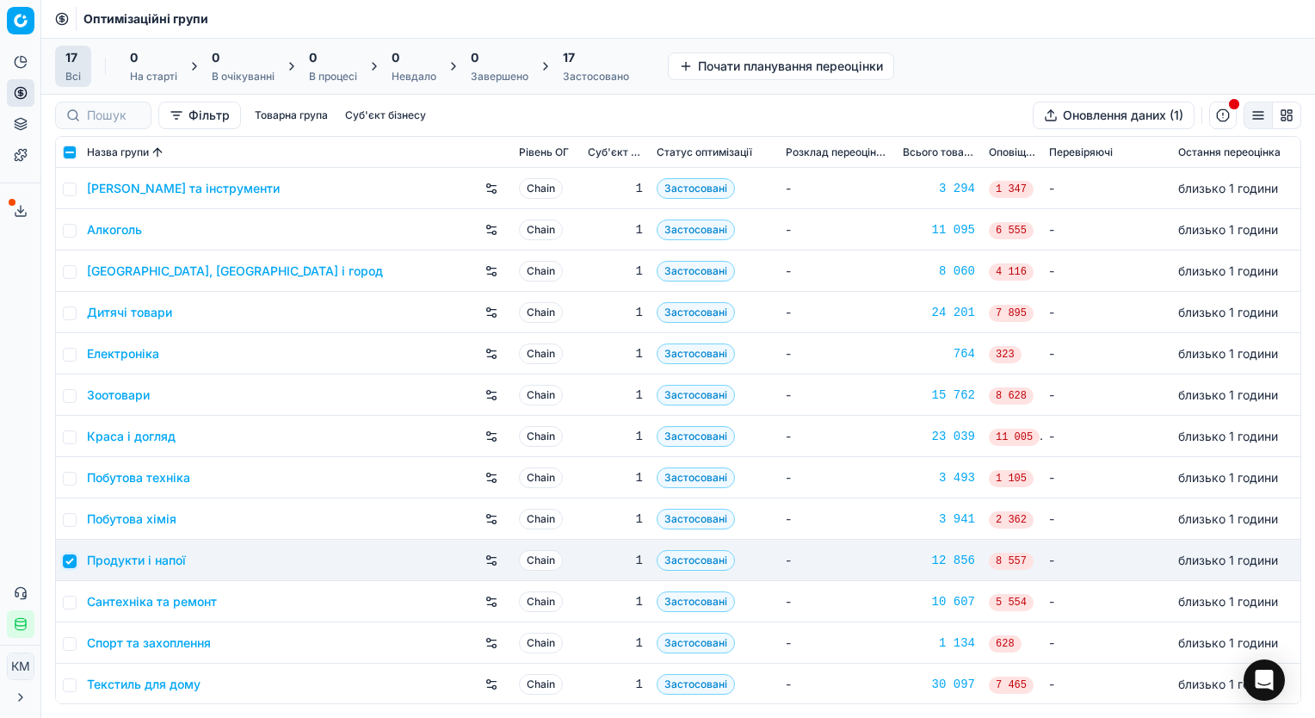
click at [70, 560] on input "checkbox" at bounding box center [70, 561] width 14 height 14
checkbox input "false"
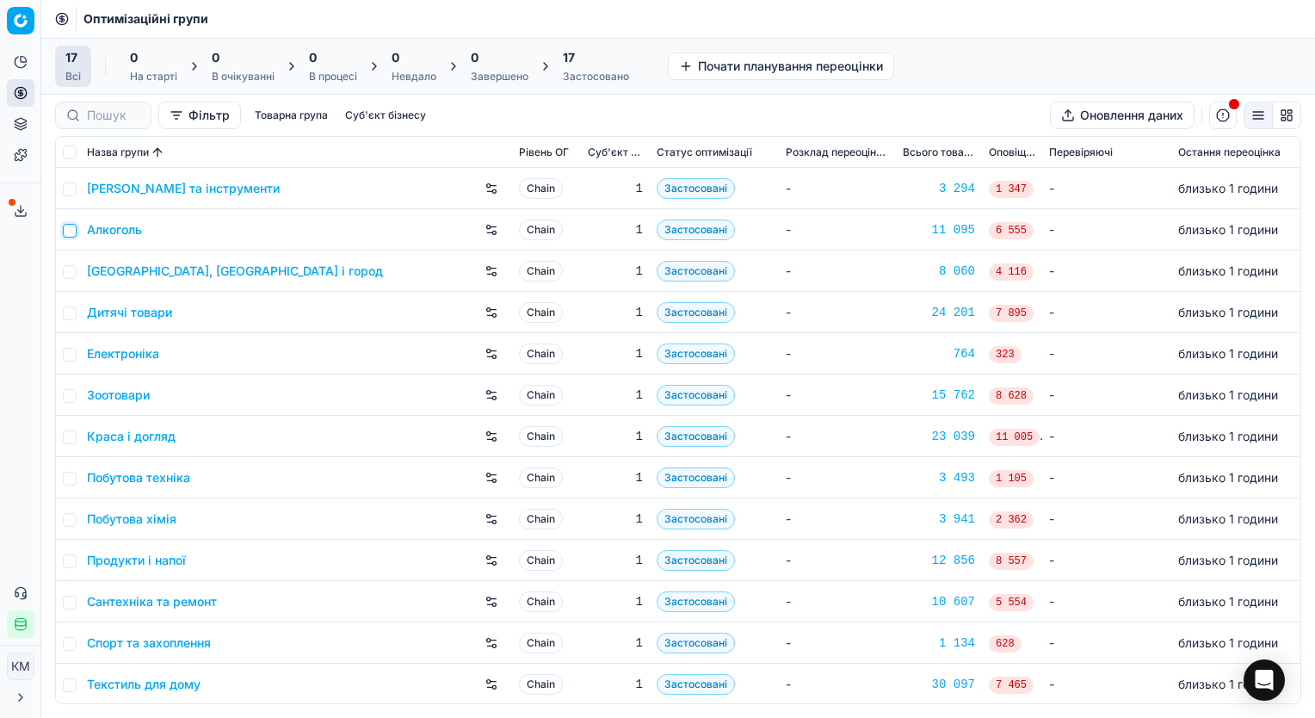
click at [70, 232] on input "checkbox" at bounding box center [70, 231] width 14 height 14
checkbox input "true"
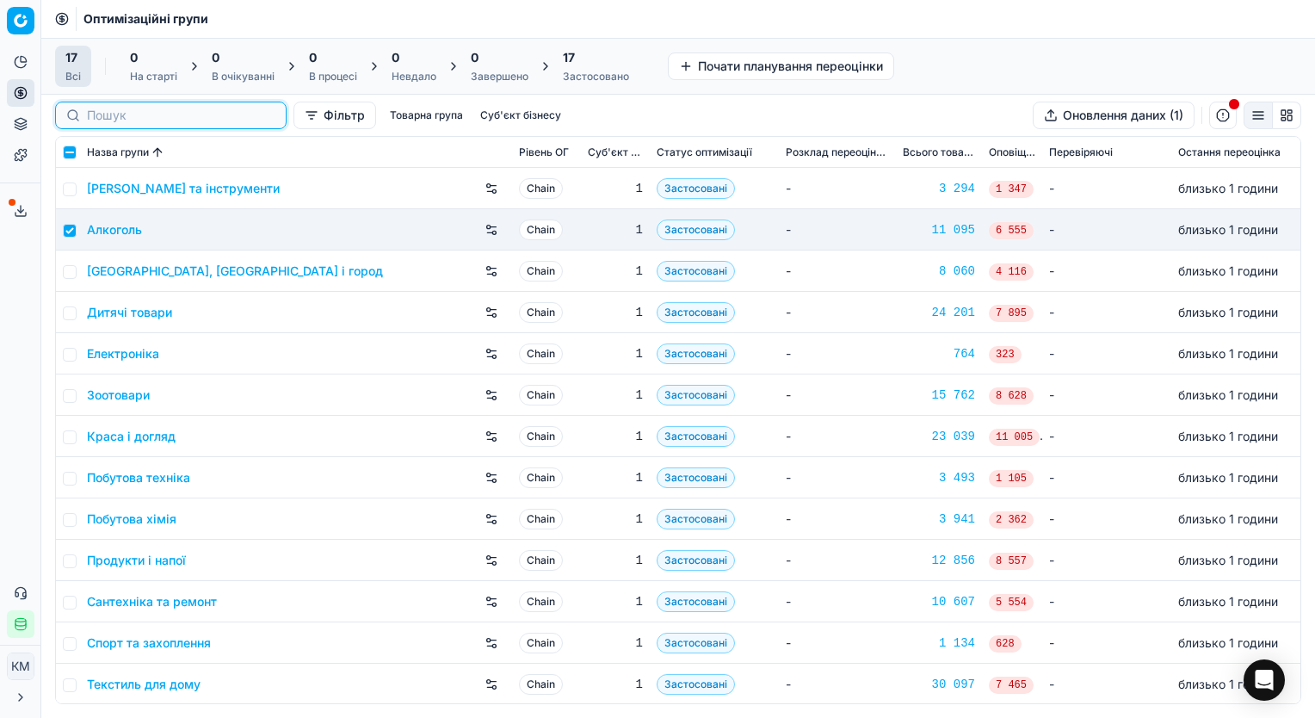
click at [109, 115] on input at bounding box center [181, 115] width 188 height 17
paste input "592994"
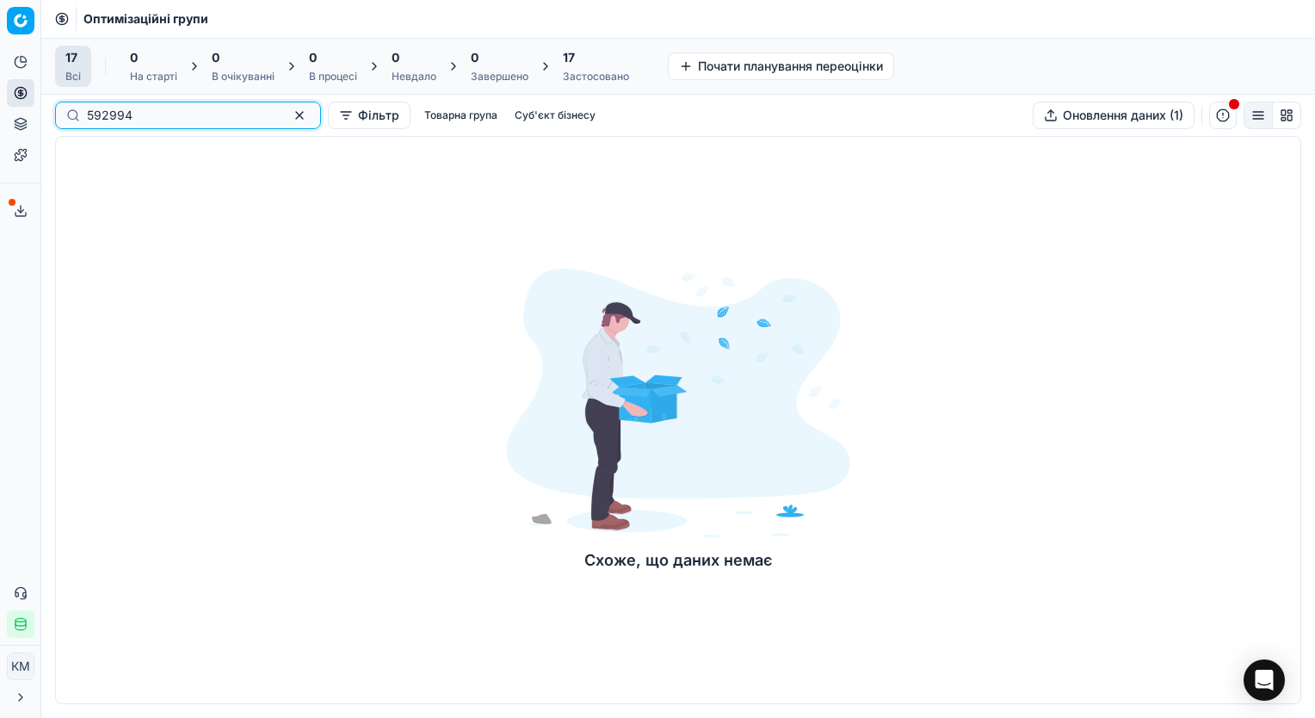
type input "592994"
click at [144, 115] on input "592994" at bounding box center [181, 115] width 188 height 17
click at [289, 116] on button "button" at bounding box center [299, 115] width 21 height 21
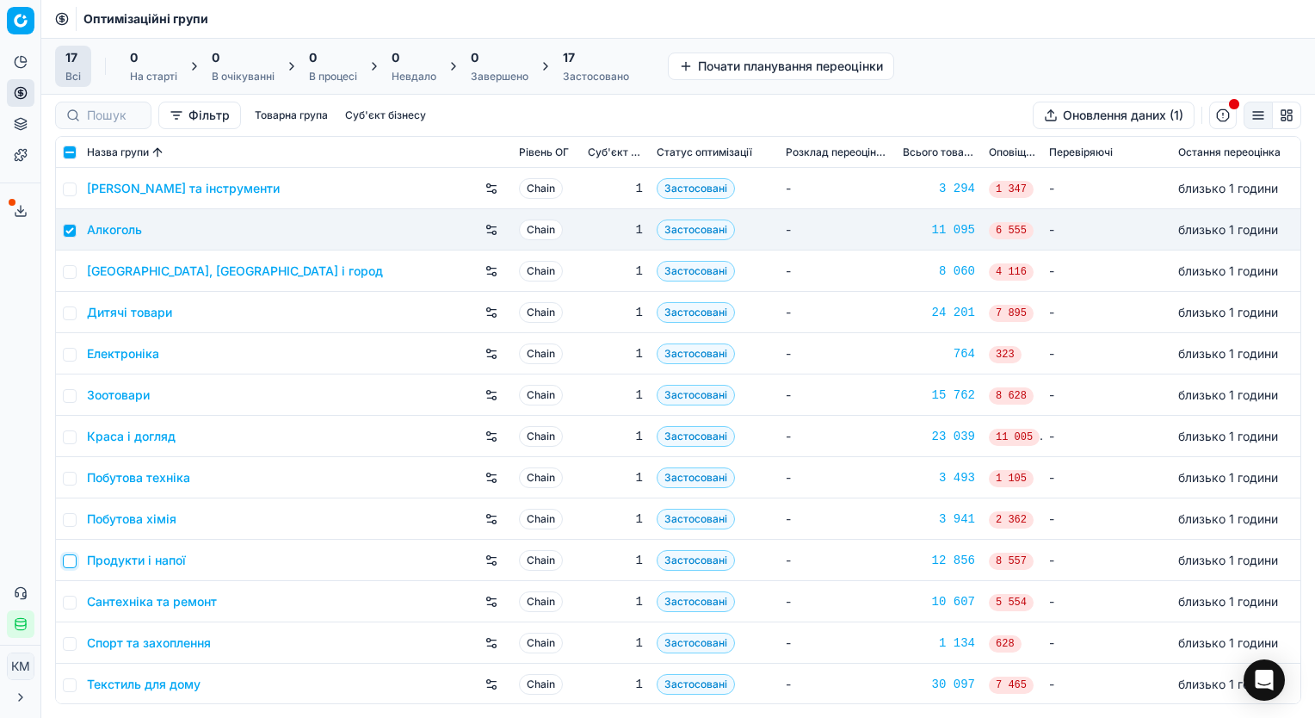
click at [68, 561] on input "checkbox" at bounding box center [70, 561] width 14 height 14
checkbox input "true"
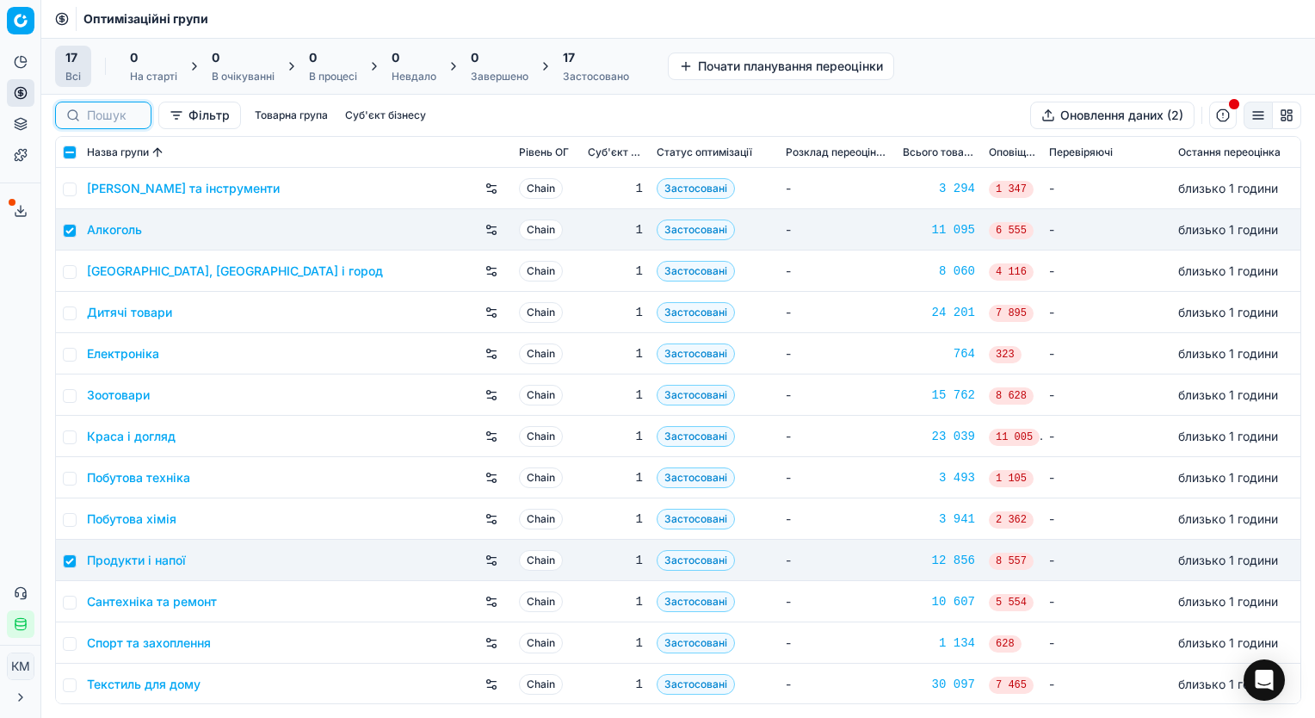
click at [114, 112] on input at bounding box center [113, 115] width 53 height 17
paste input "592994"
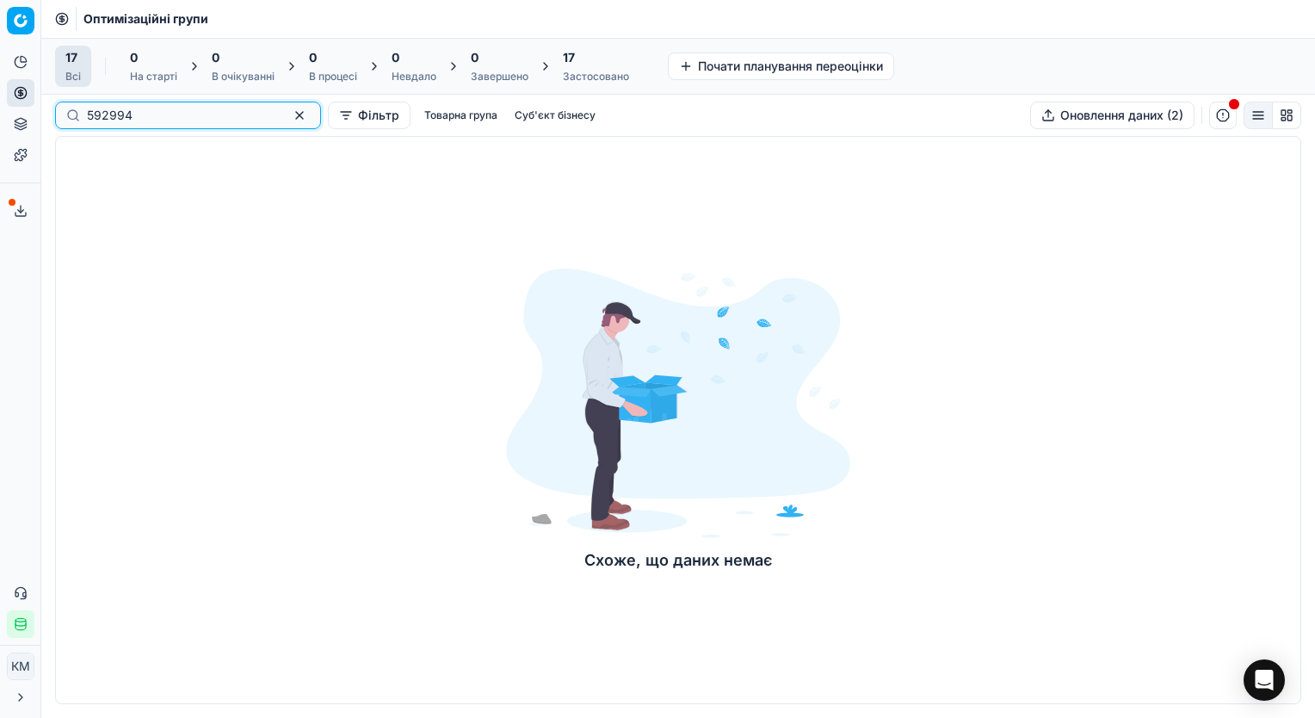
type input "592994"
click at [1262, 112] on button "button" at bounding box center [1258, 116] width 29 height 28
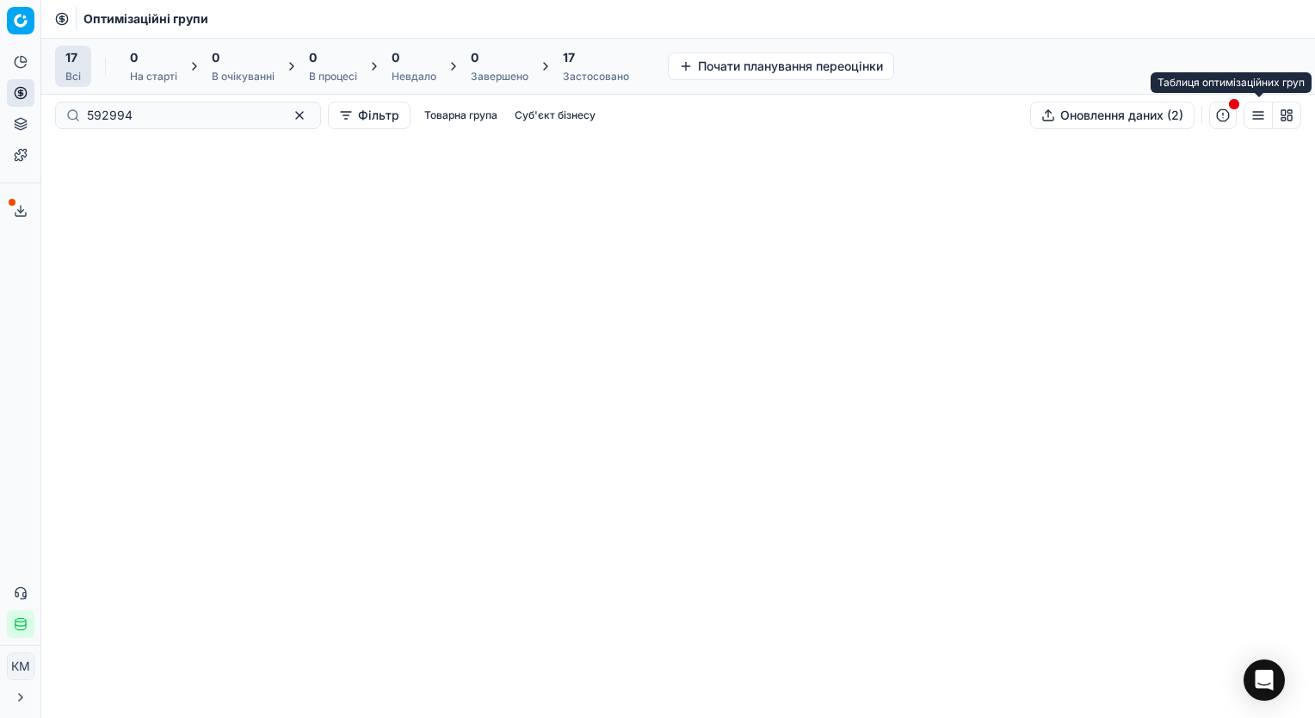
click at [1262, 112] on button "button" at bounding box center [1258, 116] width 29 height 28
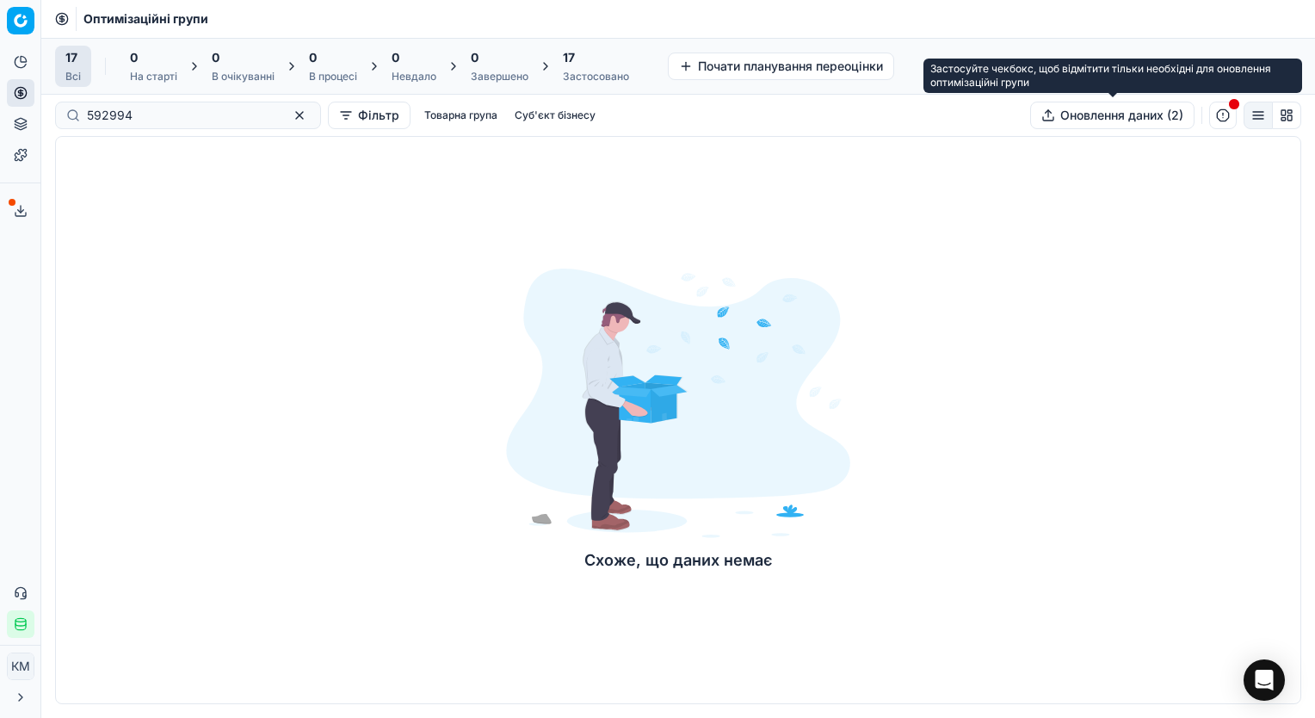
click at [1114, 118] on button "Оновлення даних (2)" at bounding box center [1112, 116] width 164 height 28
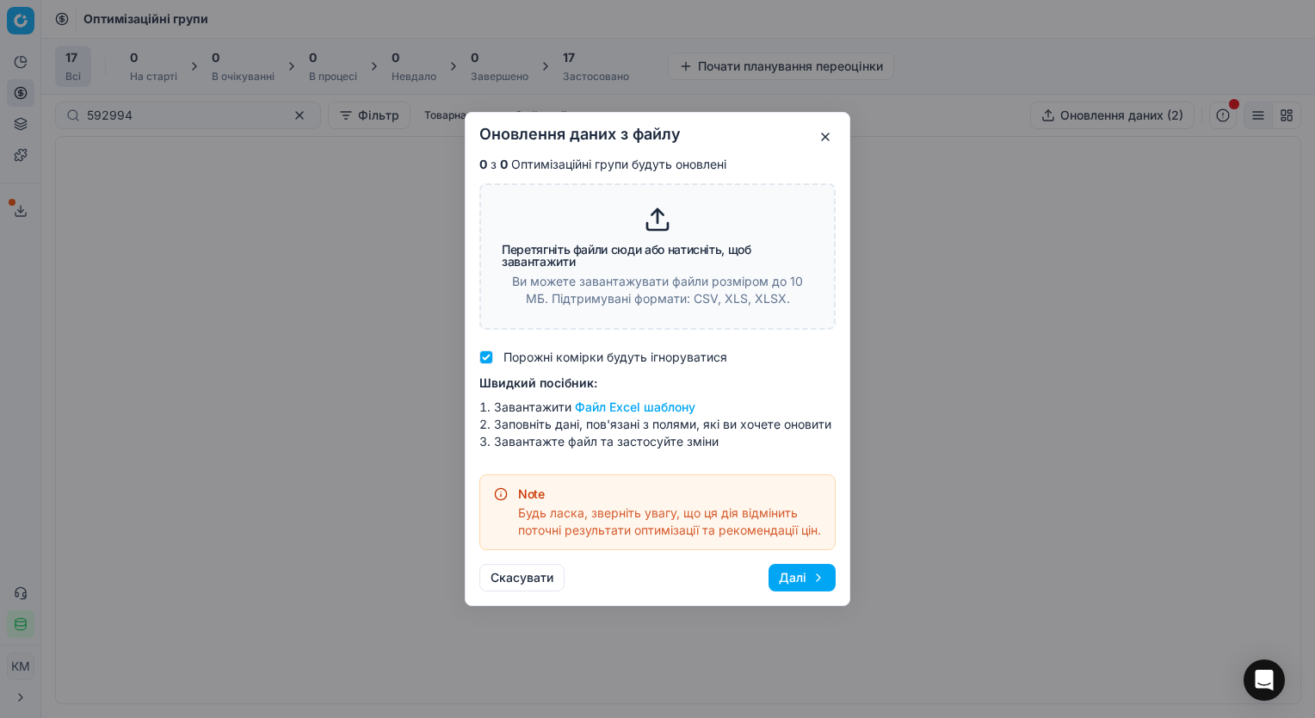
click at [827, 129] on button "button" at bounding box center [825, 137] width 21 height 21
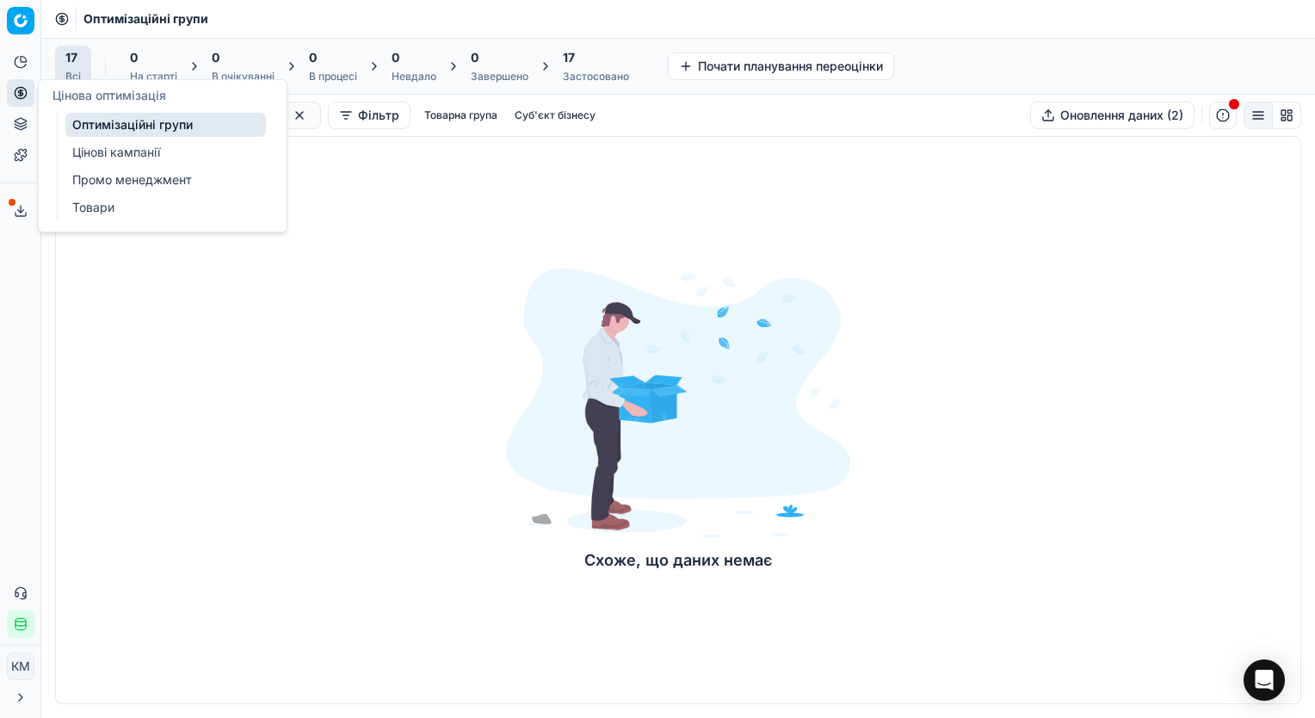
click at [118, 121] on link "Оптимізаційні групи" at bounding box center [165, 125] width 201 height 24
drag, startPoint x: 324, startPoint y: 184, endPoint x: 313, endPoint y: 175, distance: 14.0
click at [313, 175] on div "Схоже, що даних немає" at bounding box center [678, 420] width 1246 height 568
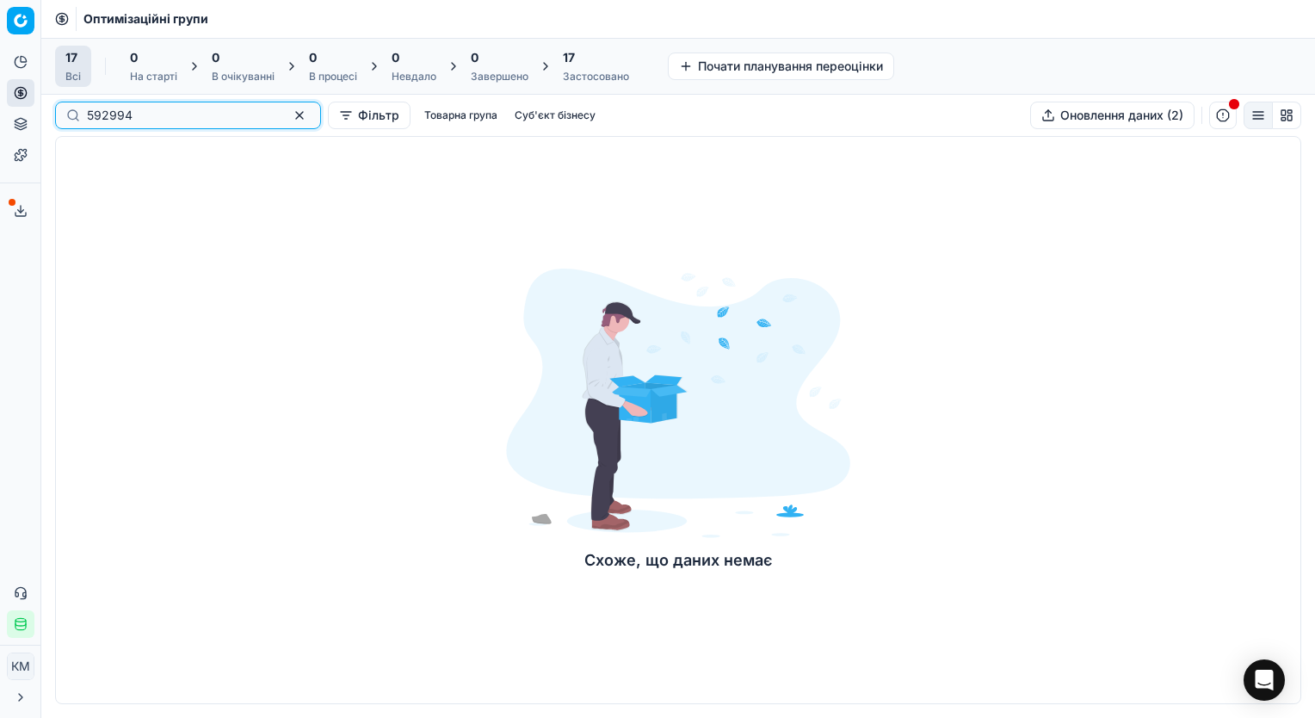
click at [289, 109] on button "button" at bounding box center [299, 115] width 21 height 21
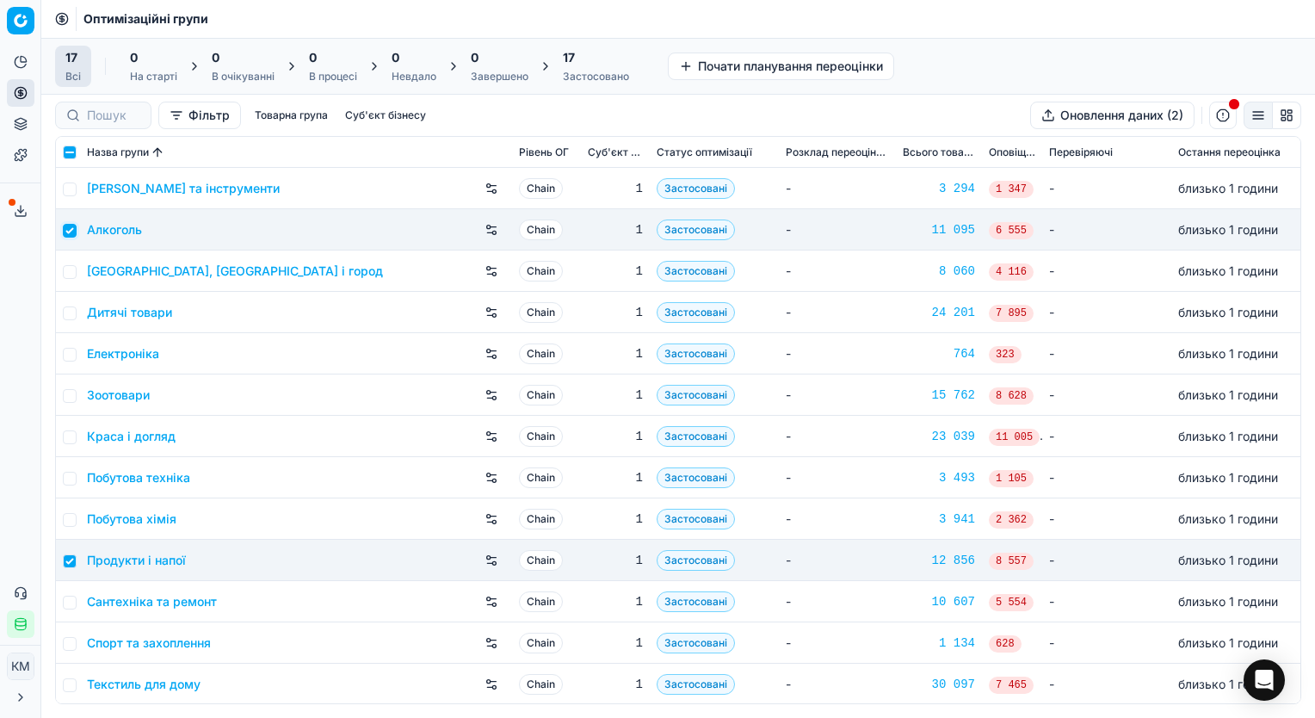
click at [70, 228] on input "checkbox" at bounding box center [70, 231] width 14 height 14
checkbox input "false"
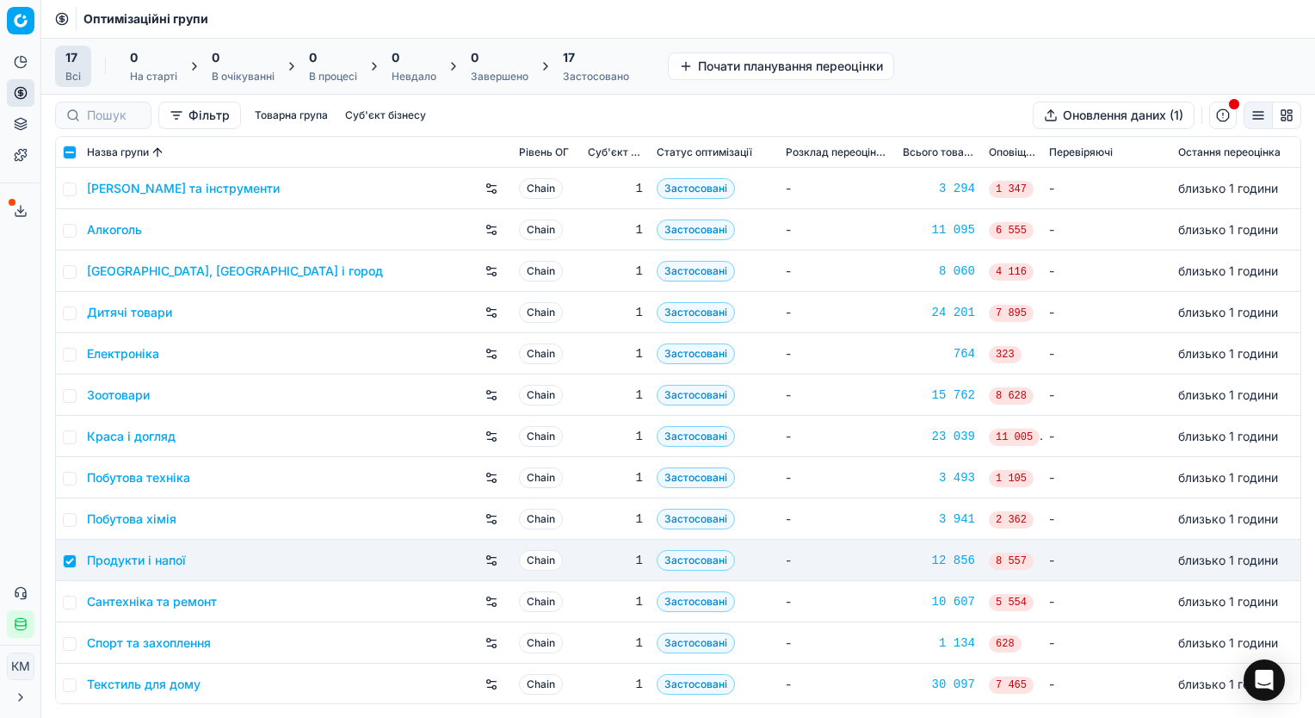
click at [159, 552] on link "Продукти і напої" at bounding box center [136, 560] width 99 height 17
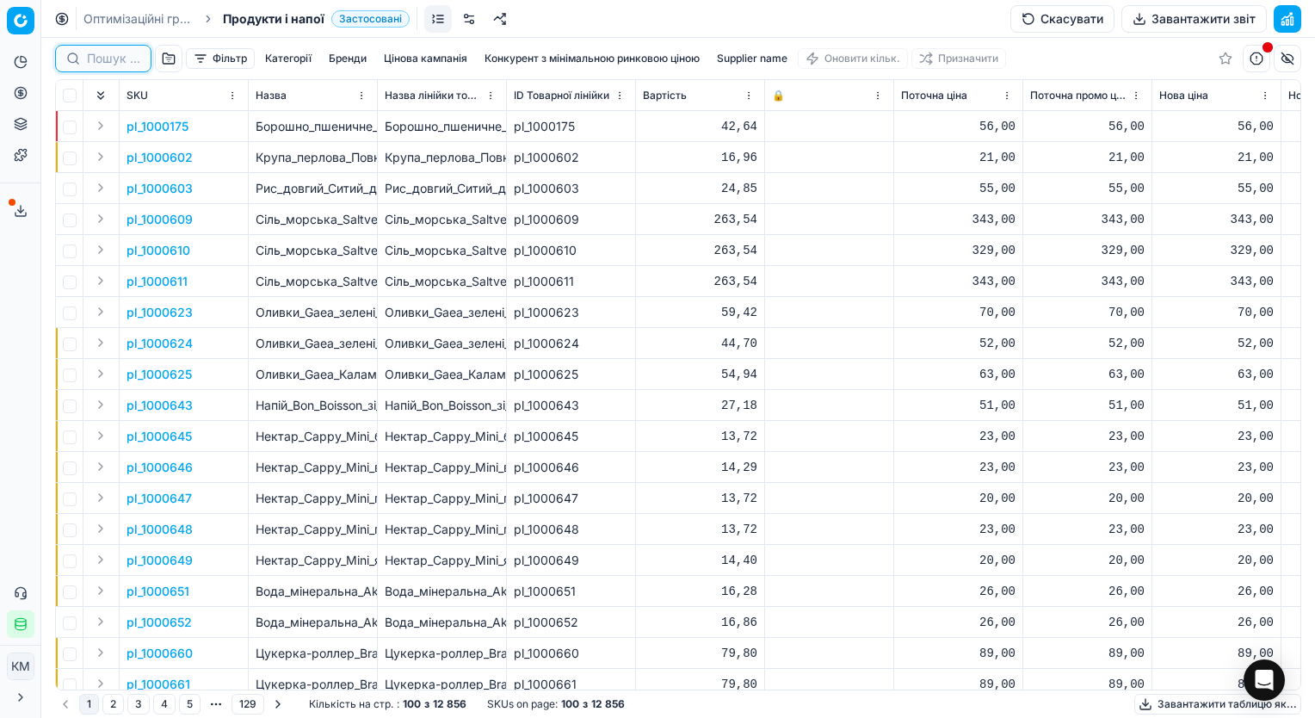
click at [117, 54] on input at bounding box center [113, 58] width 53 height 17
paste input "1001121 Сік [PERSON_NAME] Томатний Пікантний з м'якоттю відновлений стерилізова…"
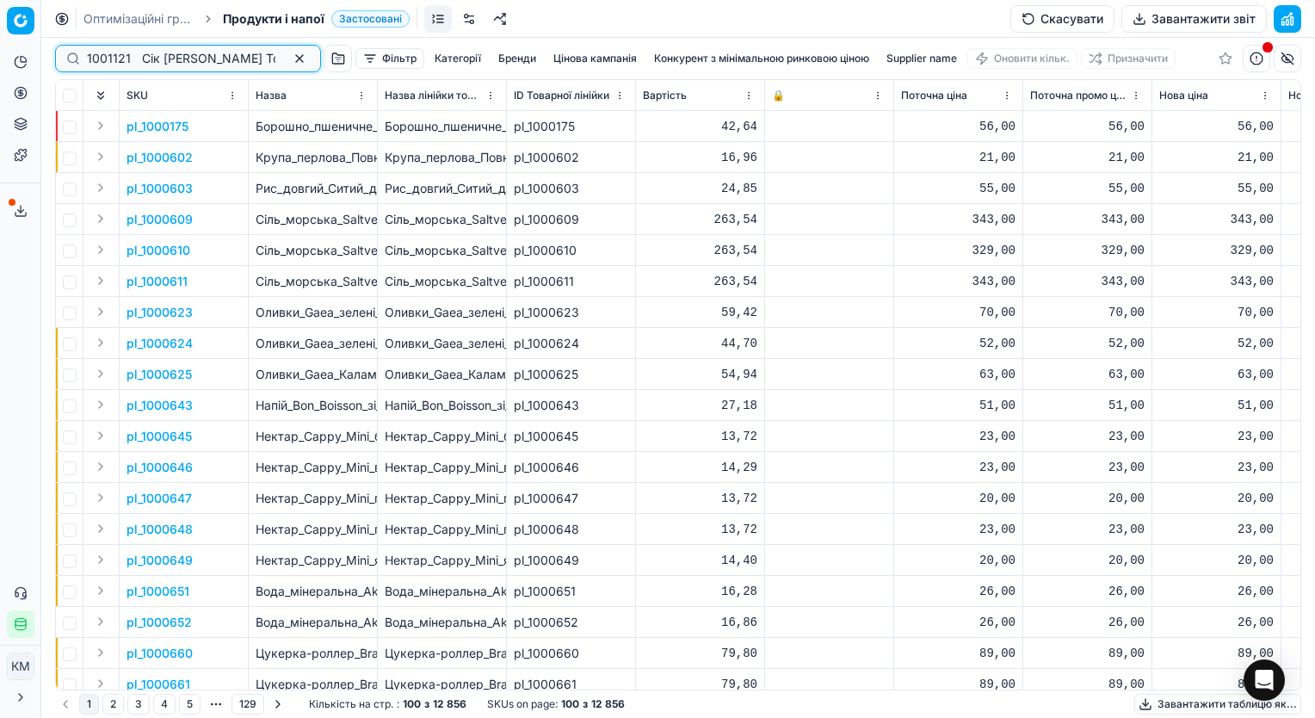
scroll to position [0, 3261]
type input "1001121 Сік [PERSON_NAME] Томатний Пікантний з м'якоттю відновлений стерилізова…"
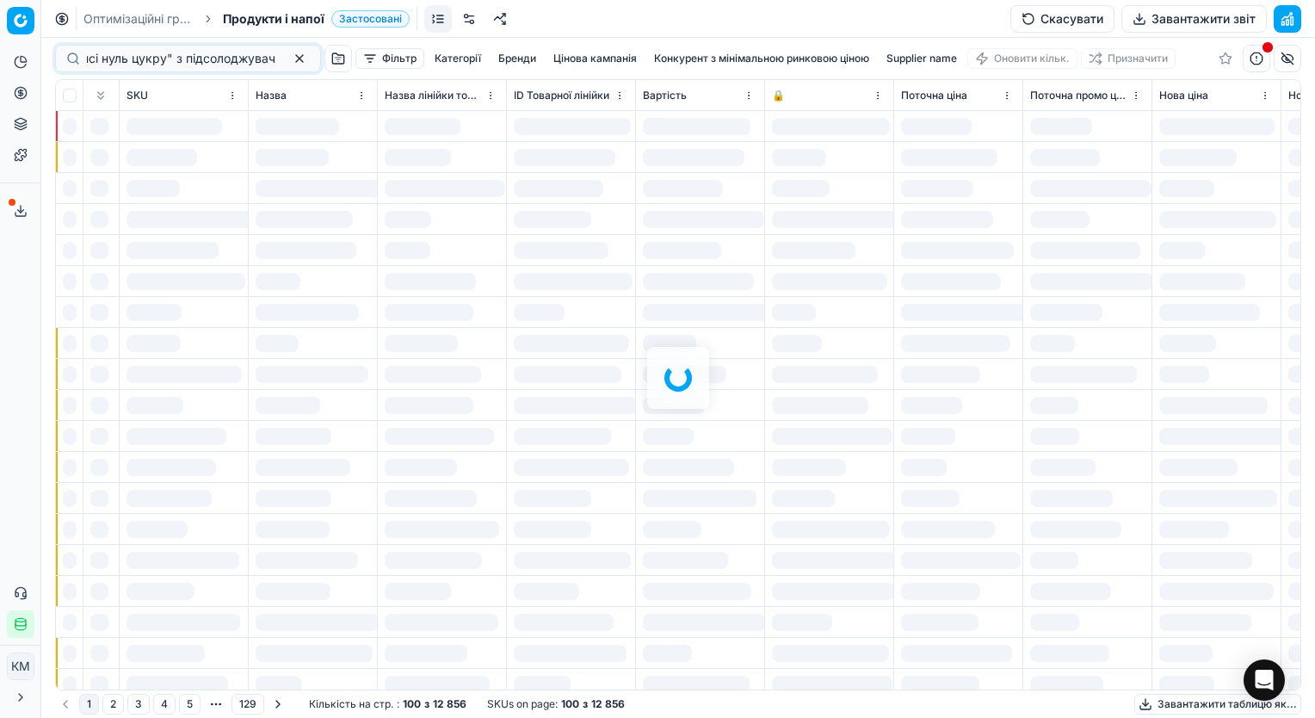
click at [274, 55] on div at bounding box center [678, 378] width 1274 height 680
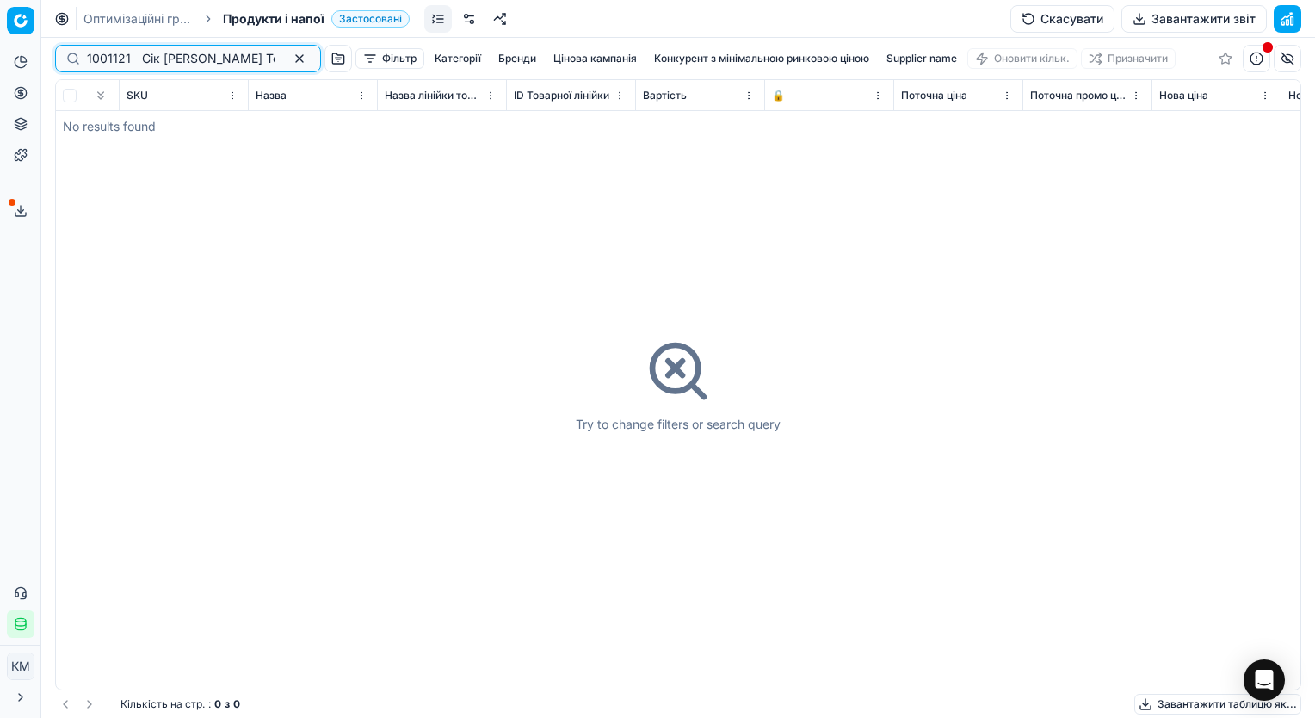
click at [289, 57] on button "button" at bounding box center [299, 58] width 21 height 21
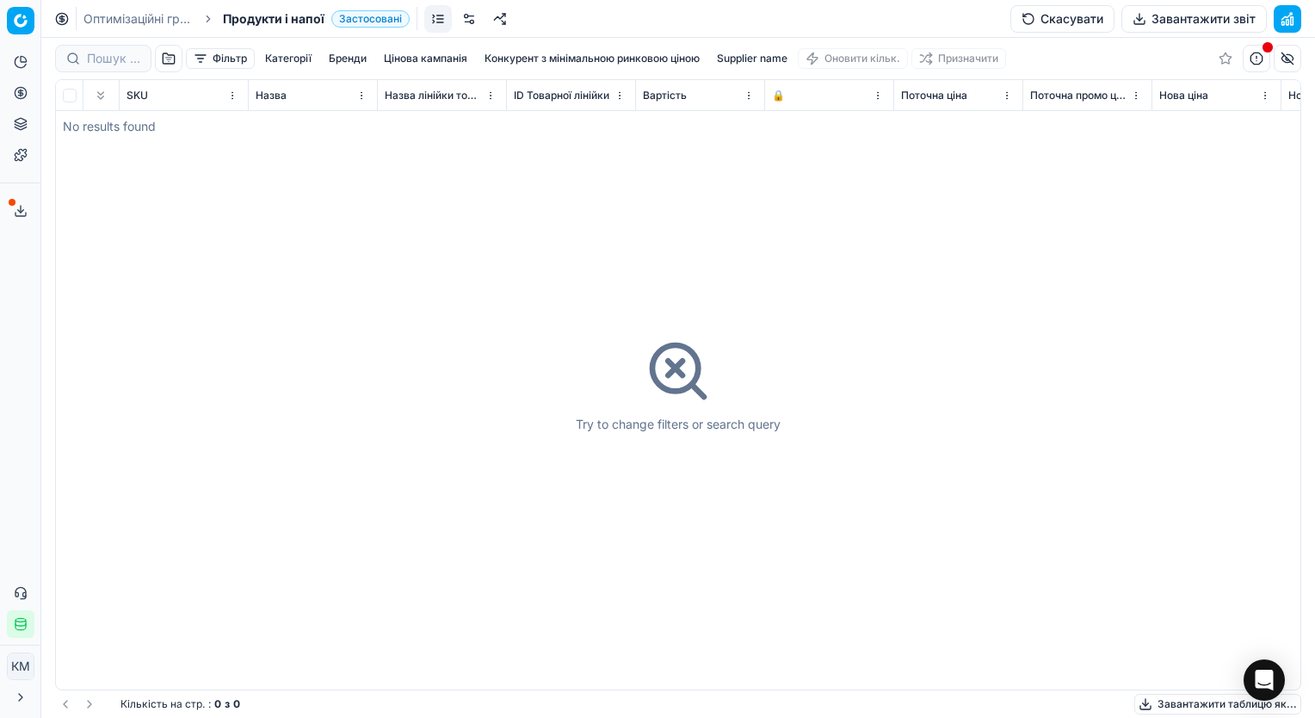
click at [178, 53] on button "button" at bounding box center [169, 59] width 28 height 28
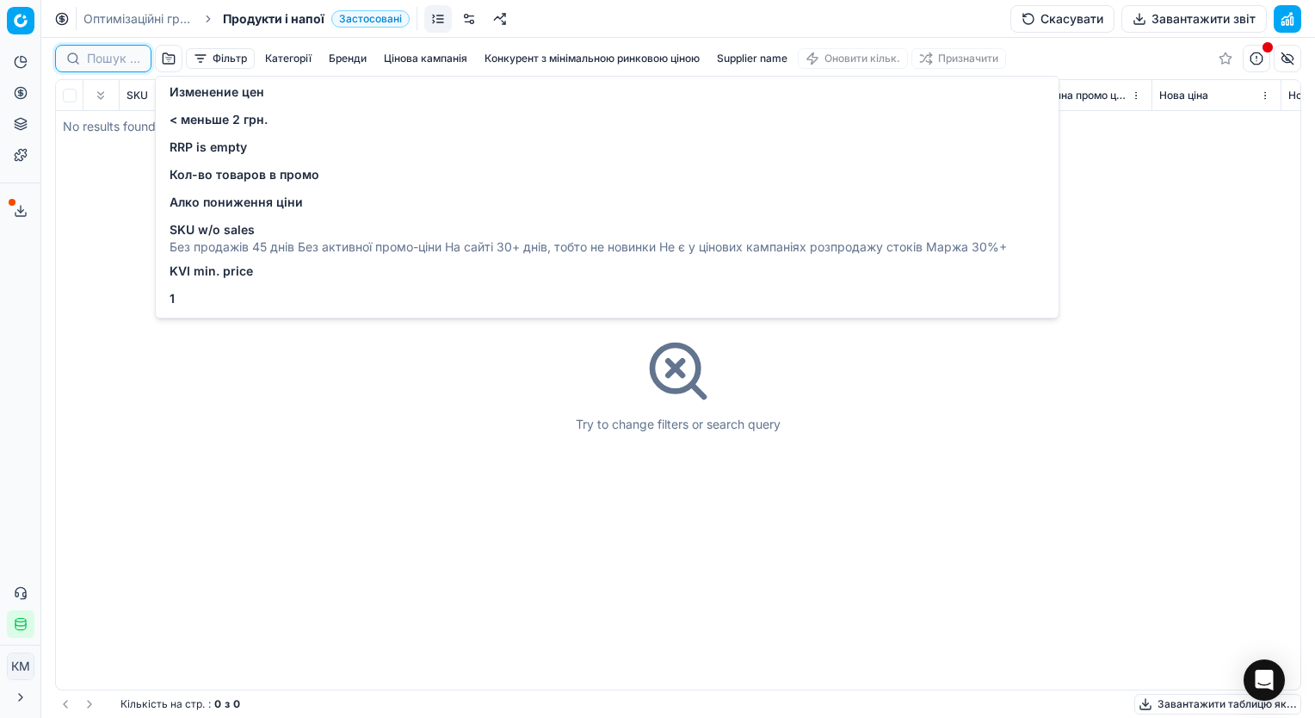
click at [118, 54] on input at bounding box center [113, 58] width 53 height 17
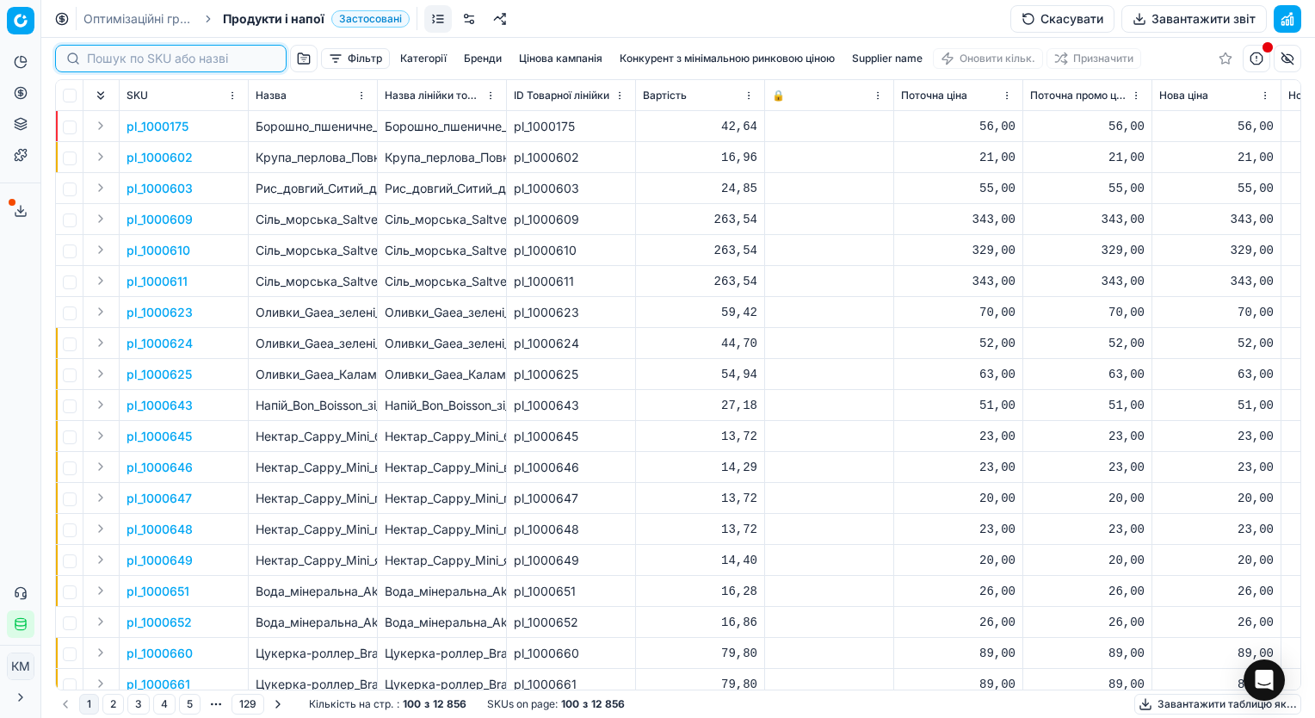
paste input "592994"
type input "592994"
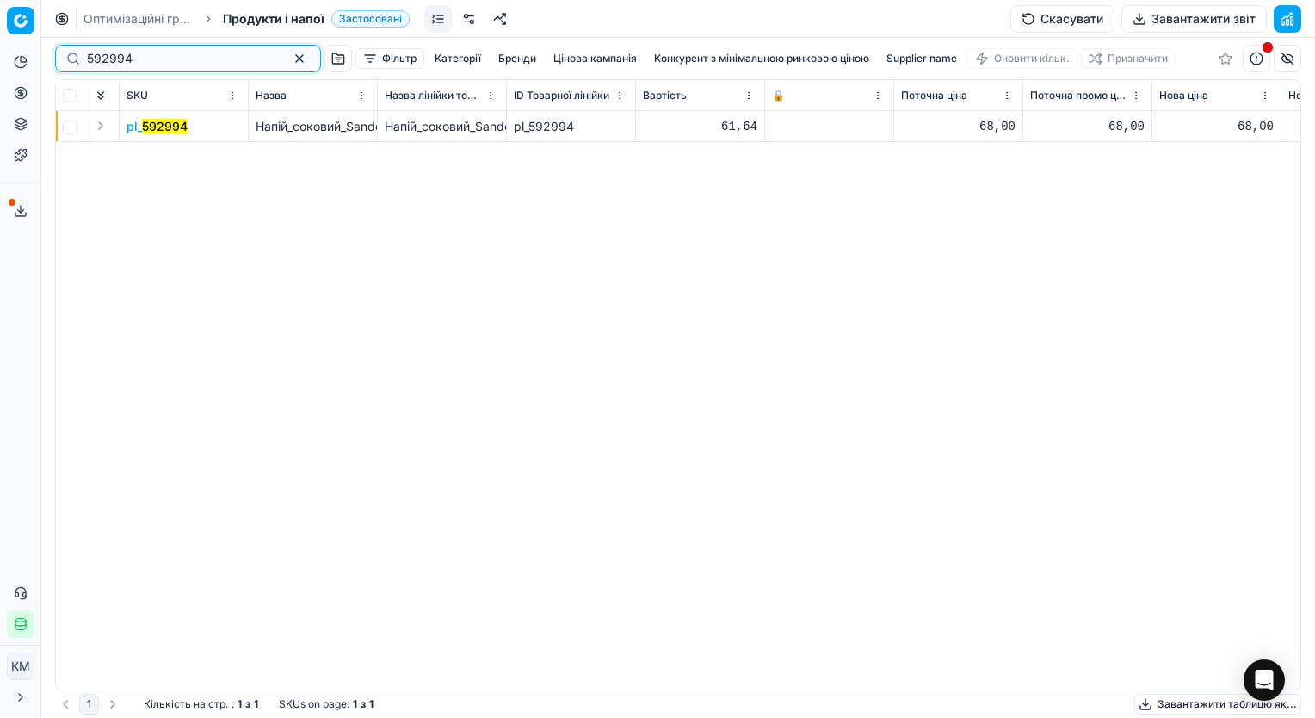
click at [289, 55] on button "button" at bounding box center [299, 58] width 21 height 21
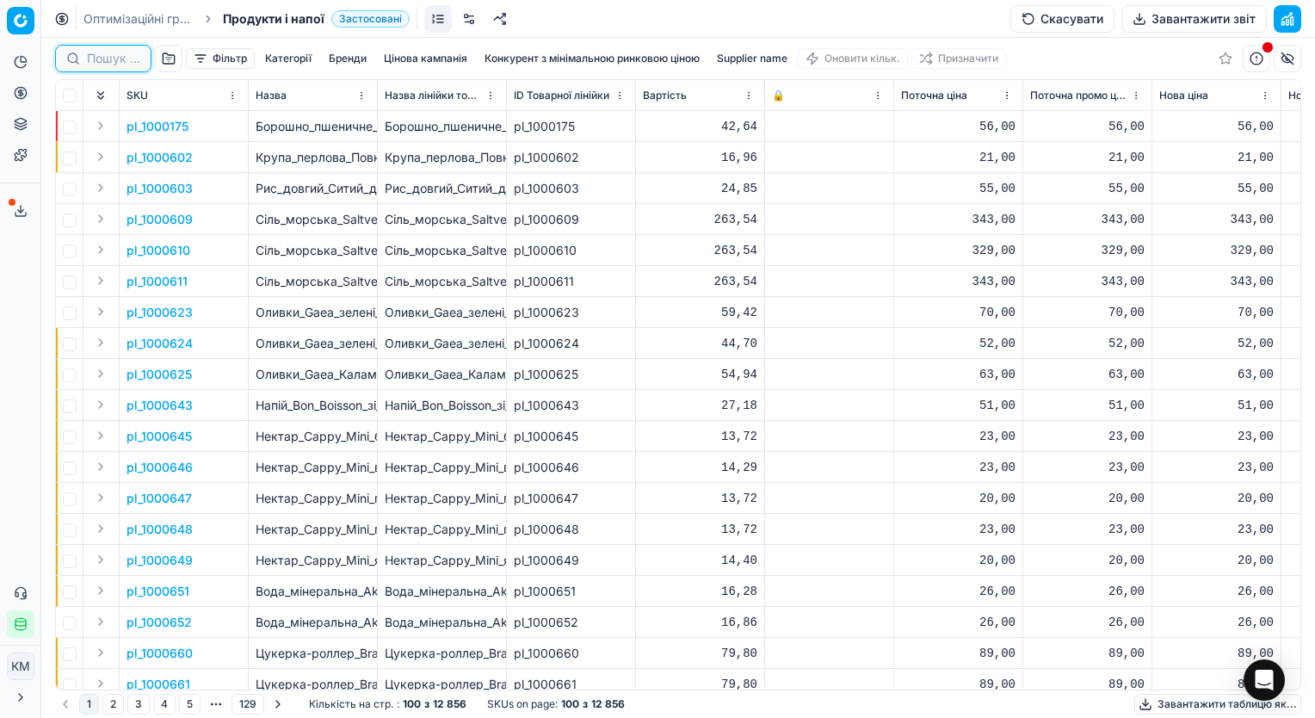
click at [118, 57] on input at bounding box center [113, 58] width 53 height 17
paste input "592994"
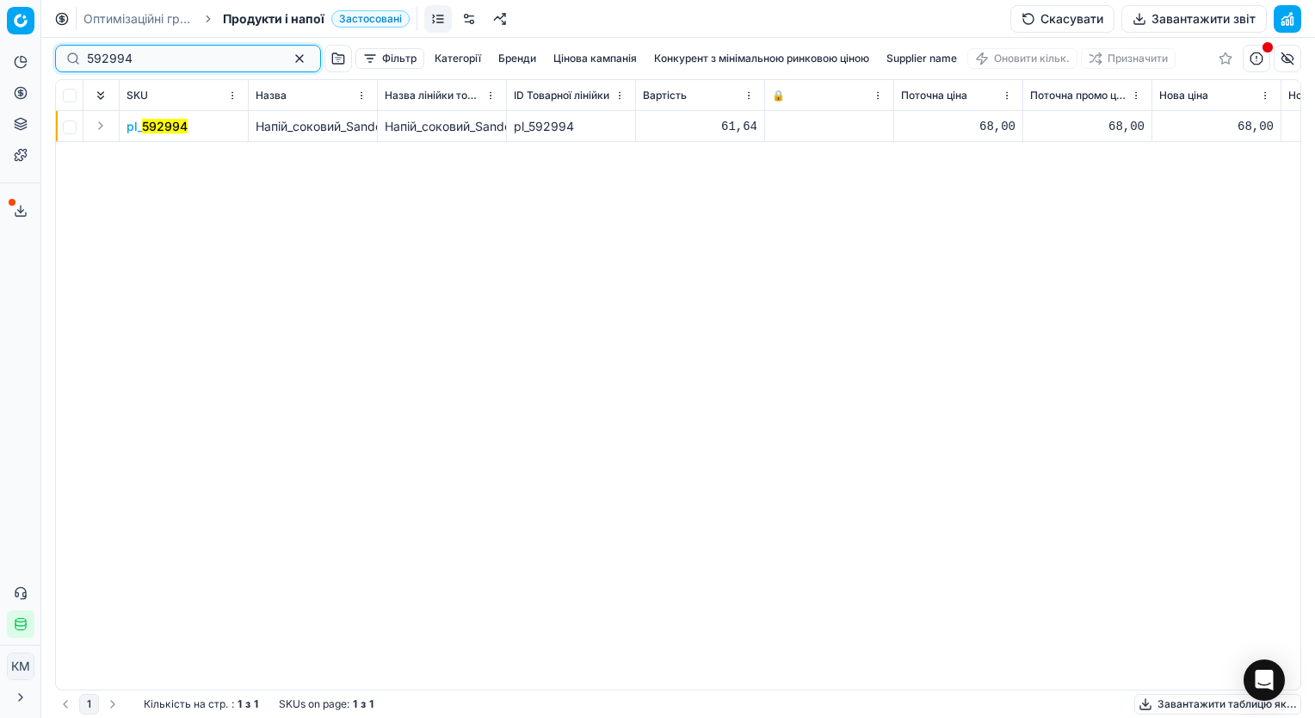
type input "592994"
click at [99, 126] on button "Expand" at bounding box center [100, 125] width 21 height 21
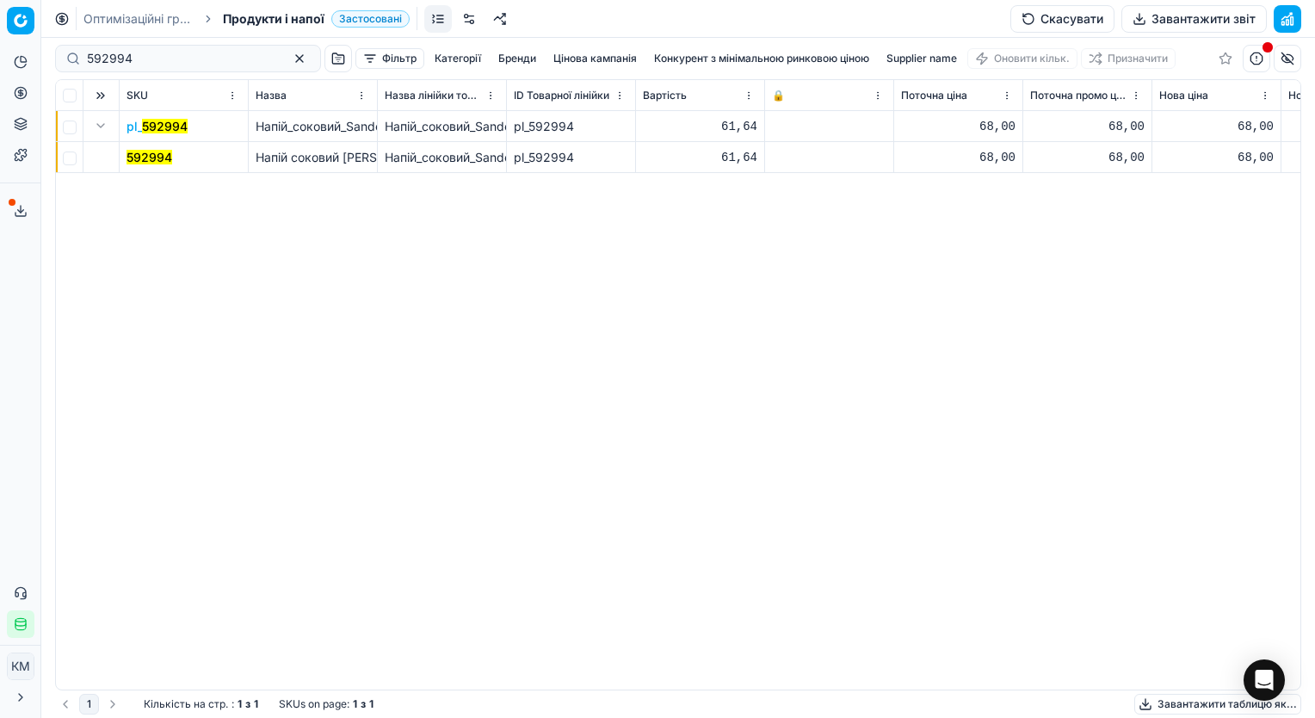
click at [98, 120] on button "Expand" at bounding box center [100, 125] width 21 height 21
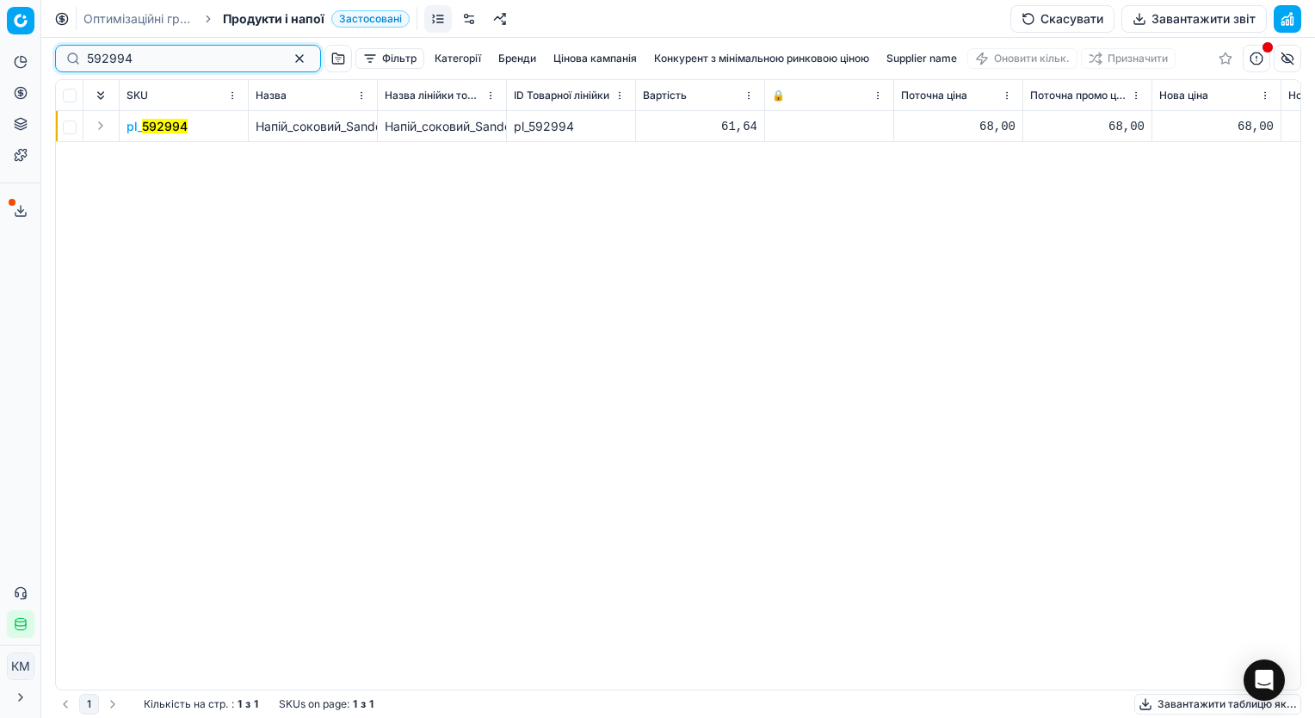
click at [289, 53] on button "button" at bounding box center [299, 58] width 21 height 21
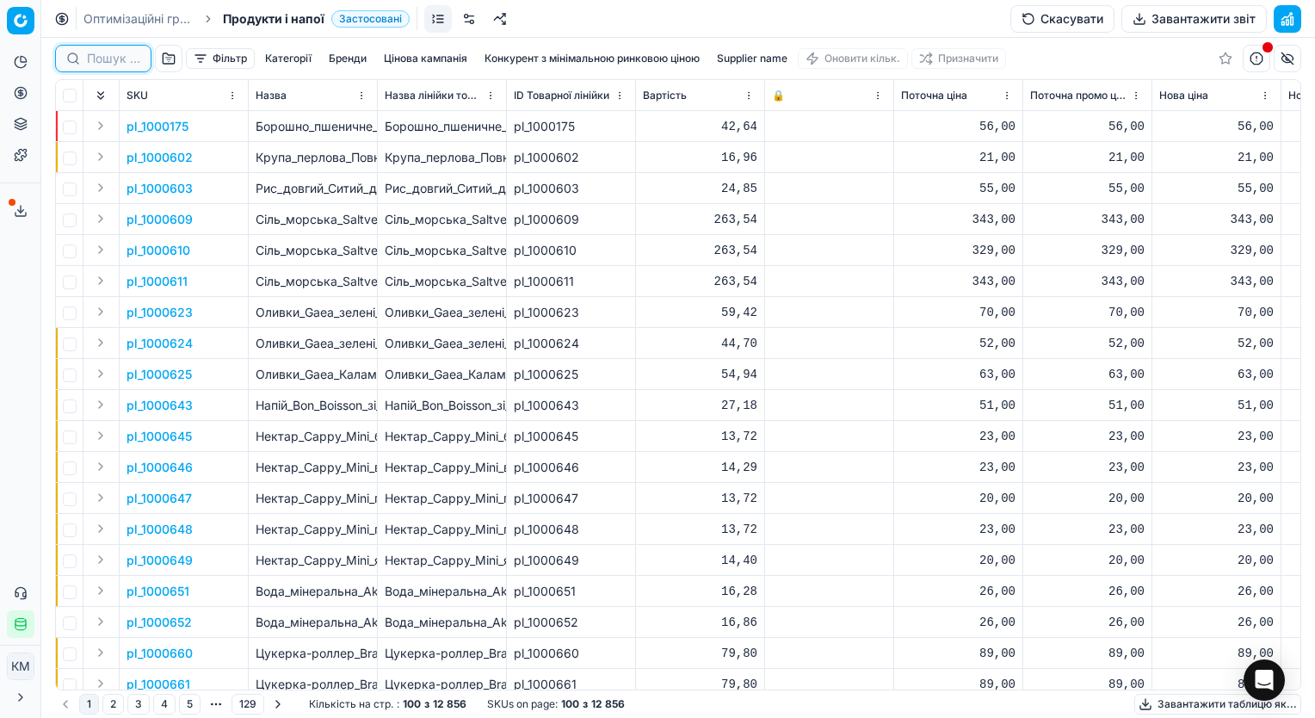
click at [114, 58] on input at bounding box center [113, 58] width 53 height 17
paste input "592994"
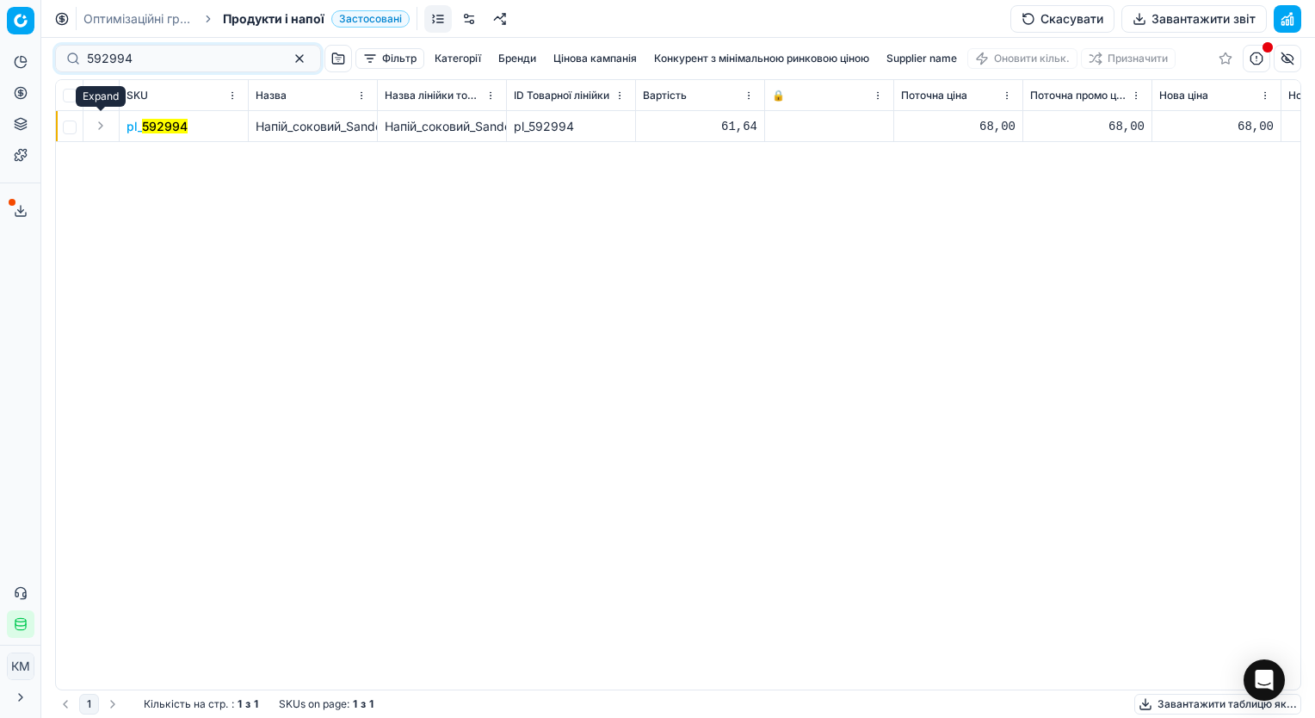
click at [99, 126] on button "Expand" at bounding box center [100, 125] width 21 height 21
click at [145, 161] on mark "592994" at bounding box center [150, 157] width 46 height 15
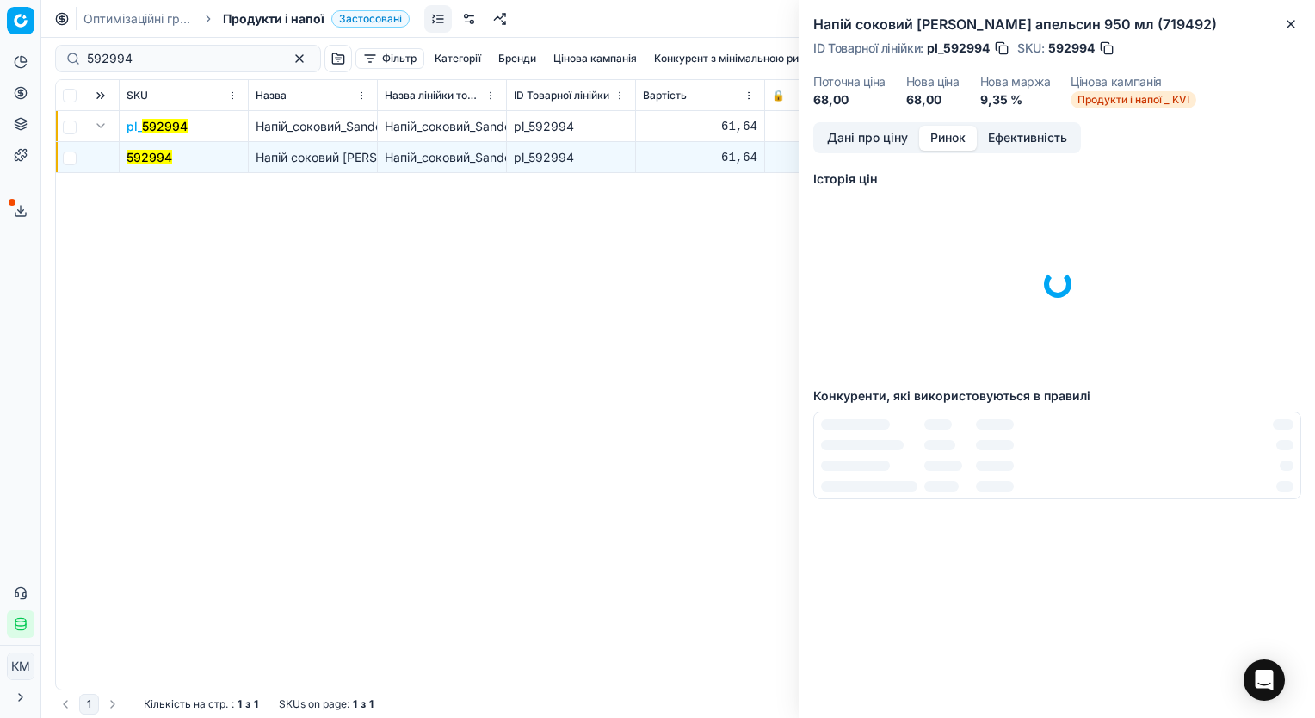
click at [960, 151] on button "Ринок" at bounding box center [948, 138] width 58 height 25
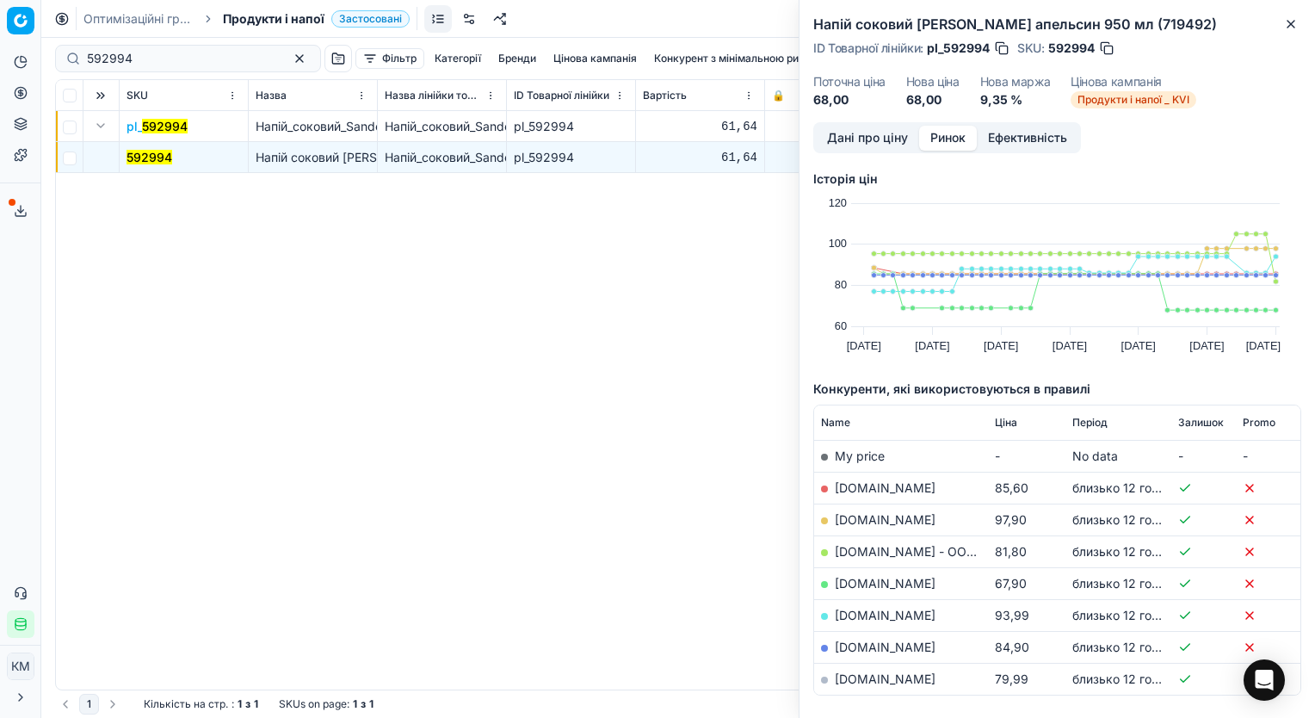
click at [1030, 151] on button "Ефективність" at bounding box center [1028, 138] width 102 height 25
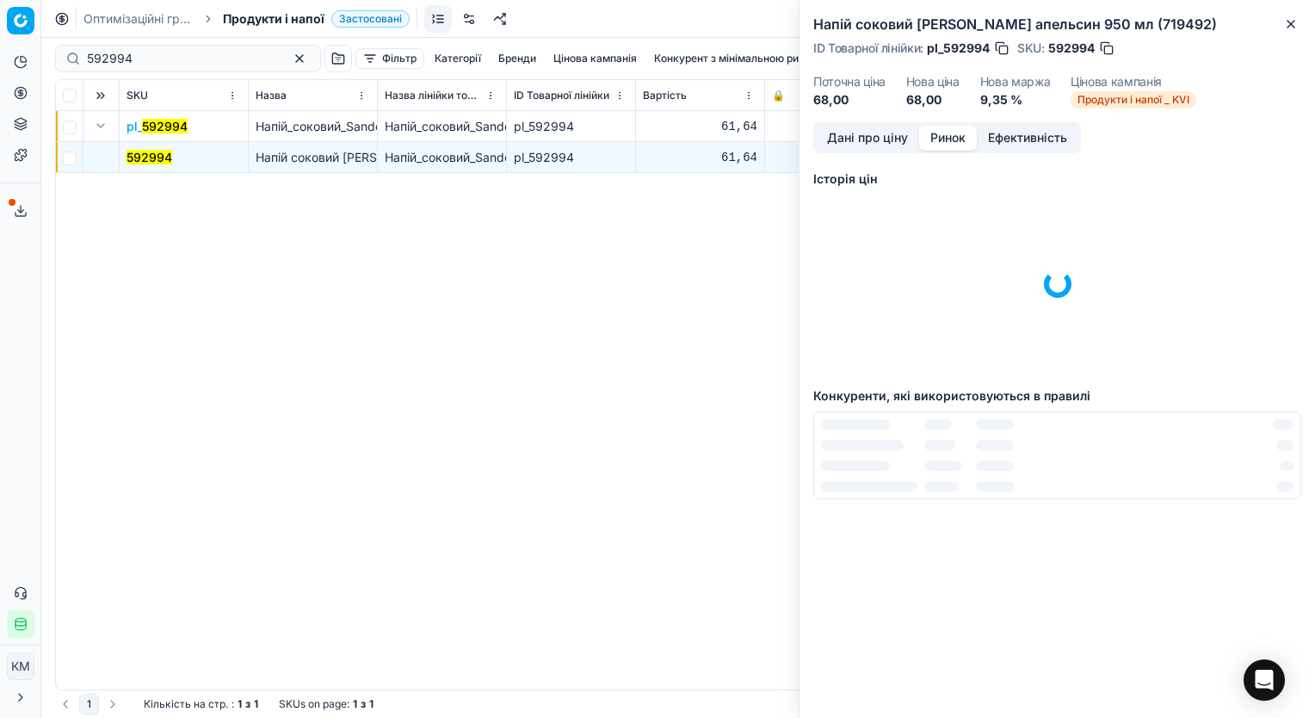
click at [951, 151] on button "Ринок" at bounding box center [948, 138] width 58 height 25
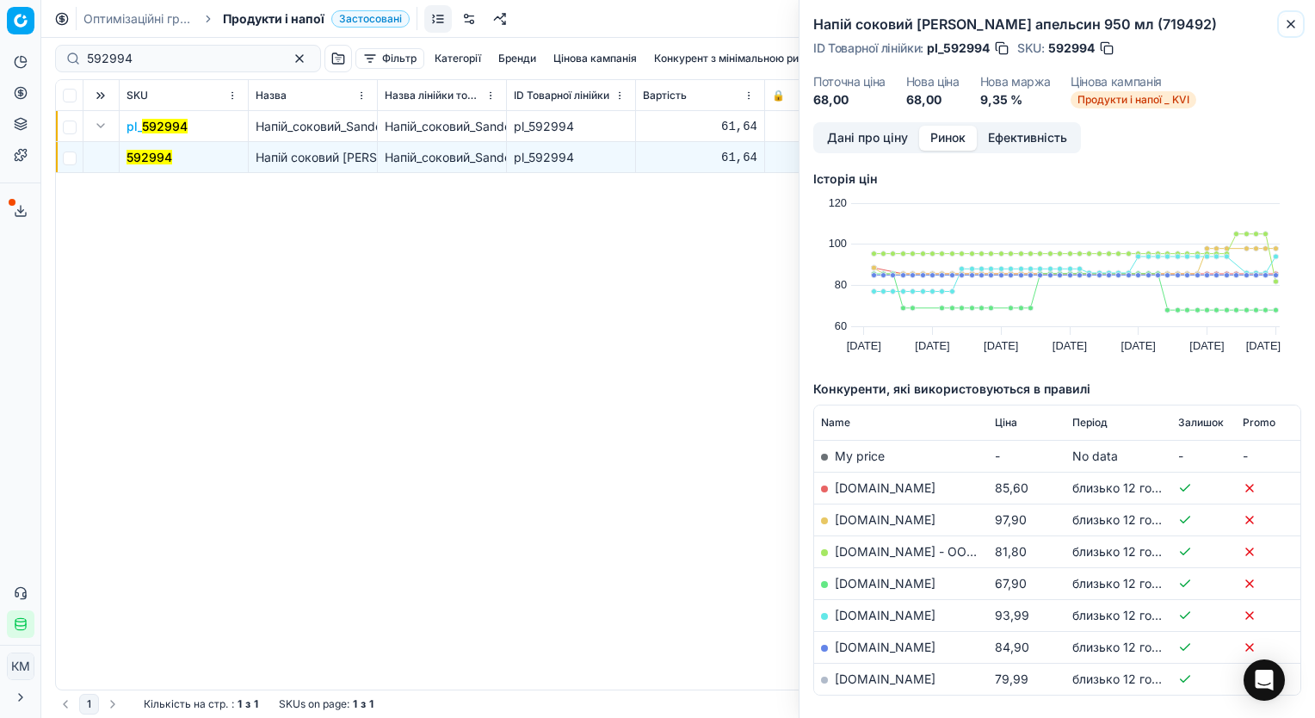
click at [1292, 15] on button "Close" at bounding box center [1291, 24] width 21 height 21
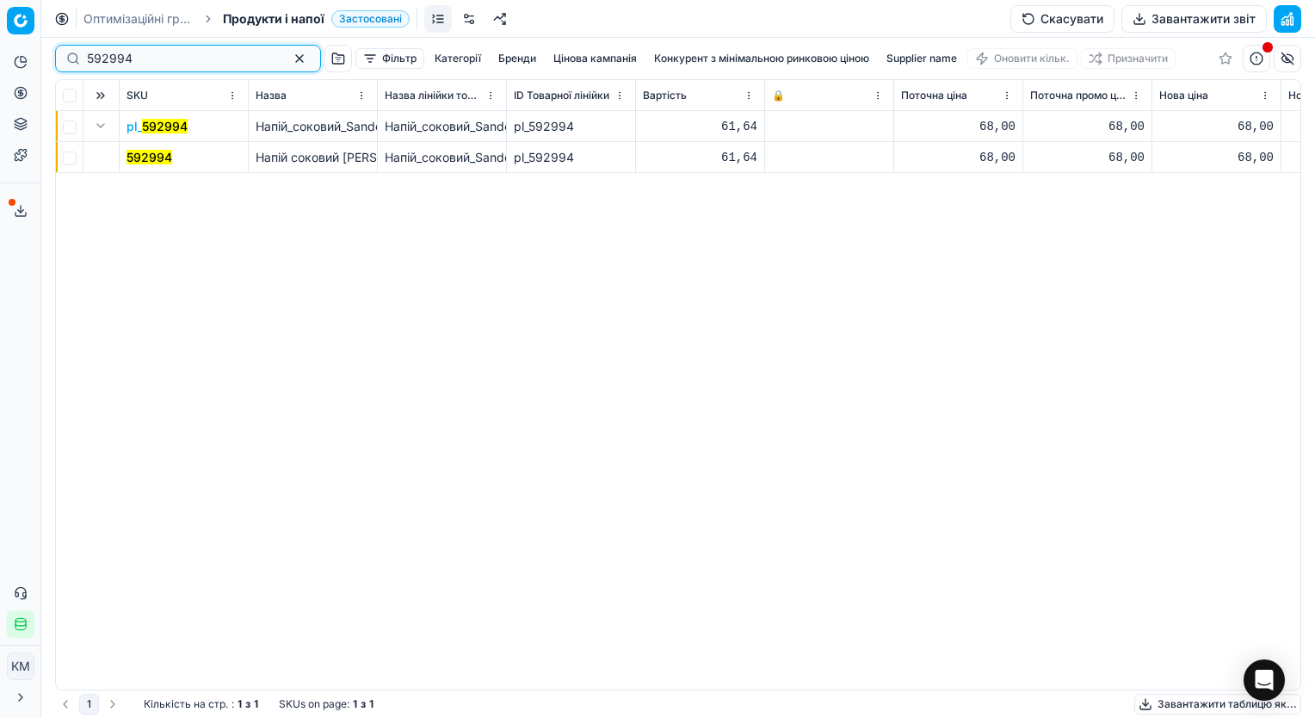
drag, startPoint x: 154, startPoint y: 59, endPoint x: 79, endPoint y: 52, distance: 75.2
click at [79, 52] on div "592994" at bounding box center [188, 59] width 266 height 28
paste input "1001121"
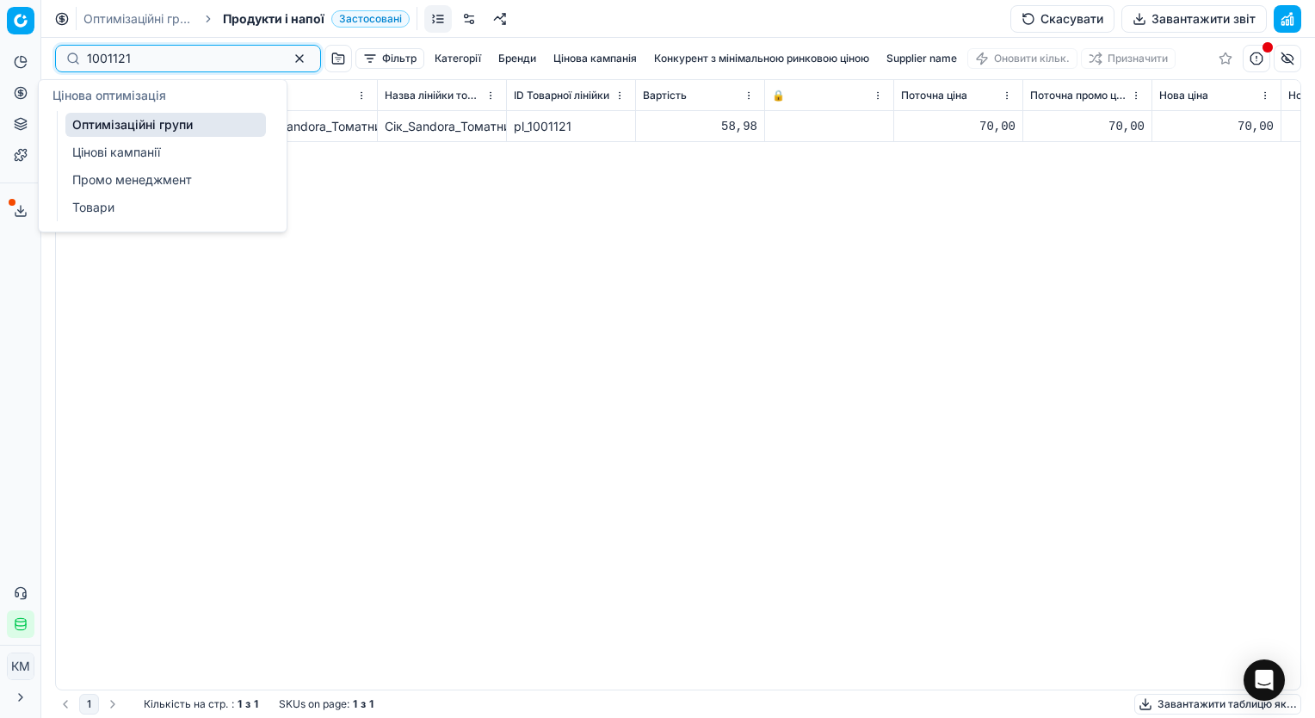
type input "1001121"
click at [110, 200] on link "Товари" at bounding box center [165, 207] width 201 height 24
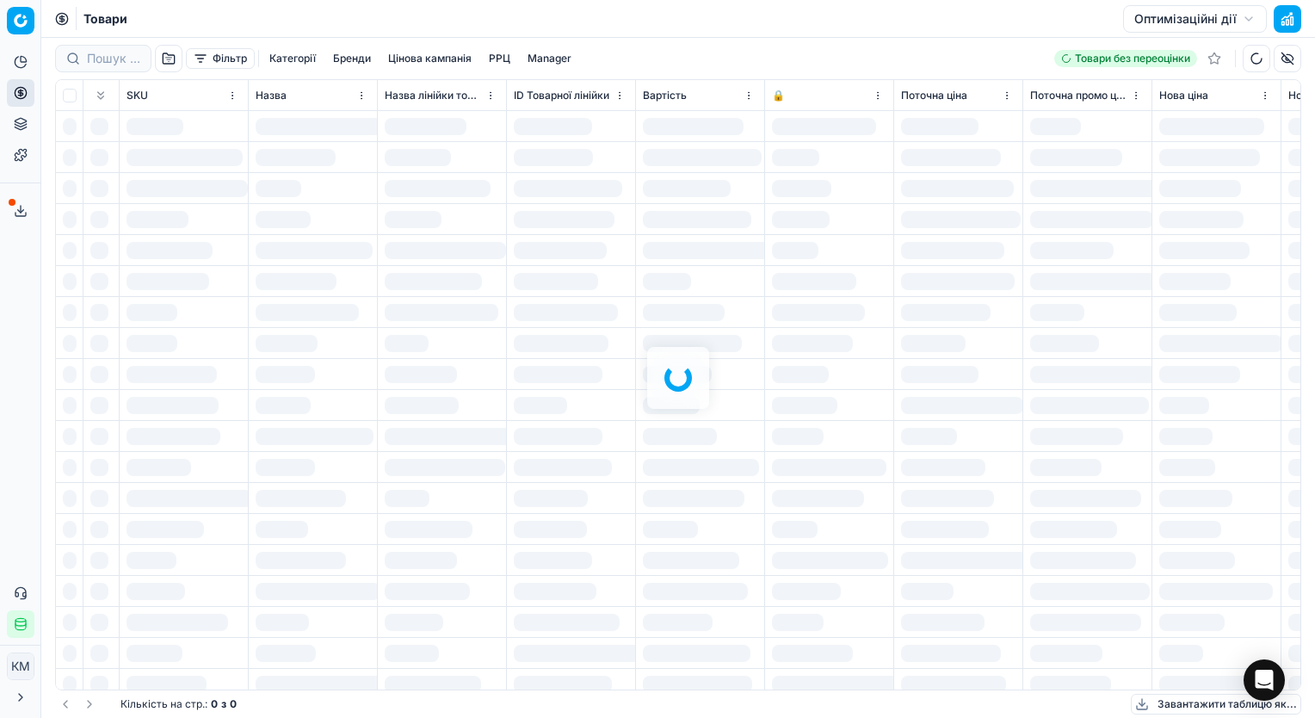
click at [120, 57] on div at bounding box center [678, 378] width 1274 height 680
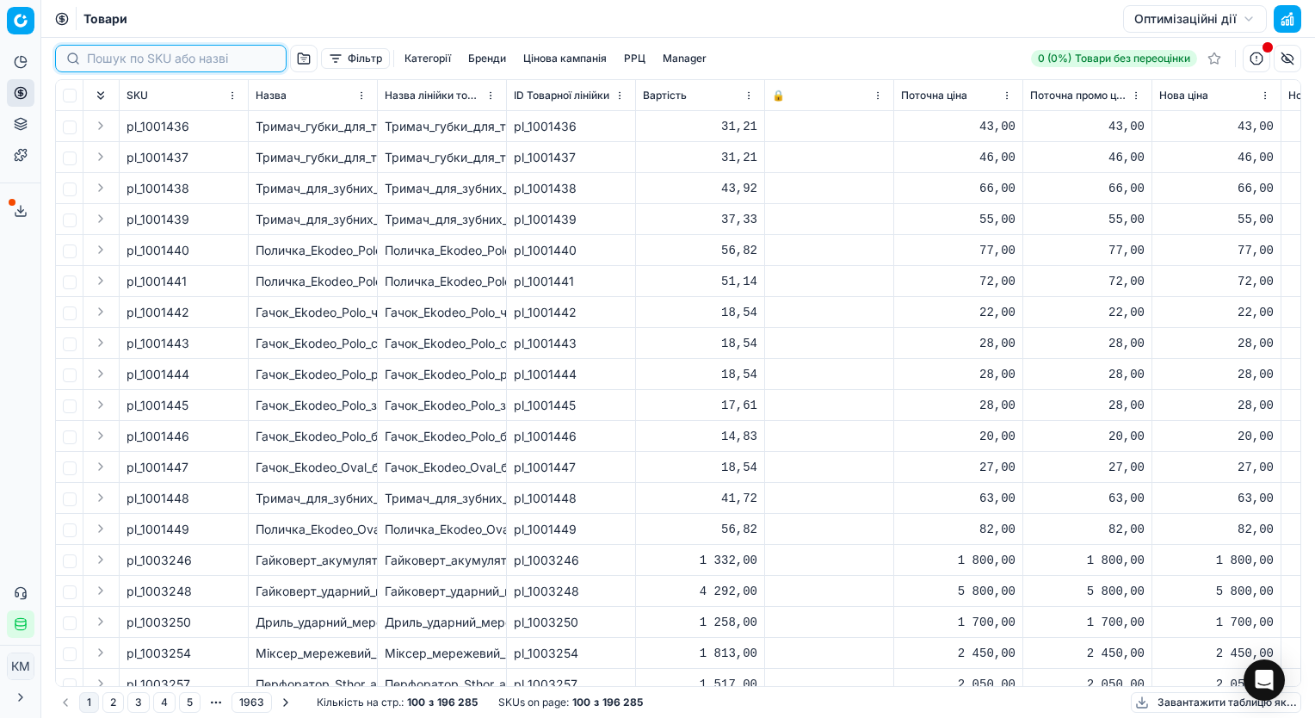
click at [102, 56] on input at bounding box center [181, 58] width 188 height 17
paste input "1001121"
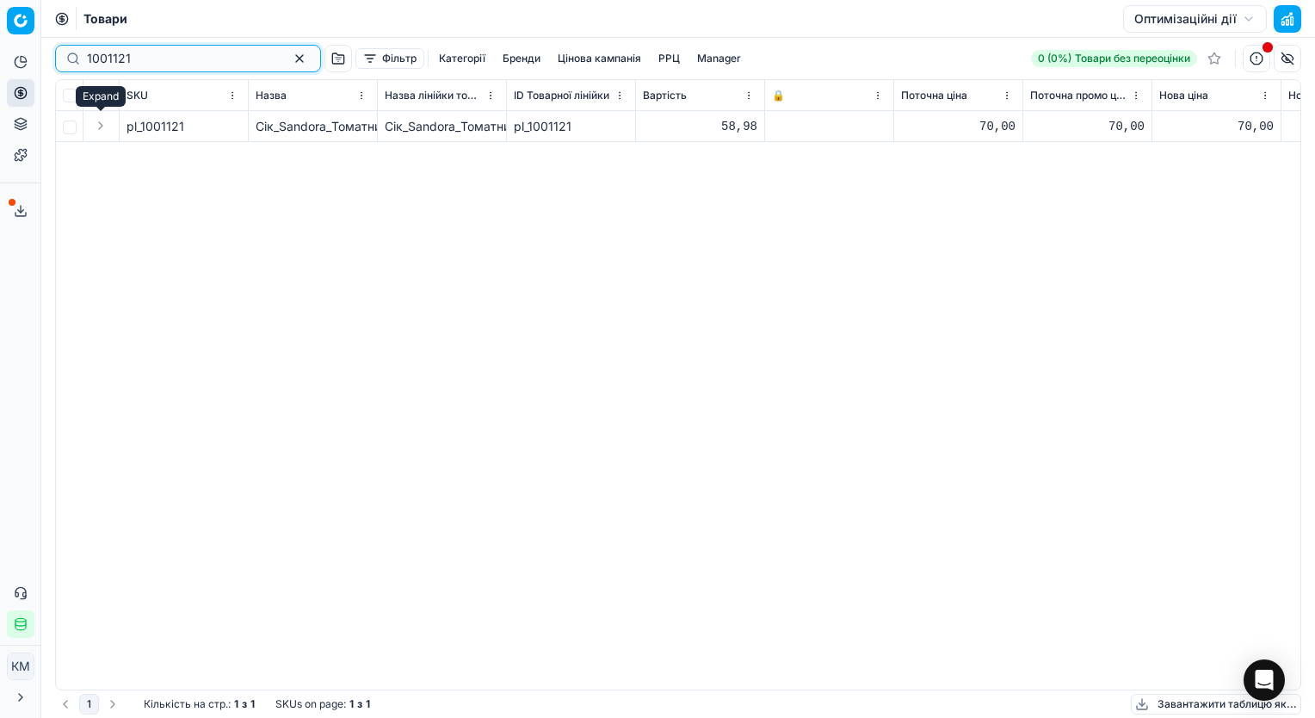
type input "1001121"
click at [97, 126] on button "Expand" at bounding box center [100, 125] width 21 height 21
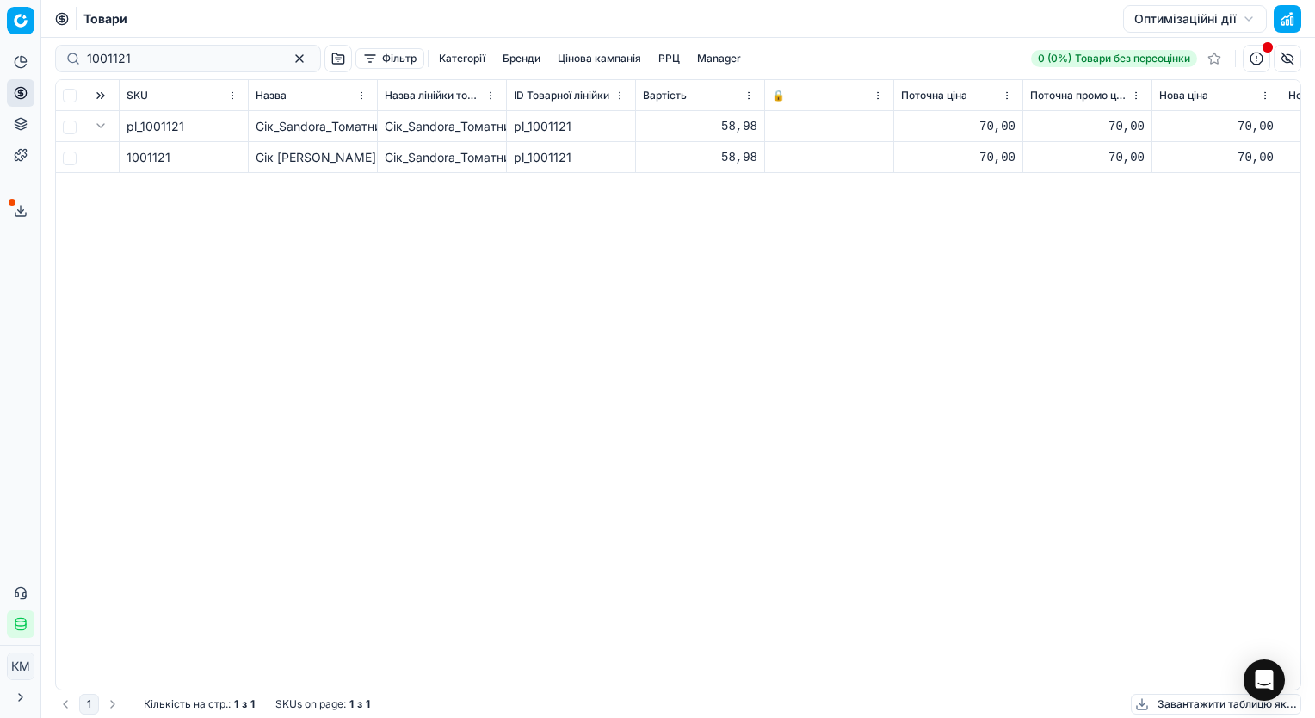
click at [151, 160] on span "1001121" at bounding box center [149, 157] width 44 height 17
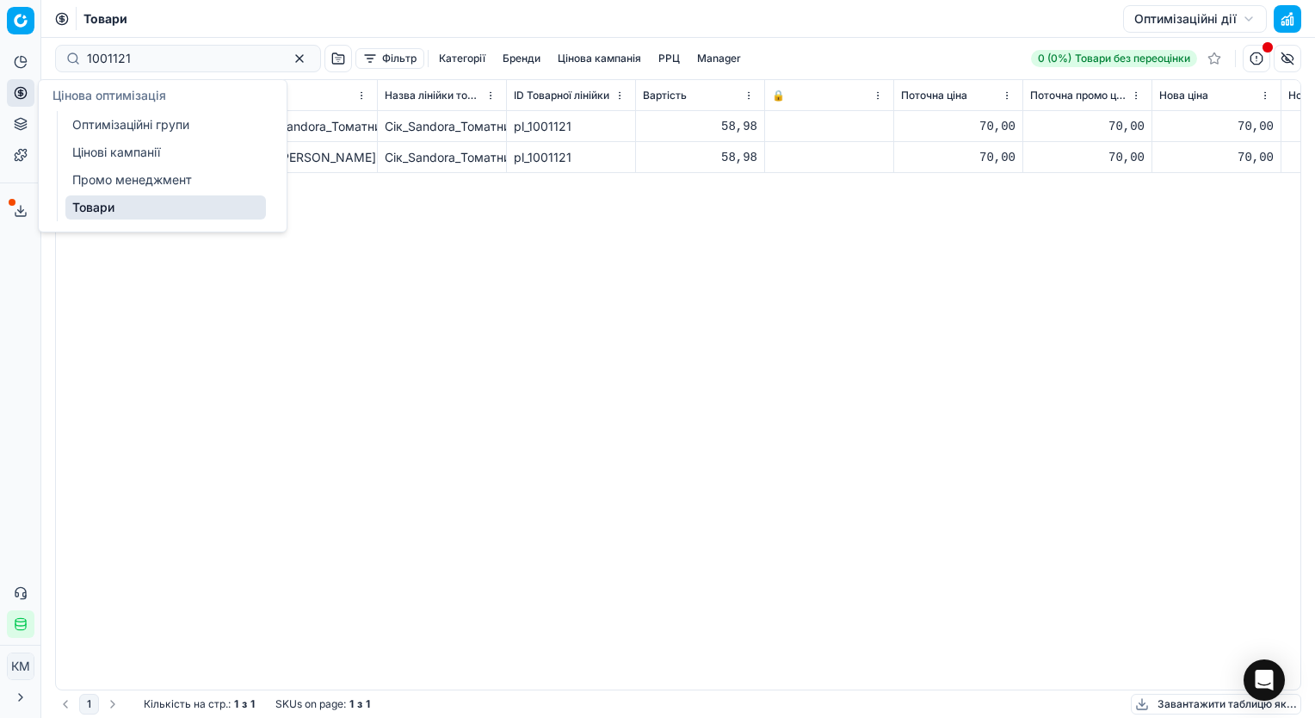
click at [182, 357] on div "pl_1001121 Сік_Sandora_Томатний__Пікантний_з_м'якоттю_відновлений_стерилізовани…" at bounding box center [678, 400] width 1244 height 578
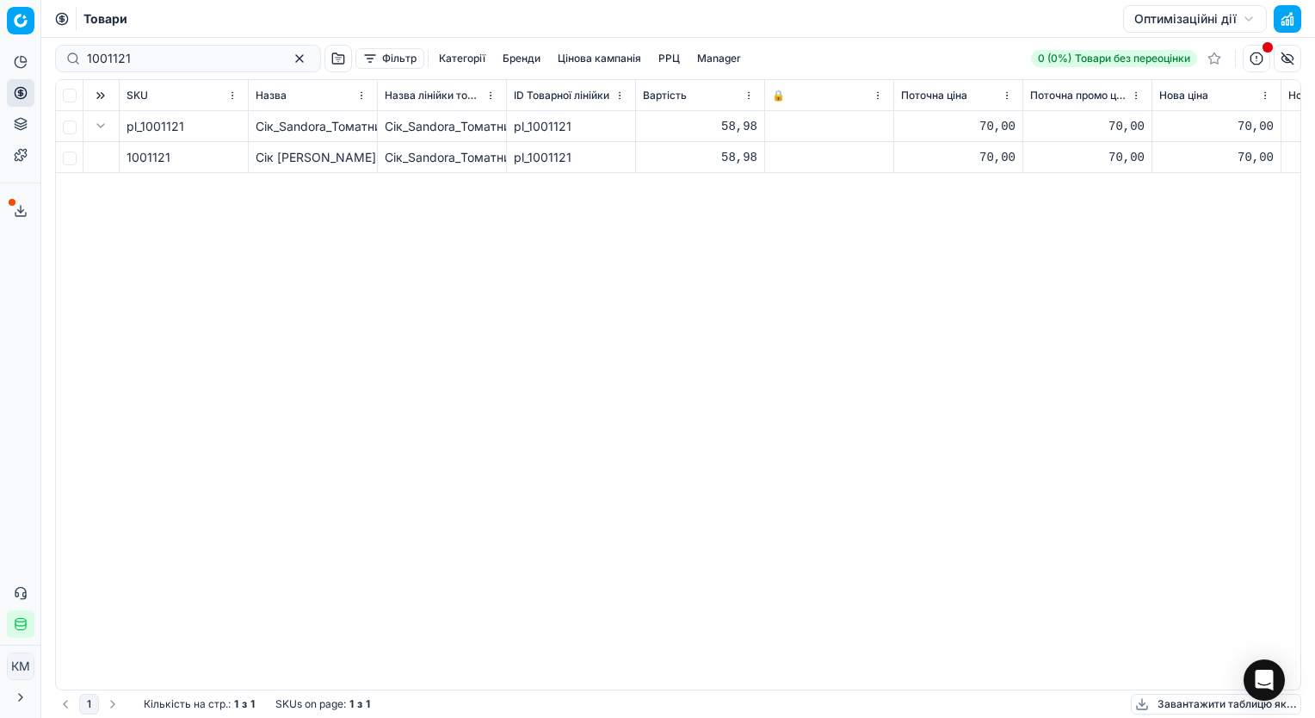
click at [99, 129] on button "Expand" at bounding box center [100, 125] width 21 height 21
click at [101, 123] on button "Expand" at bounding box center [100, 125] width 21 height 21
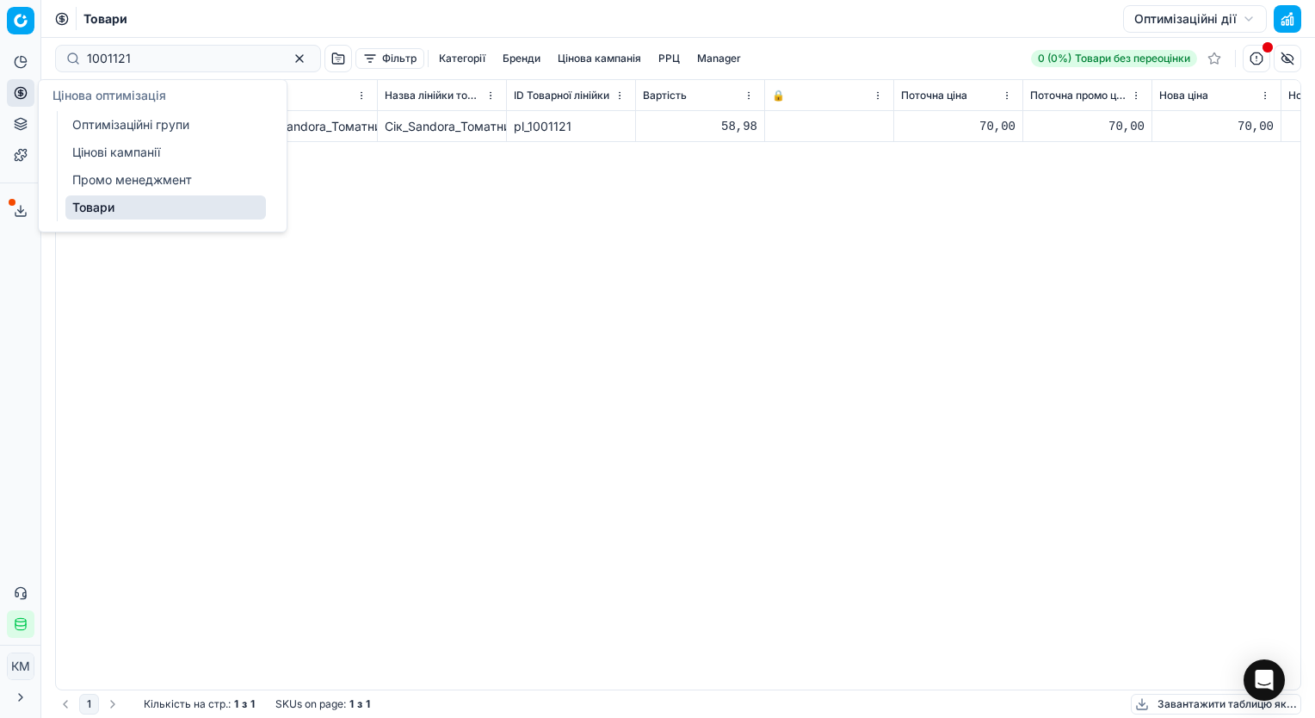
click at [16, 88] on icon at bounding box center [21, 93] width 14 height 14
click at [92, 122] on link "Оптимізаційні групи" at bounding box center [165, 125] width 201 height 24
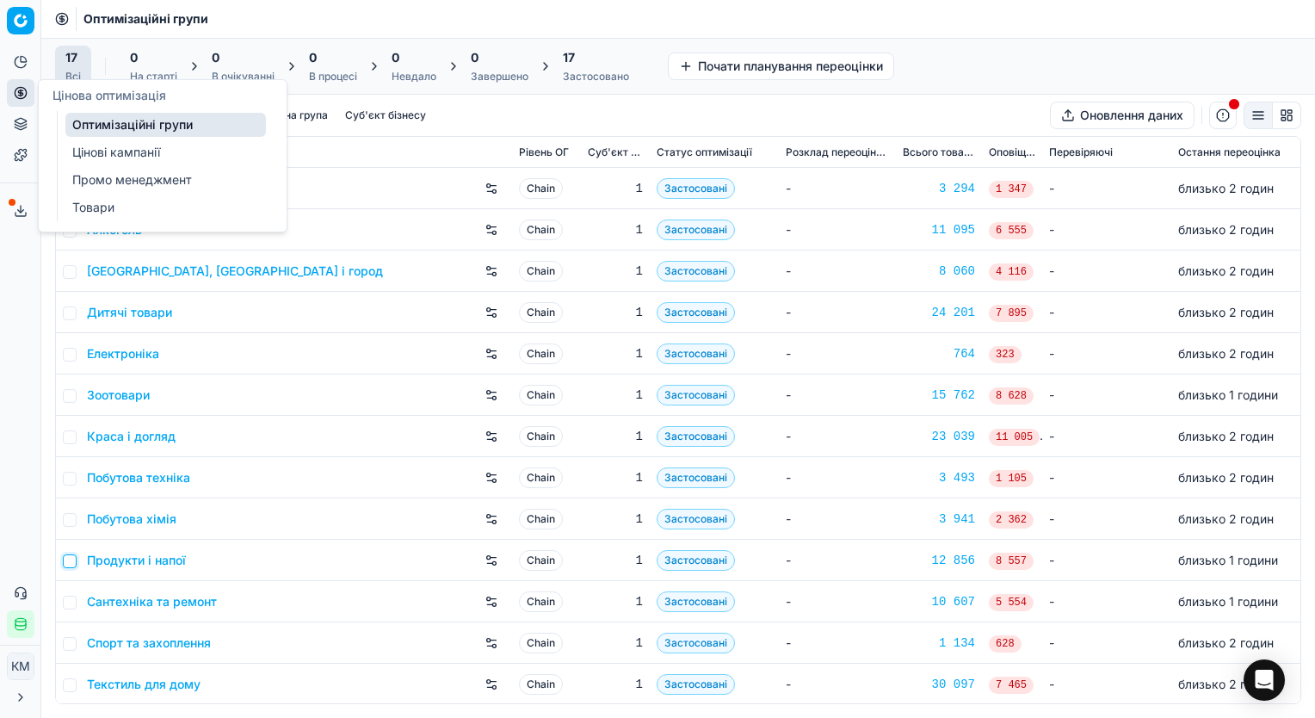
click at [73, 558] on input "checkbox" at bounding box center [70, 561] width 14 height 14
checkbox input "true"
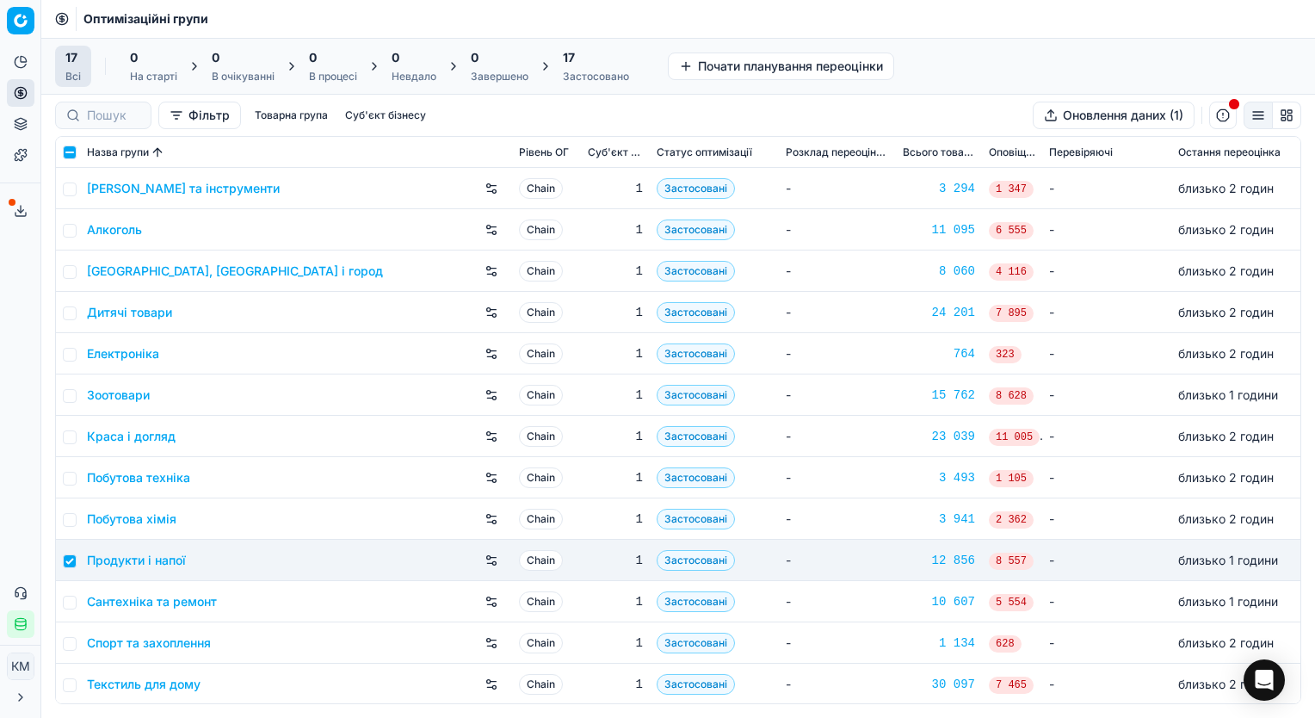
click at [151, 552] on link "Продукти і напої" at bounding box center [136, 560] width 99 height 17
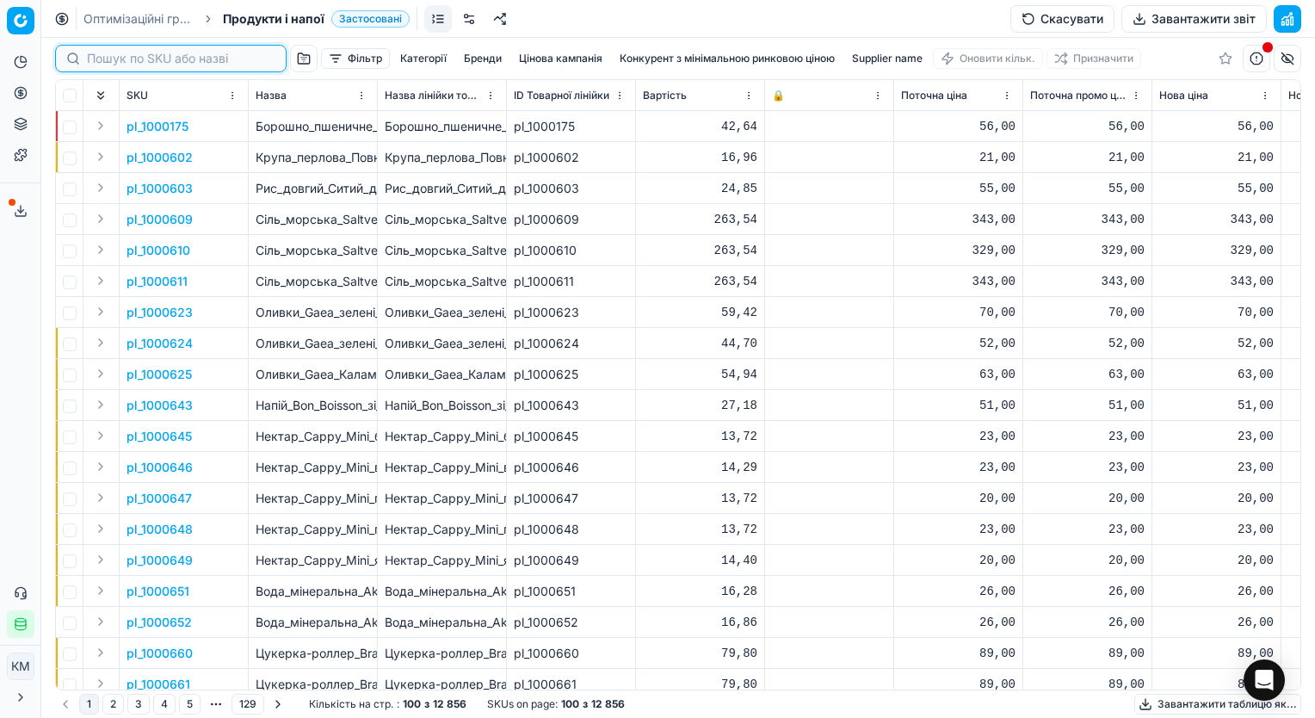
click at [124, 61] on input at bounding box center [181, 58] width 188 height 17
paste input "1001121"
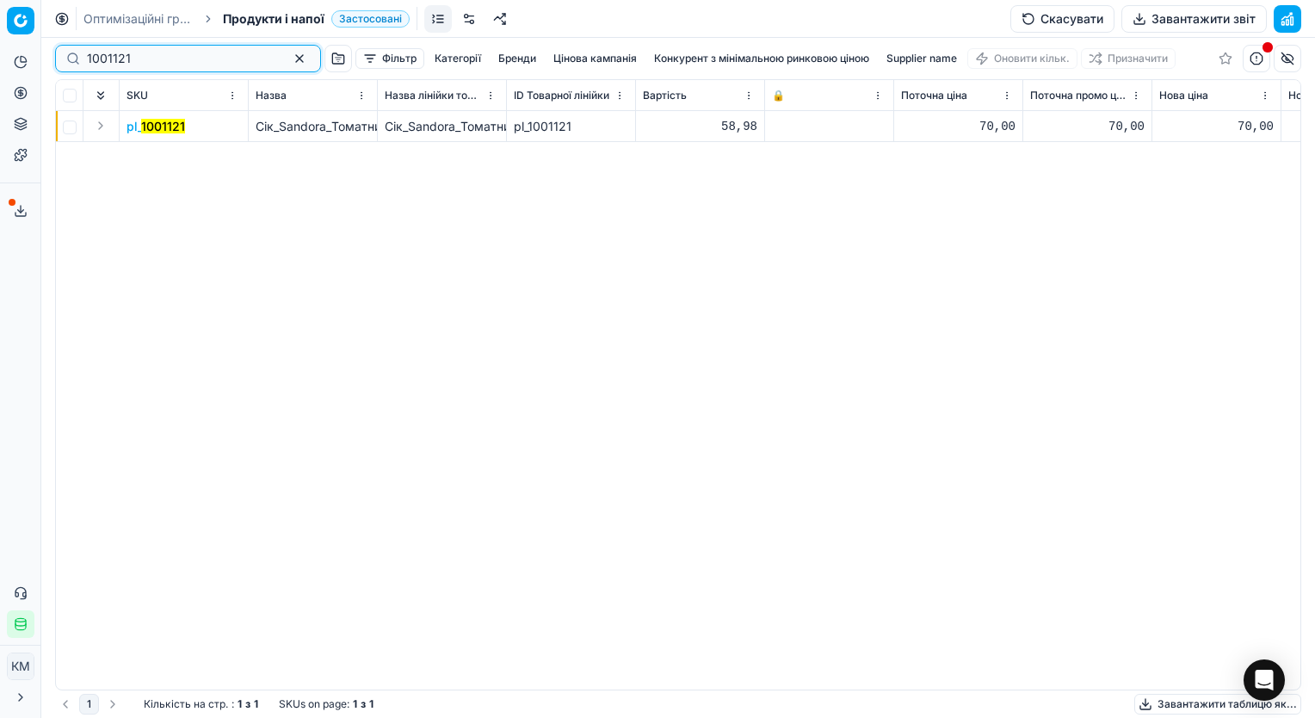
type input "1001121"
click at [100, 126] on button "Expand" at bounding box center [100, 125] width 21 height 21
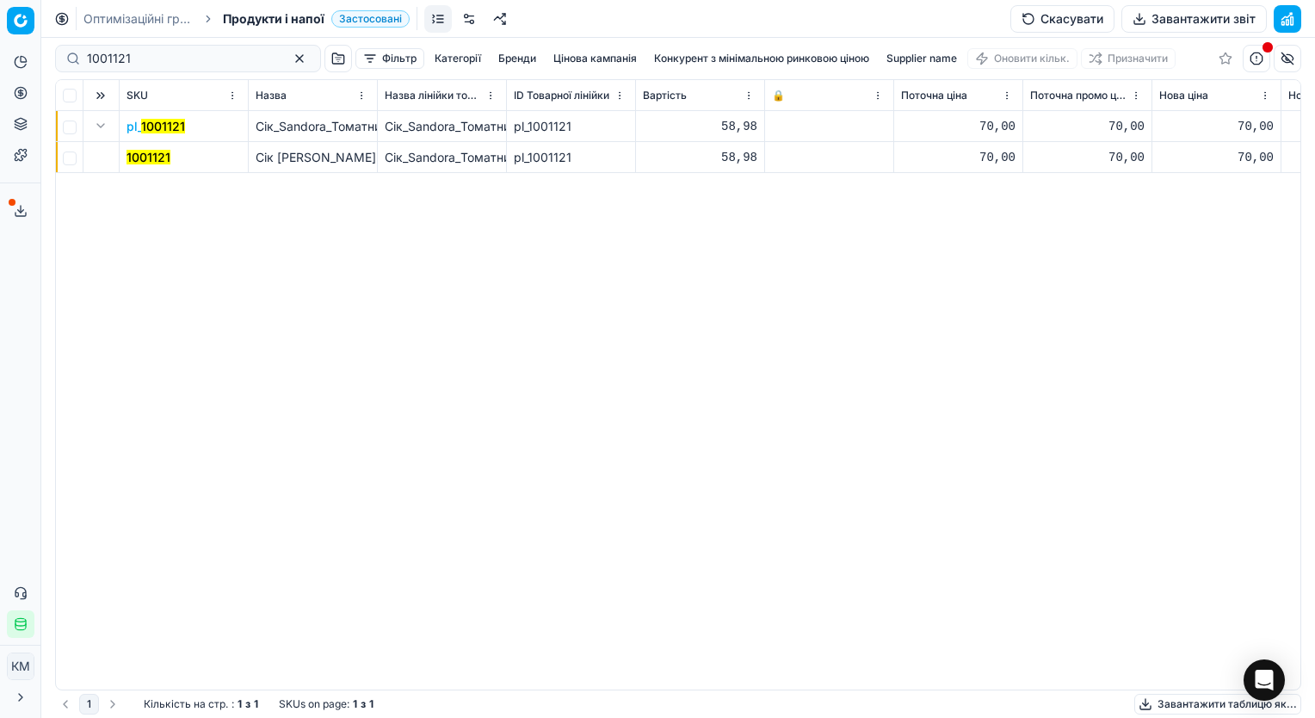
click at [150, 156] on mark "1001121" at bounding box center [149, 157] width 44 height 15
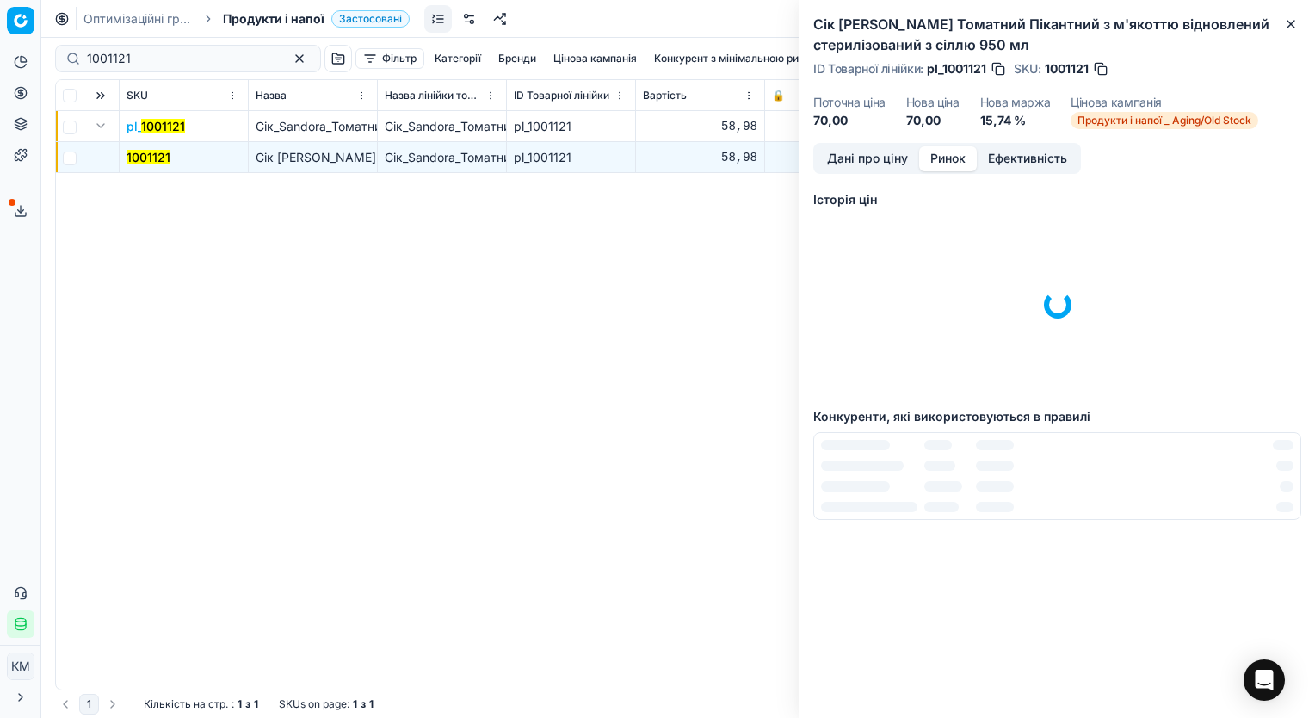
click at [954, 159] on button "Ринок" at bounding box center [948, 158] width 58 height 25
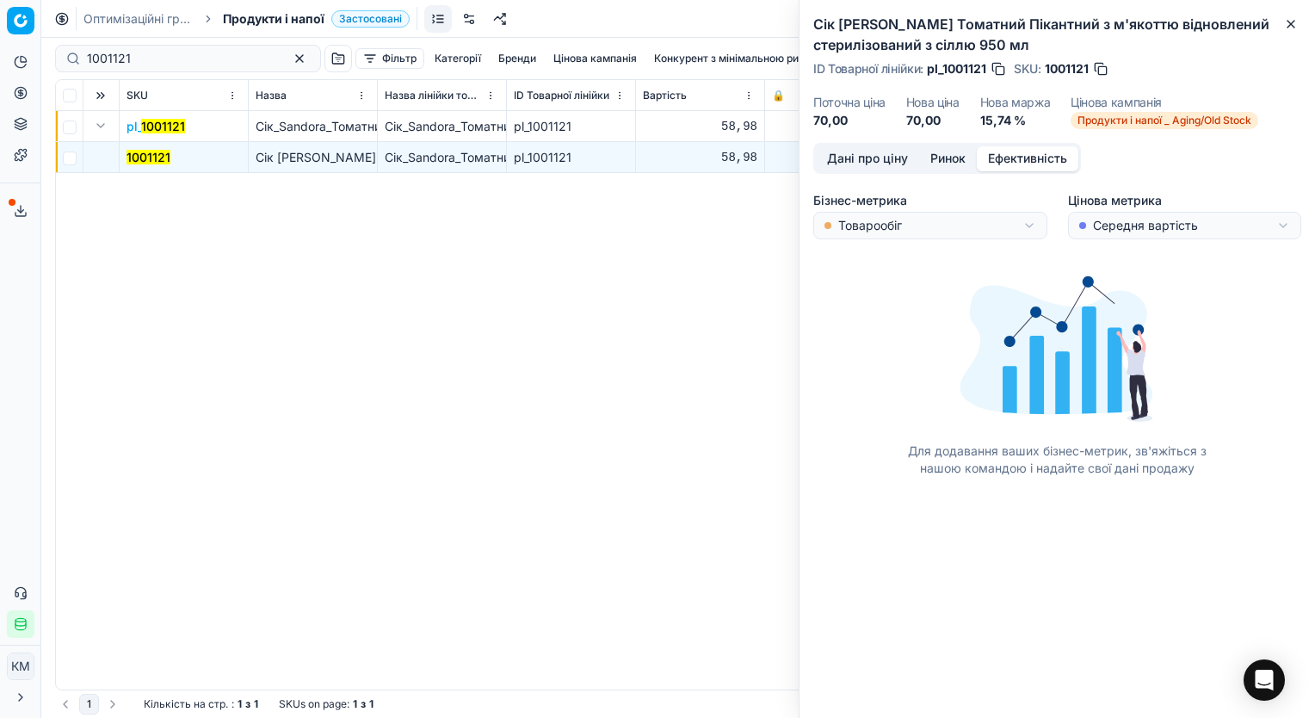
click at [1002, 160] on button "Ефективність" at bounding box center [1028, 158] width 102 height 25
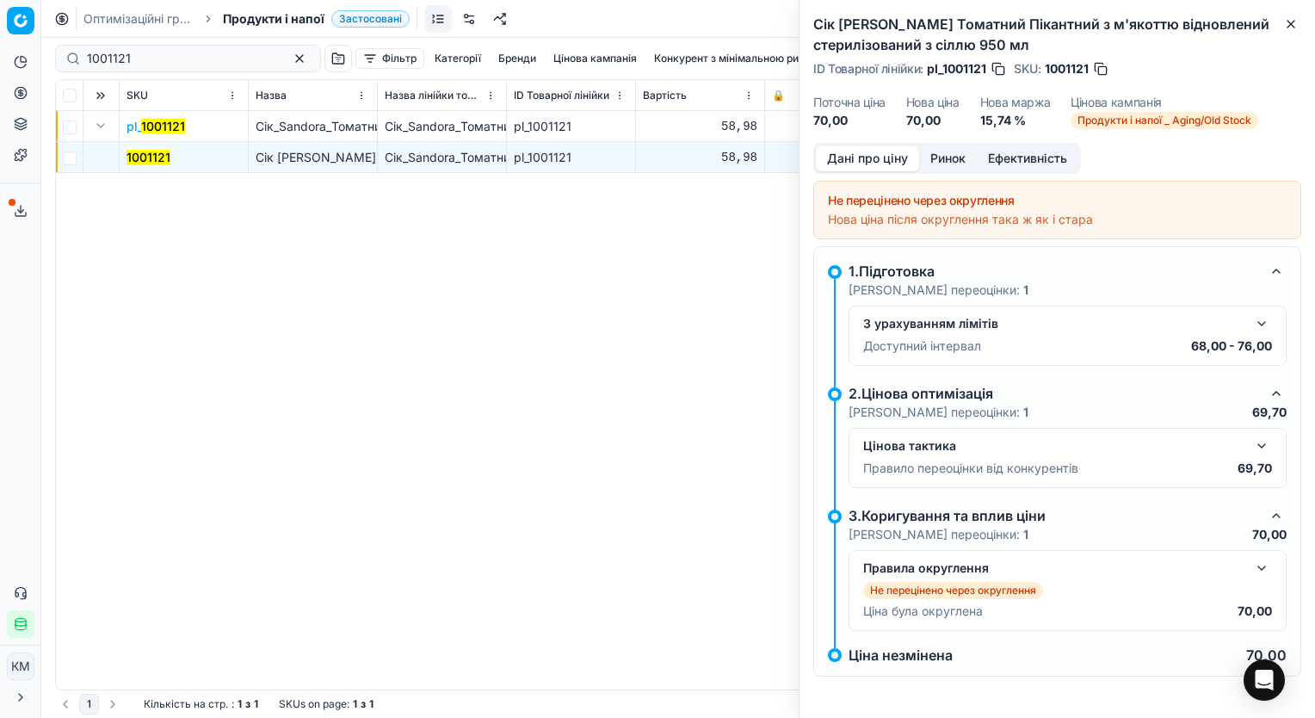
click at [874, 157] on button "Дані про ціну" at bounding box center [867, 158] width 103 height 25
click at [1182, 126] on span "Продукти і напої _ Aging/Old Stock" at bounding box center [1165, 120] width 188 height 17
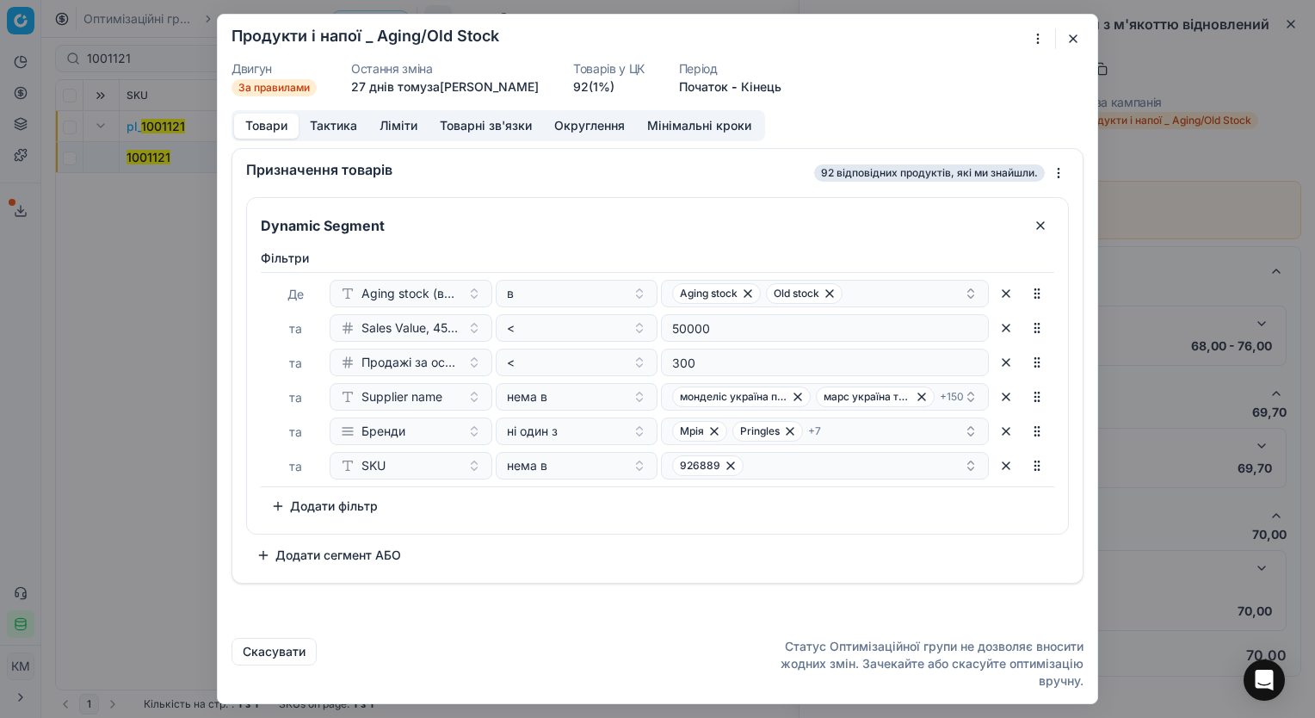
click at [335, 129] on button "Тактика" at bounding box center [334, 126] width 70 height 25
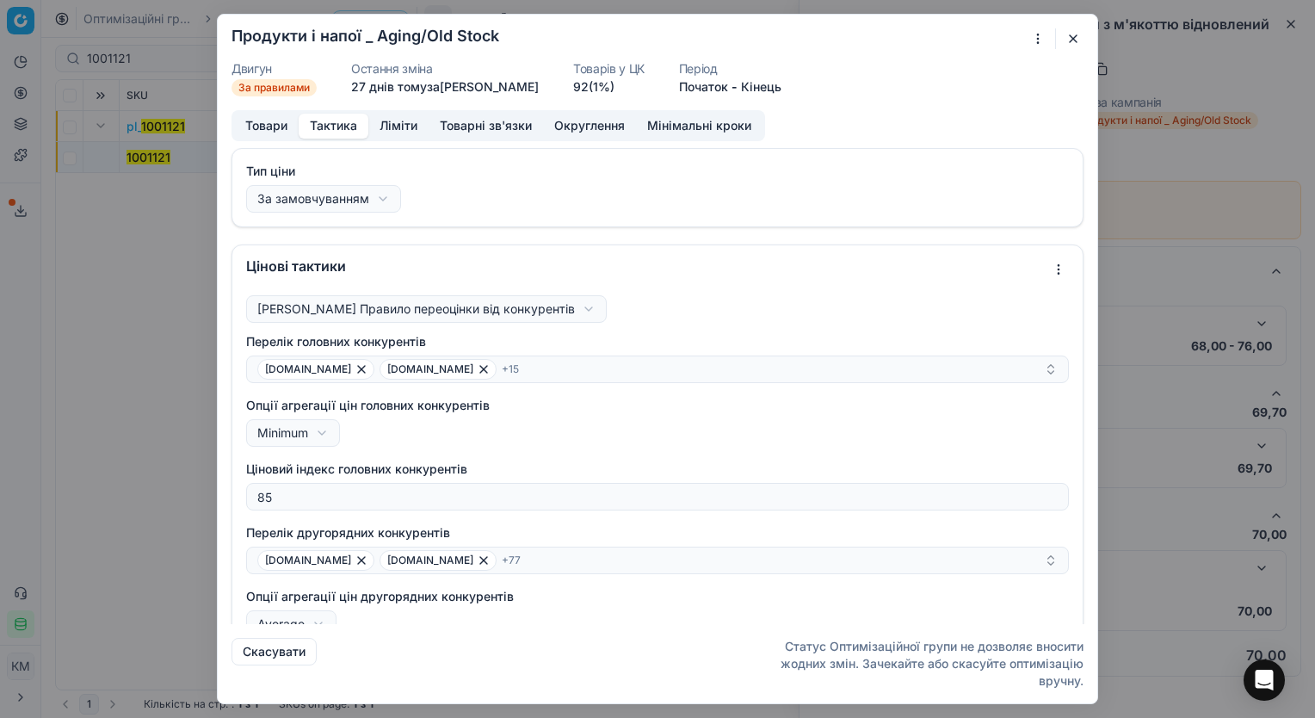
click at [399, 125] on button "Ліміти" at bounding box center [398, 126] width 60 height 25
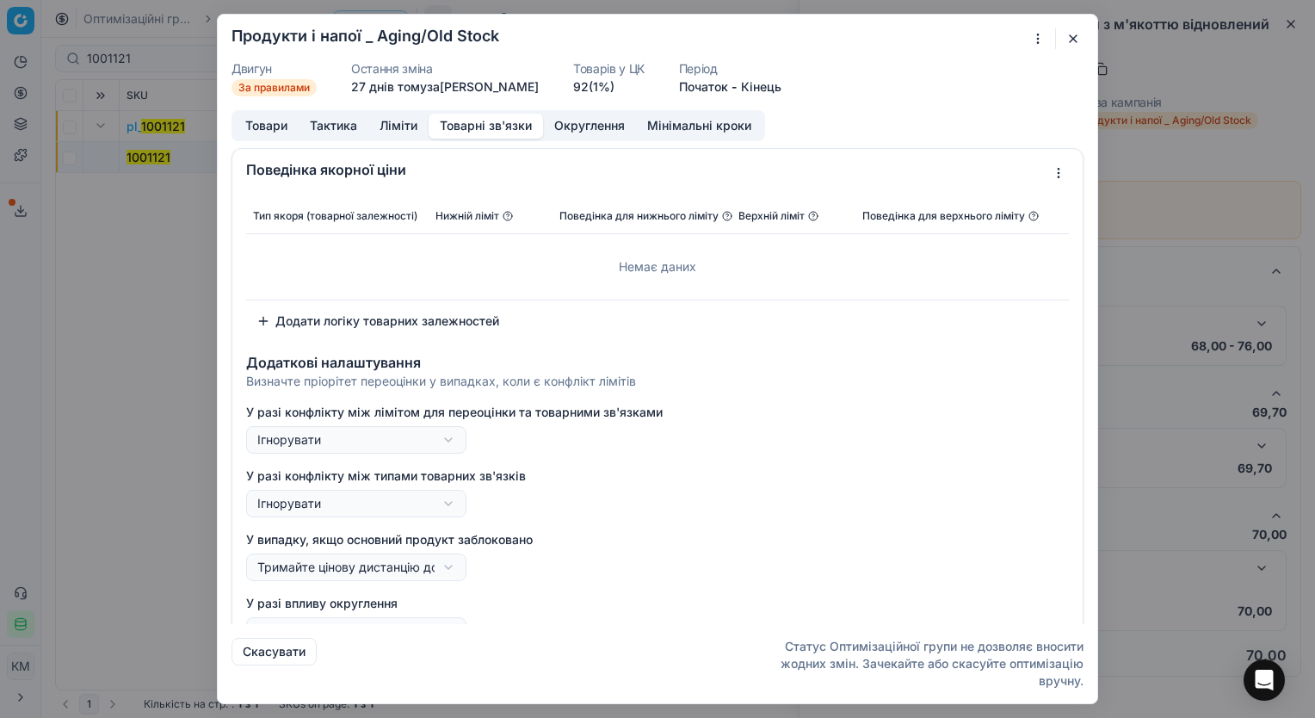
click at [472, 123] on button "Товарні зв'язки" at bounding box center [486, 126] width 114 height 25
